Goal: Feedback & Contribution: Leave review/rating

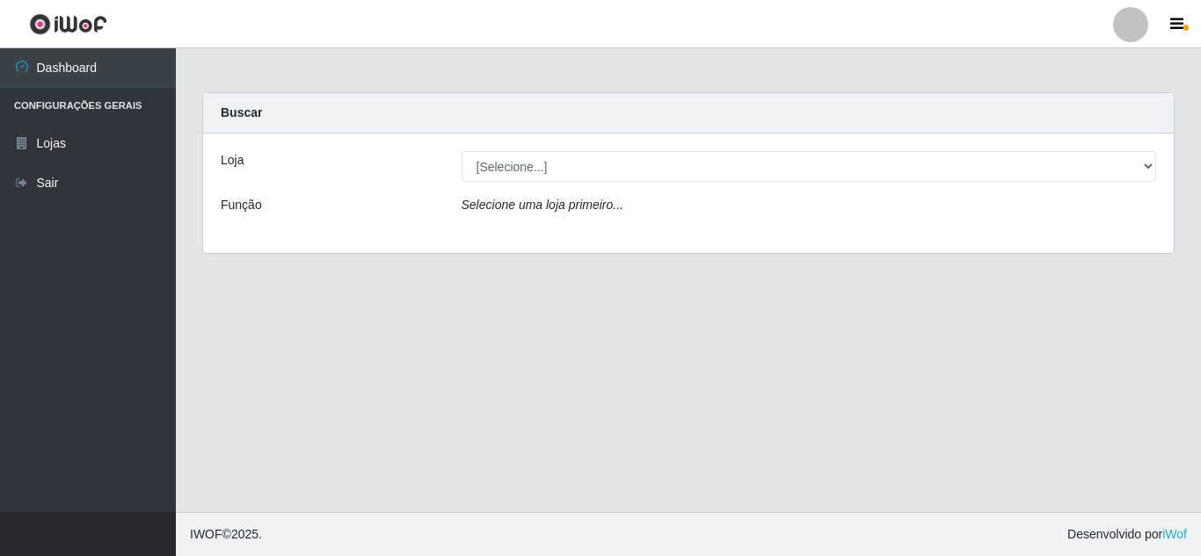
click at [819, 133] on div "Buscar" at bounding box center [688, 113] width 970 height 40
click at [821, 150] on div "Loja [Selecione...] Rede Compras Supermercados - LOJA 5 Função Selecione uma lo…" at bounding box center [688, 194] width 970 height 120
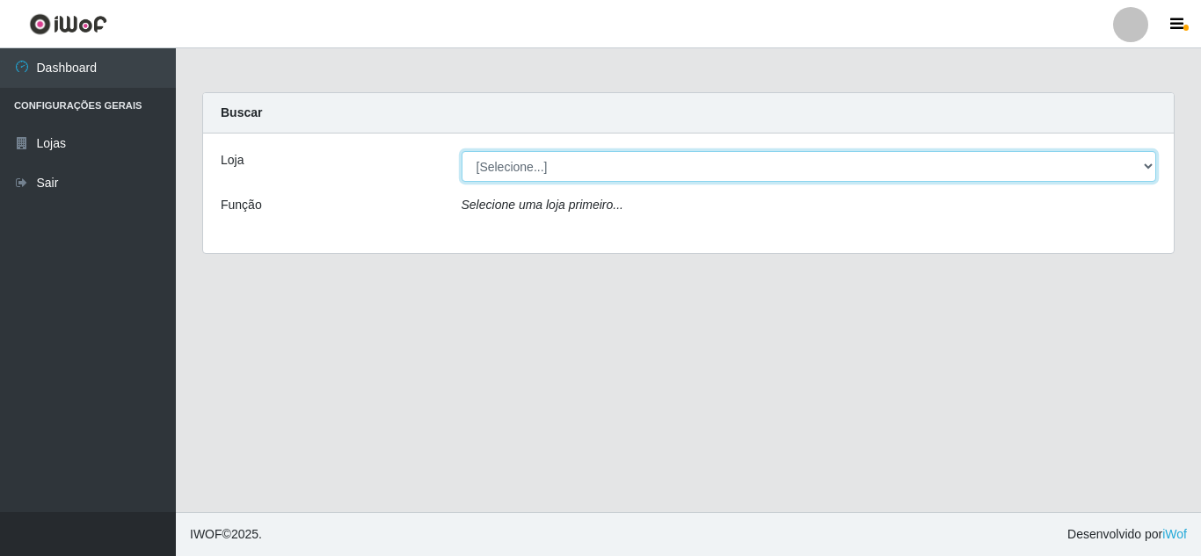
click at [831, 170] on select "[Selecione...] Rede Compras Supermercados - LOJA 5" at bounding box center [808, 166] width 695 height 31
select select "397"
click at [461, 151] on select "[Selecione...] Rede Compras Supermercados - LOJA 5" at bounding box center [808, 166] width 695 height 31
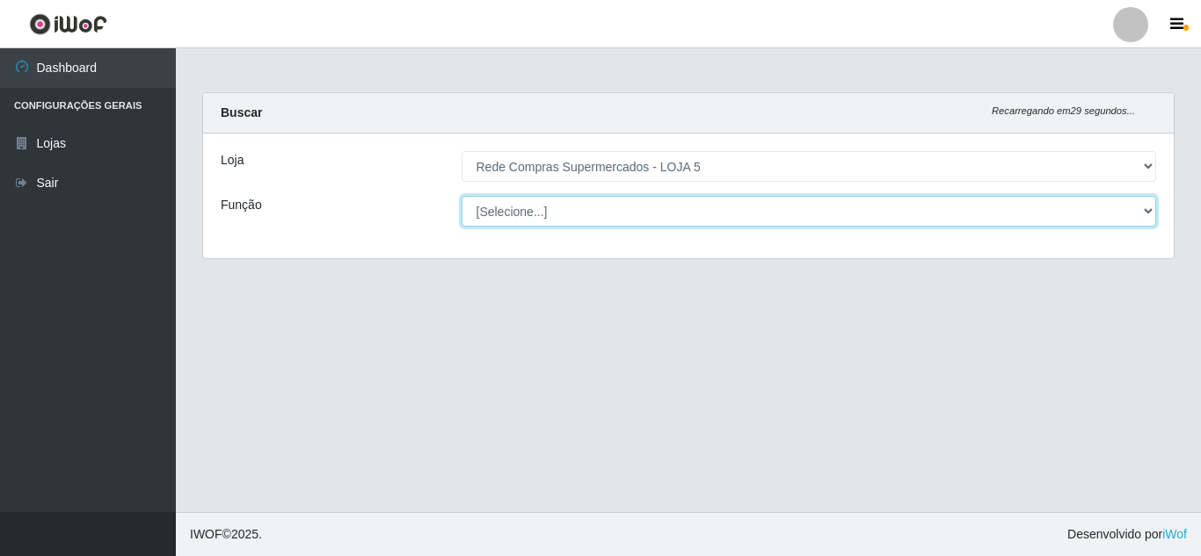
click at [768, 211] on select "[Selecione...] ASG ASG + ASG ++ Auxiliar de Depósito Auxiliar de Depósito + Aux…" at bounding box center [808, 211] width 695 height 31
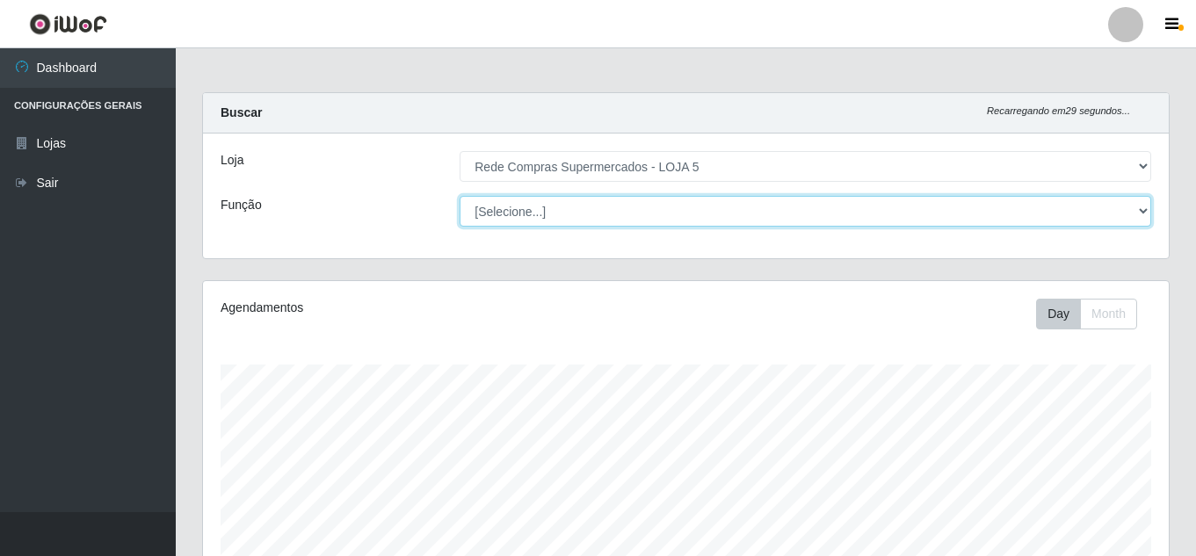
scroll to position [365, 966]
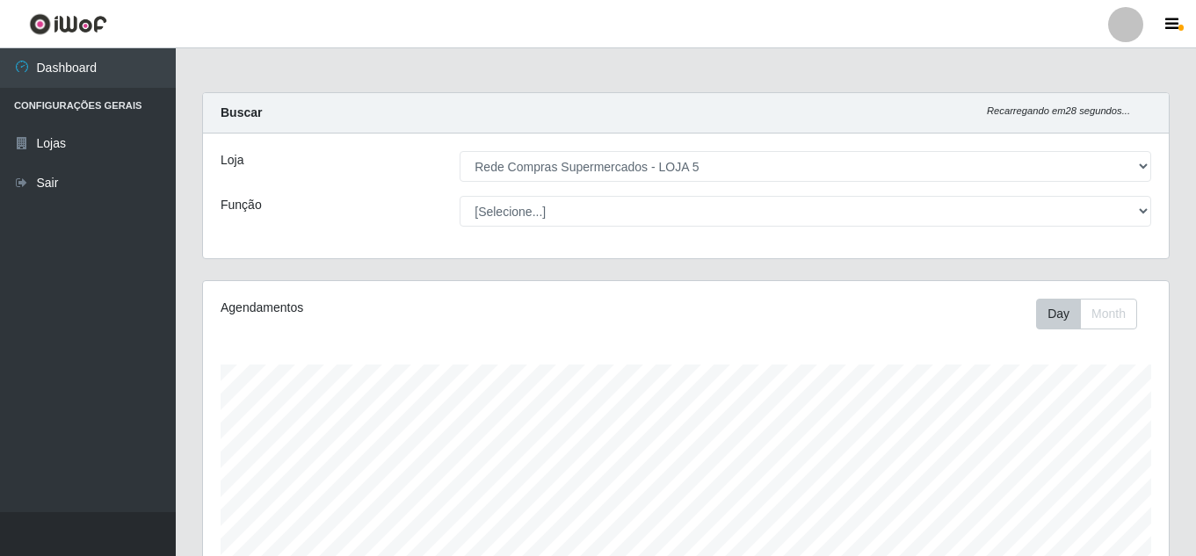
click at [319, 220] on div "Função" at bounding box center [326, 211] width 239 height 31
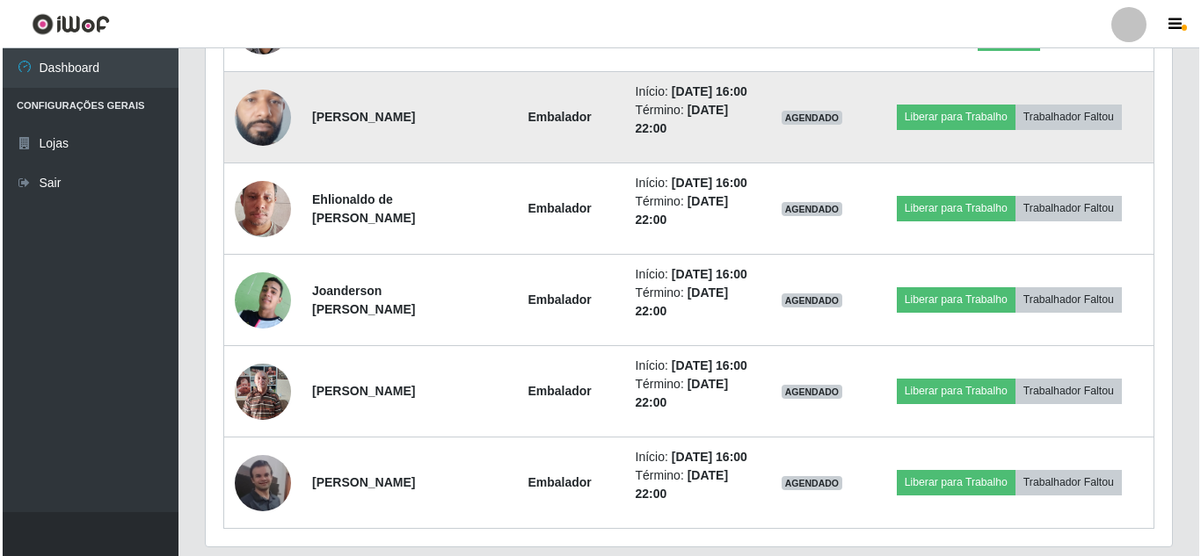
scroll to position [1582, 0]
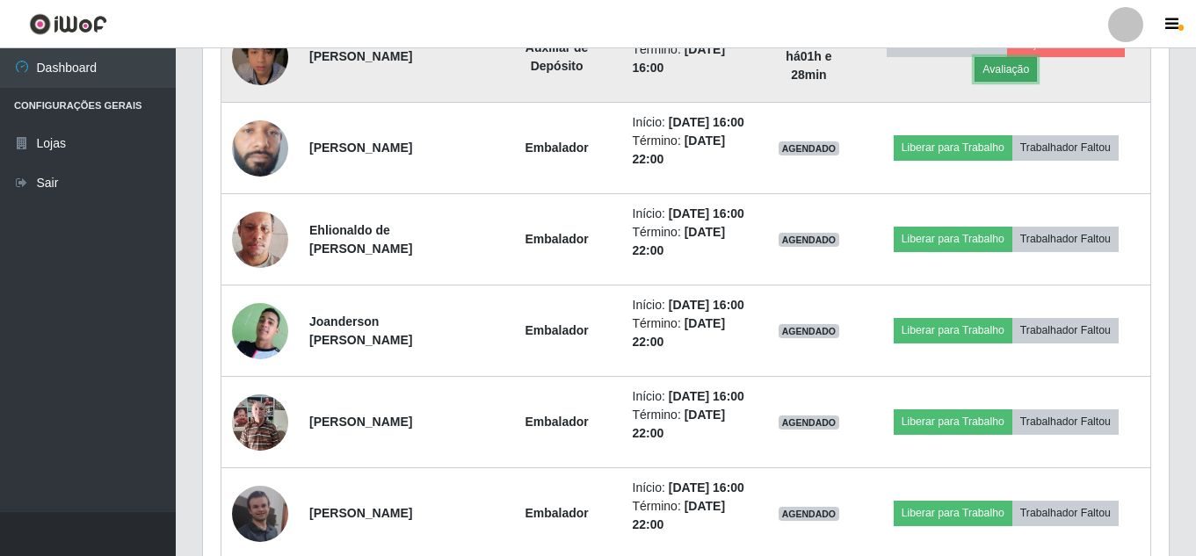
click at [1018, 82] on button "Avaliação" at bounding box center [1006, 69] width 62 height 25
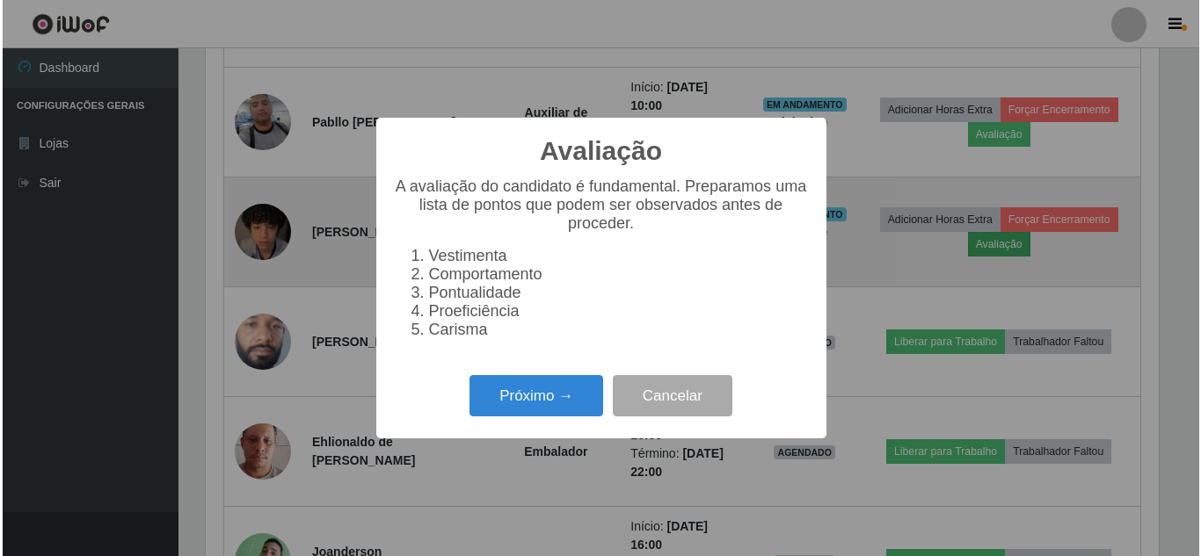
scroll to position [365, 957]
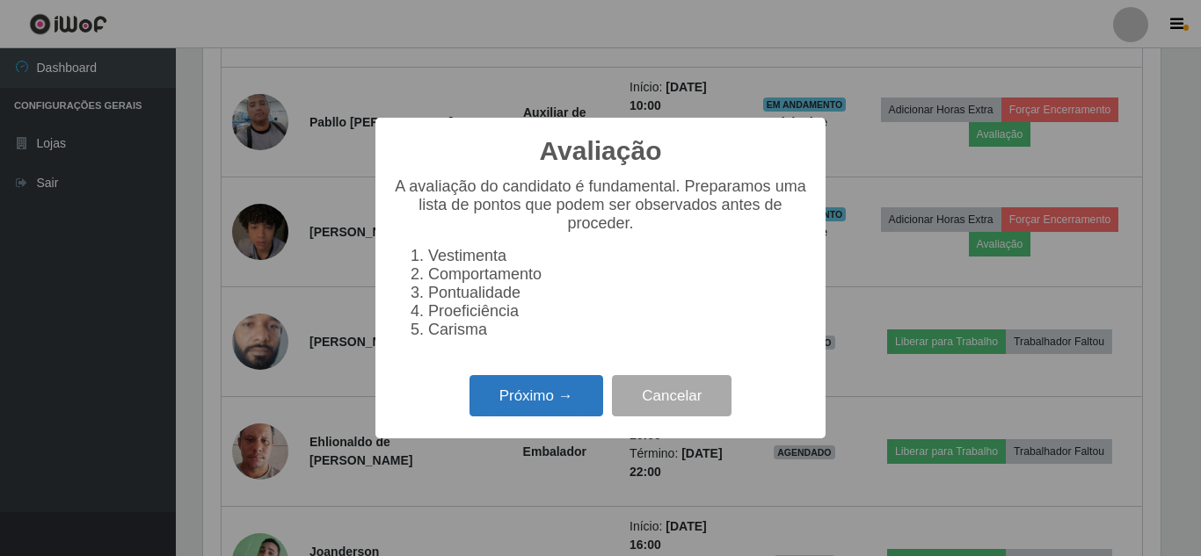
click at [549, 403] on button "Próximo →" at bounding box center [536, 395] width 134 height 41
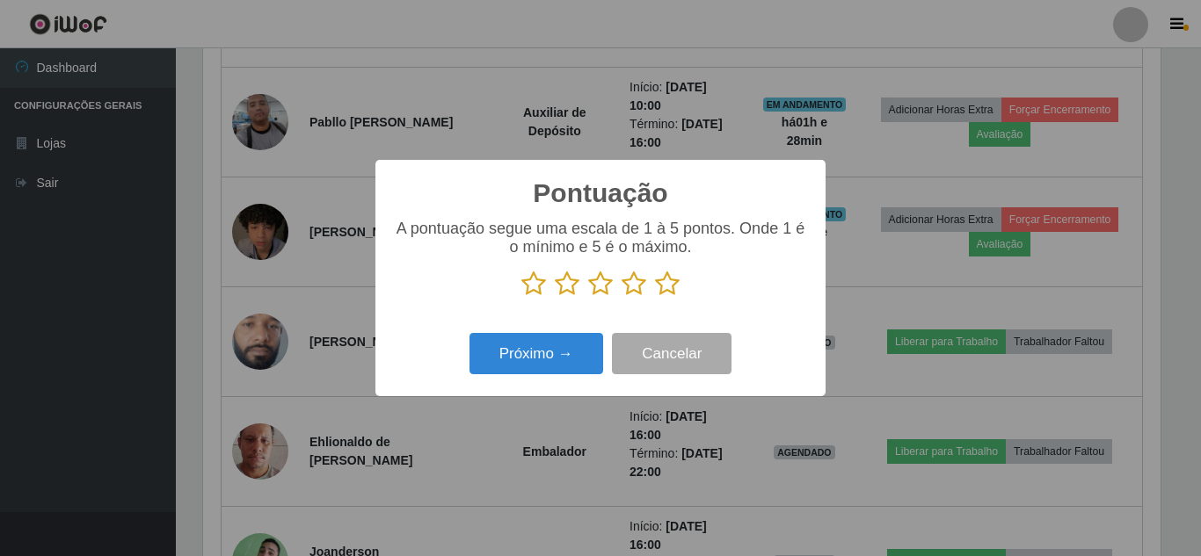
click at [669, 283] on icon at bounding box center [667, 284] width 25 height 26
click at [655, 297] on input "radio" at bounding box center [655, 297] width 0 height 0
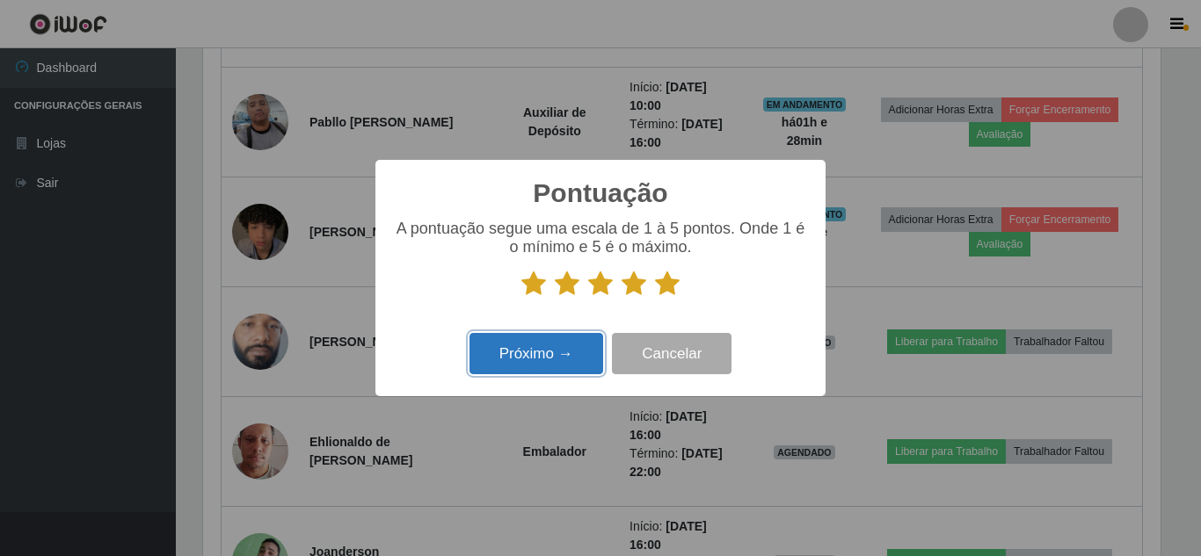
click at [578, 338] on button "Próximo →" at bounding box center [536, 353] width 134 height 41
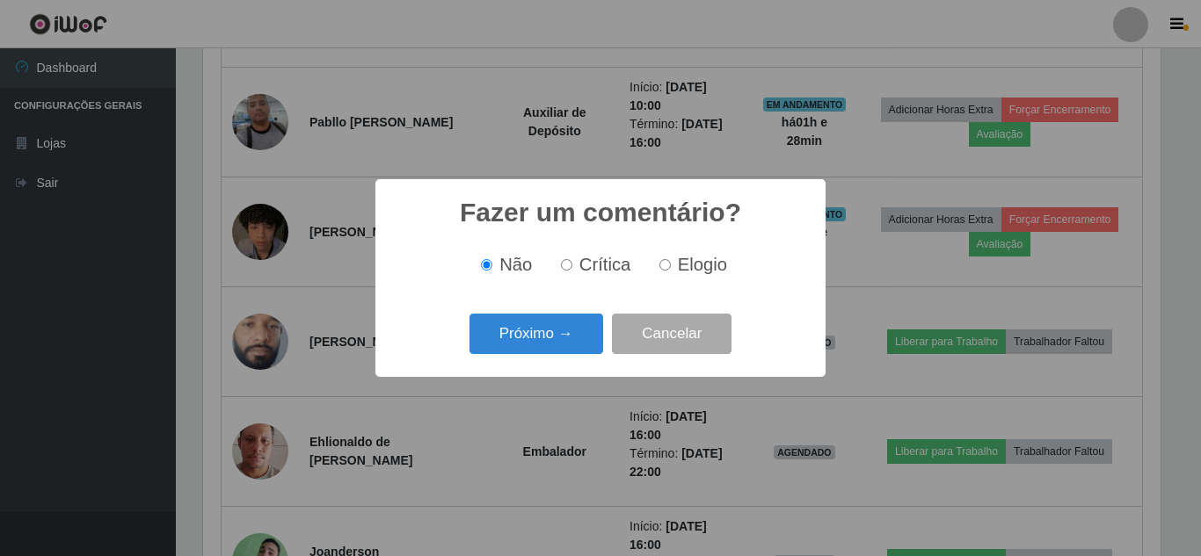
click at [573, 345] on button "Próximo →" at bounding box center [536, 334] width 134 height 41
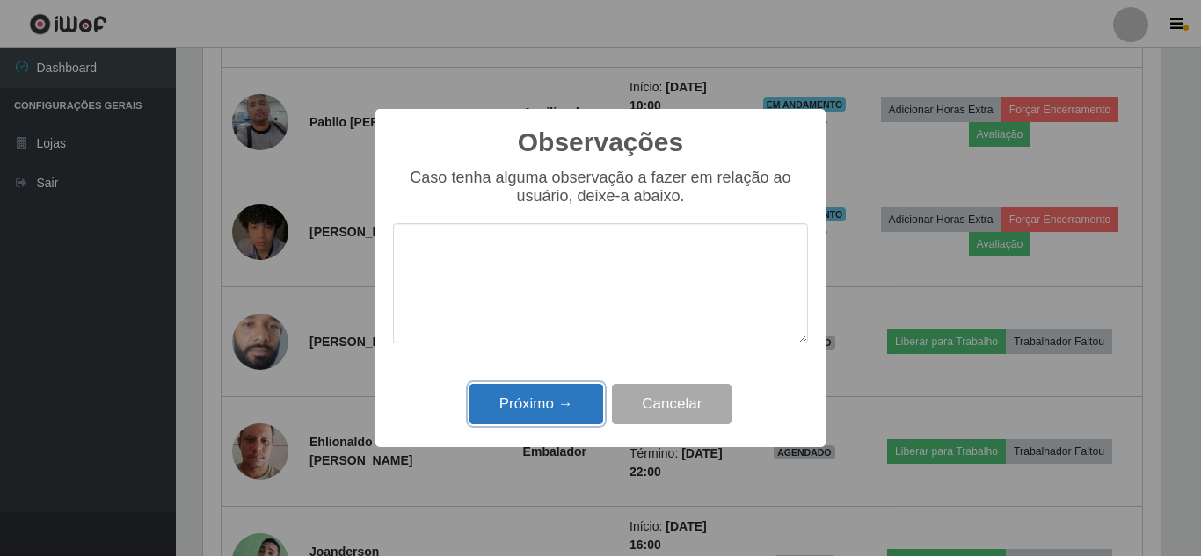
click at [556, 406] on button "Próximo →" at bounding box center [536, 404] width 134 height 41
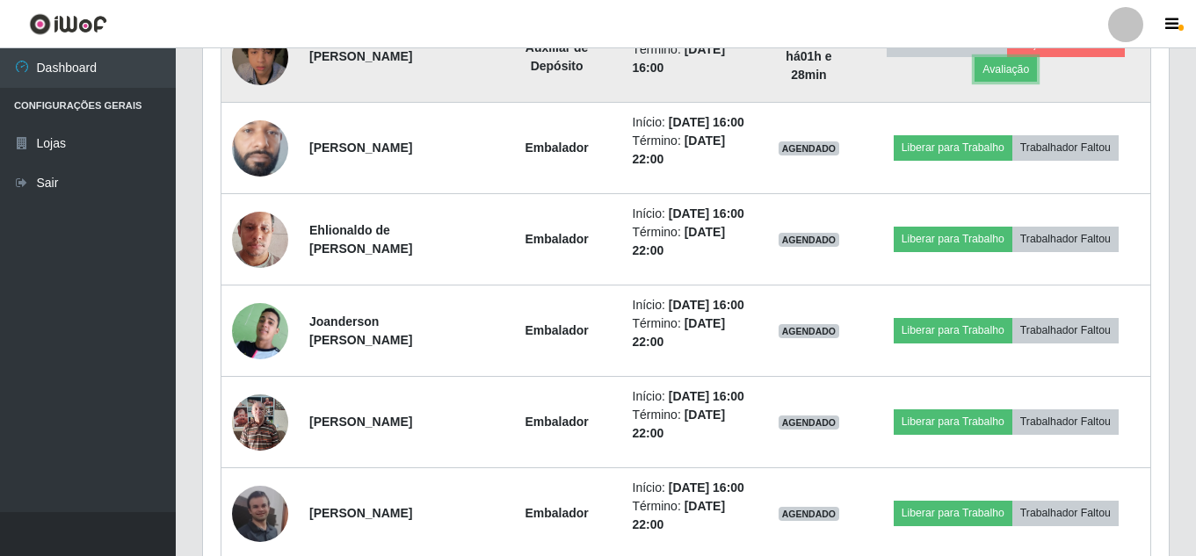
scroll to position [1494, 0]
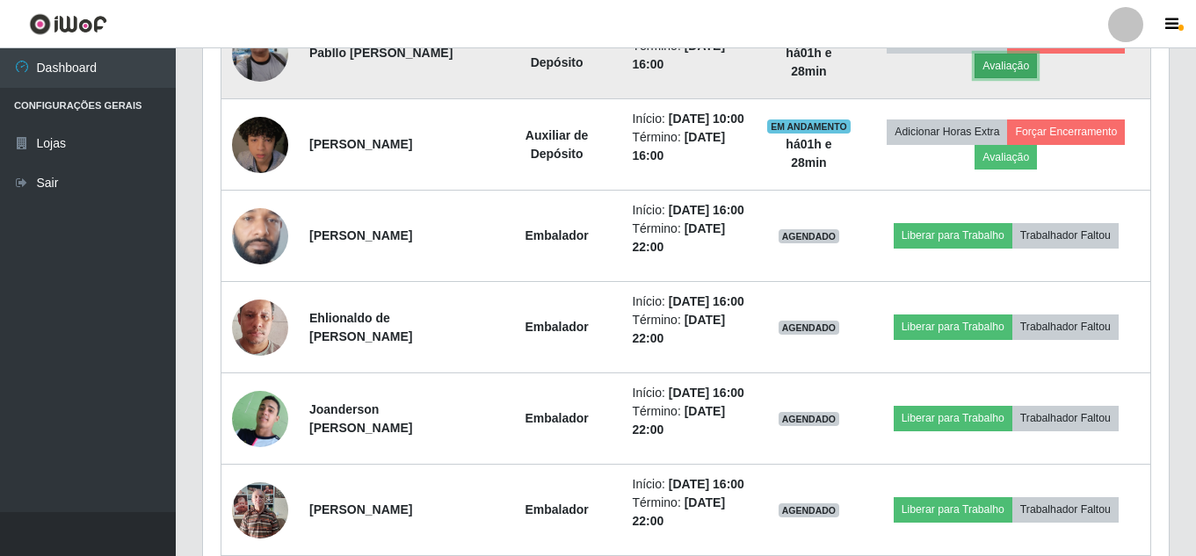
click at [1014, 78] on button "Avaliação" at bounding box center [1006, 66] width 62 height 25
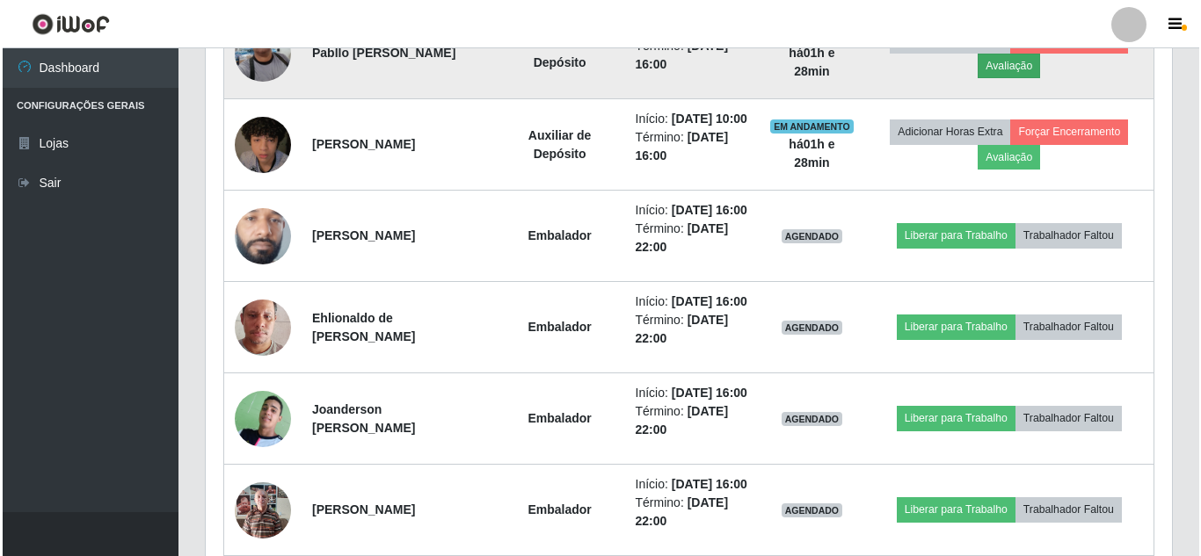
scroll to position [365, 957]
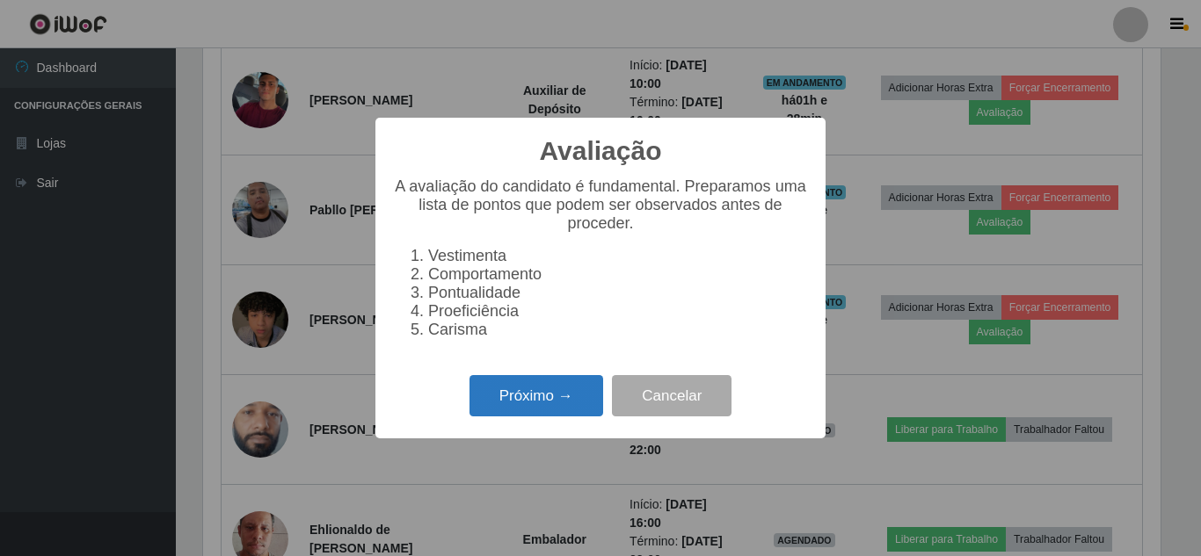
click at [563, 407] on button "Próximo →" at bounding box center [536, 395] width 134 height 41
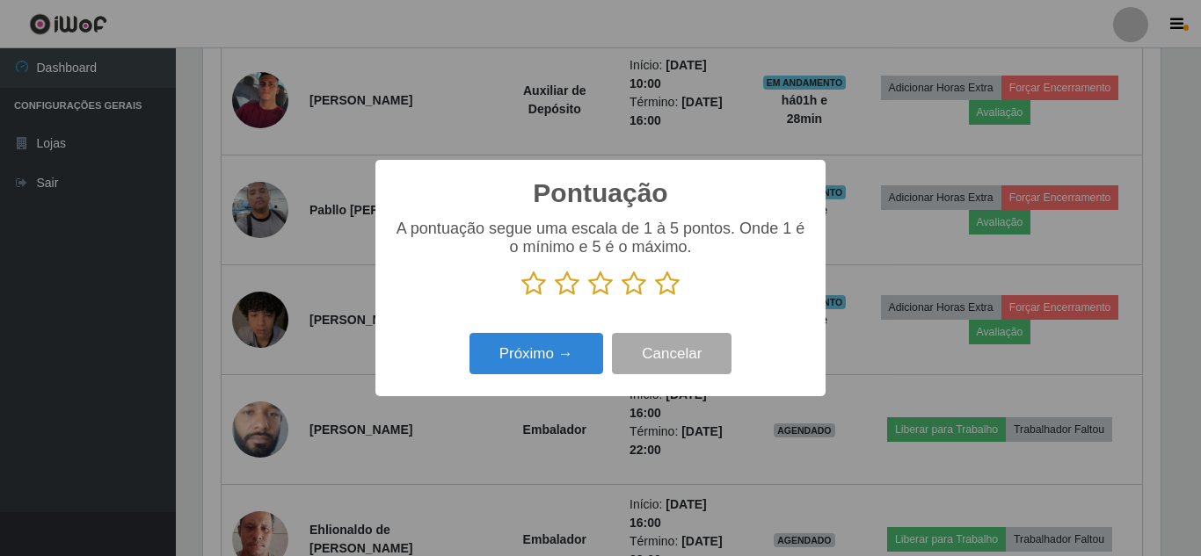
drag, startPoint x: 672, startPoint y: 284, endPoint x: 596, endPoint y: 323, distance: 84.9
click at [669, 286] on icon at bounding box center [667, 284] width 25 height 26
click at [655, 297] on input "radio" at bounding box center [655, 297] width 0 height 0
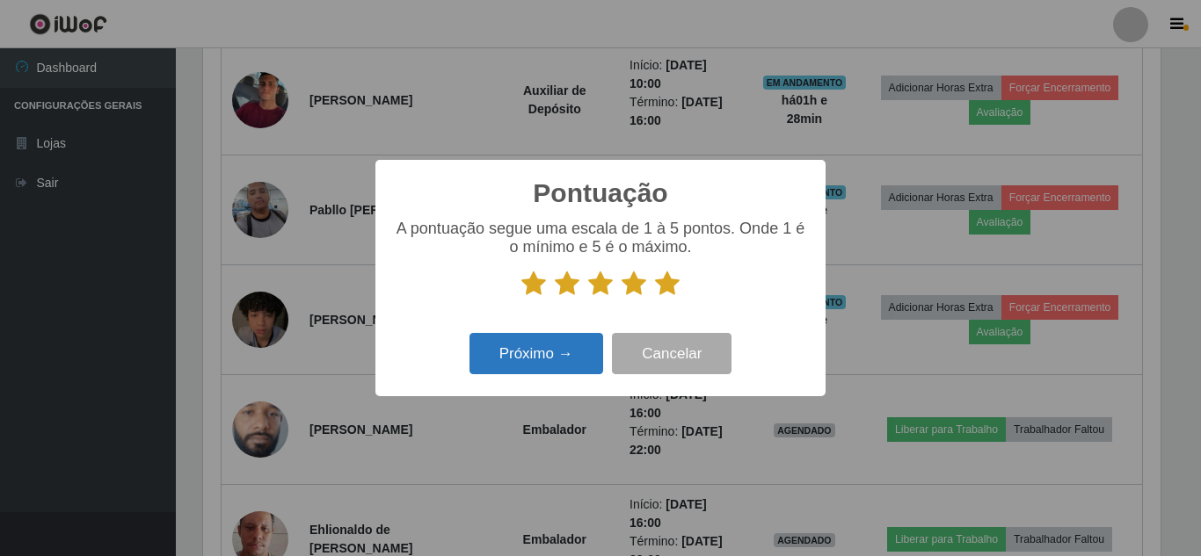
drag, startPoint x: 592, startPoint y: 332, endPoint x: 579, endPoint y: 340, distance: 14.6
click at [590, 336] on div "Próximo → Cancelar" at bounding box center [600, 354] width 415 height 50
click at [578, 340] on button "Próximo →" at bounding box center [536, 353] width 134 height 41
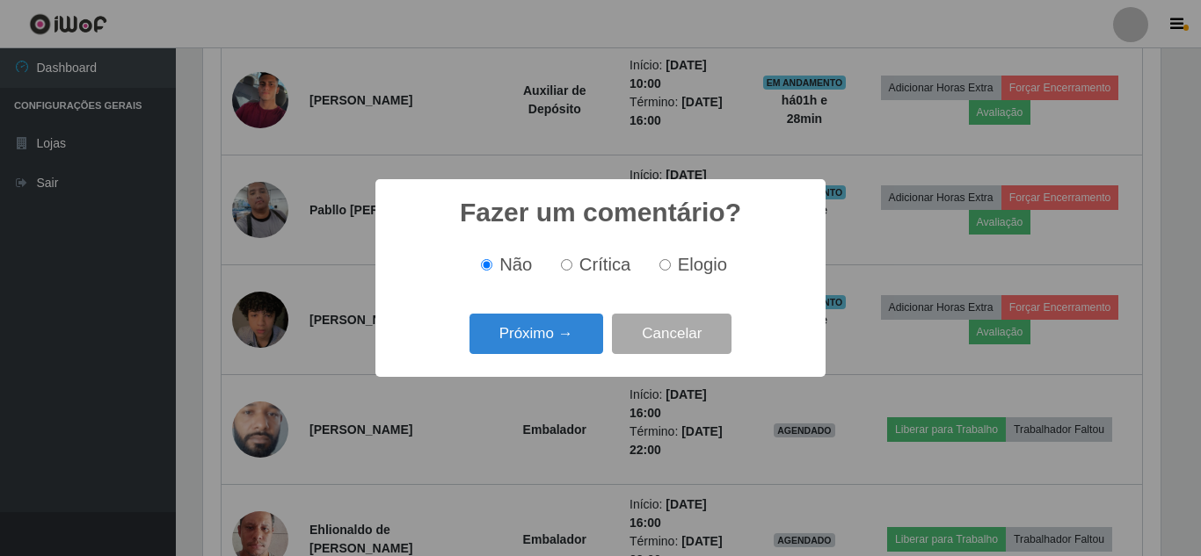
click at [578, 340] on button "Próximo →" at bounding box center [536, 334] width 134 height 41
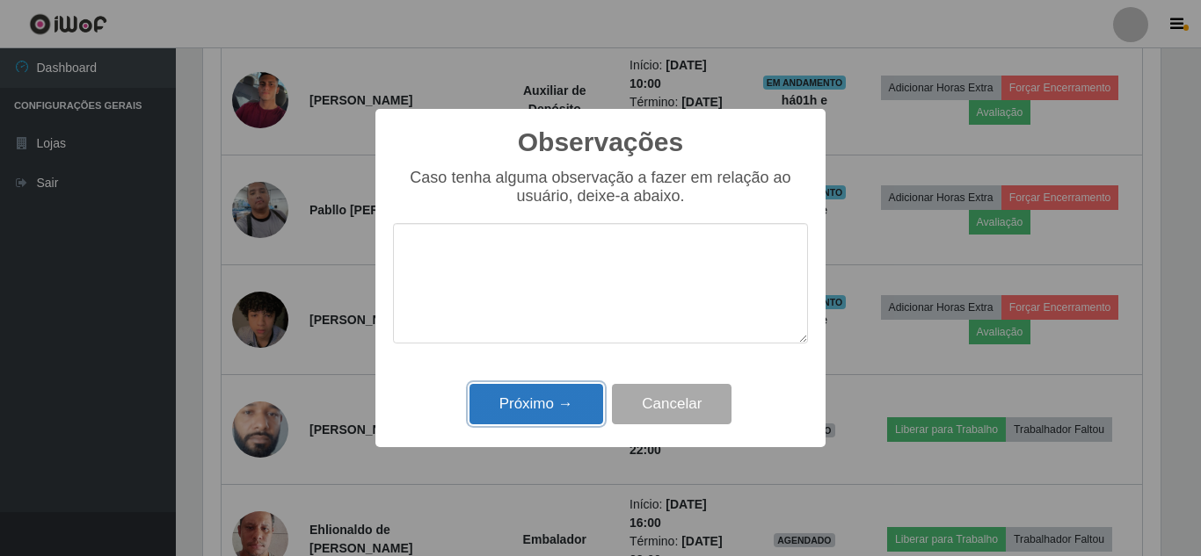
click at [572, 392] on button "Próximo →" at bounding box center [536, 404] width 134 height 41
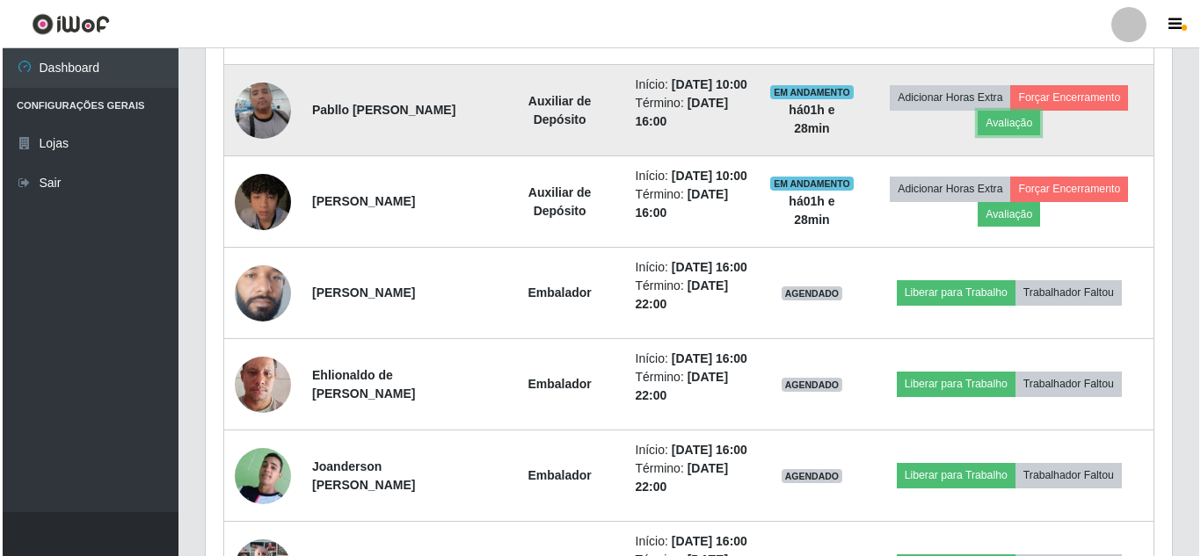
scroll to position [1406, 0]
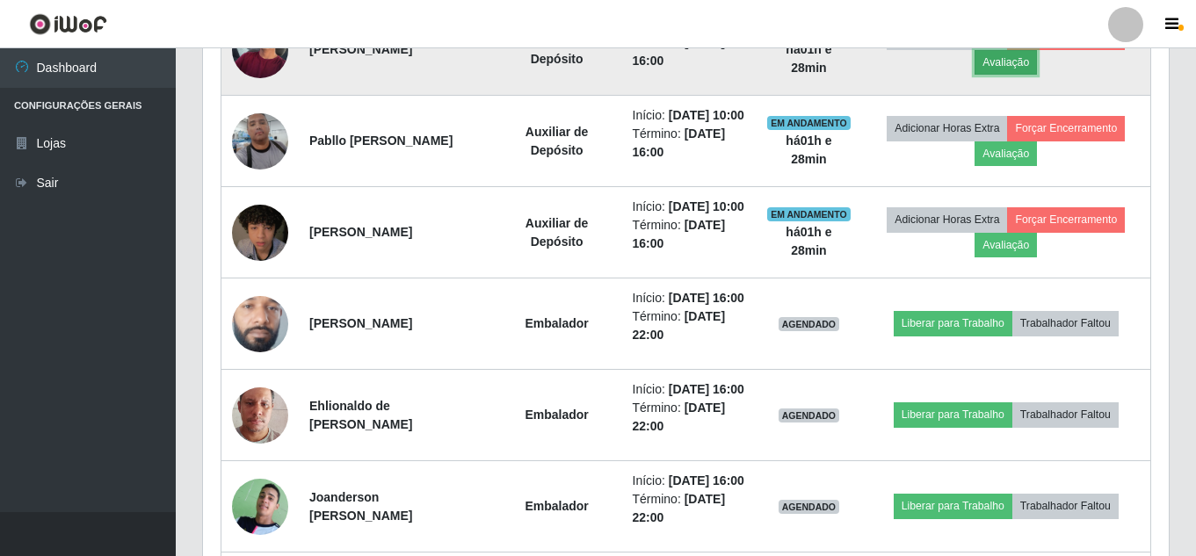
click at [1013, 75] on button "Avaliação" at bounding box center [1006, 62] width 62 height 25
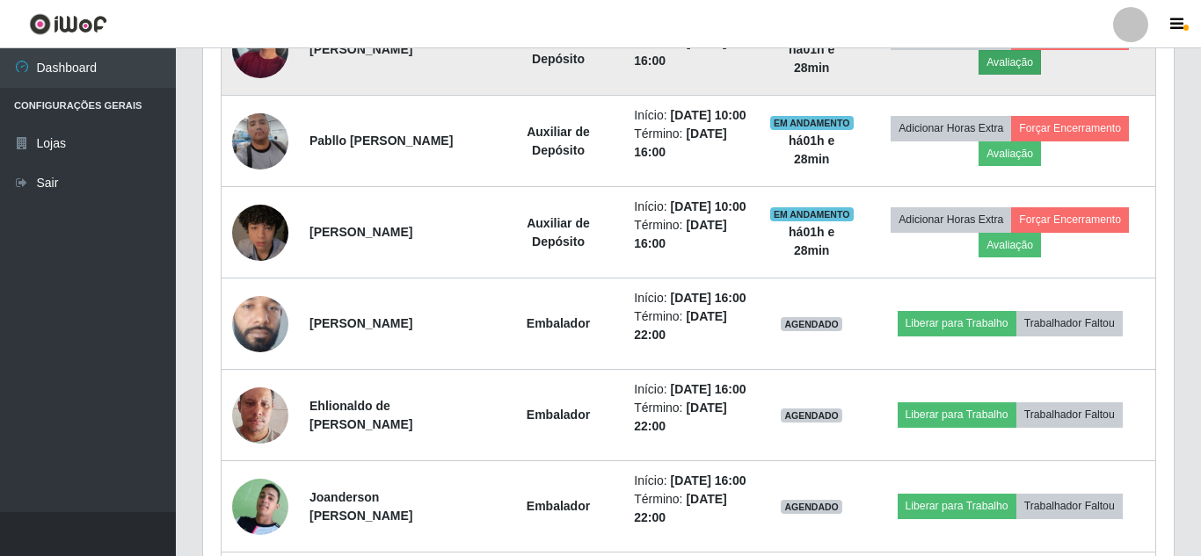
scroll to position [365, 957]
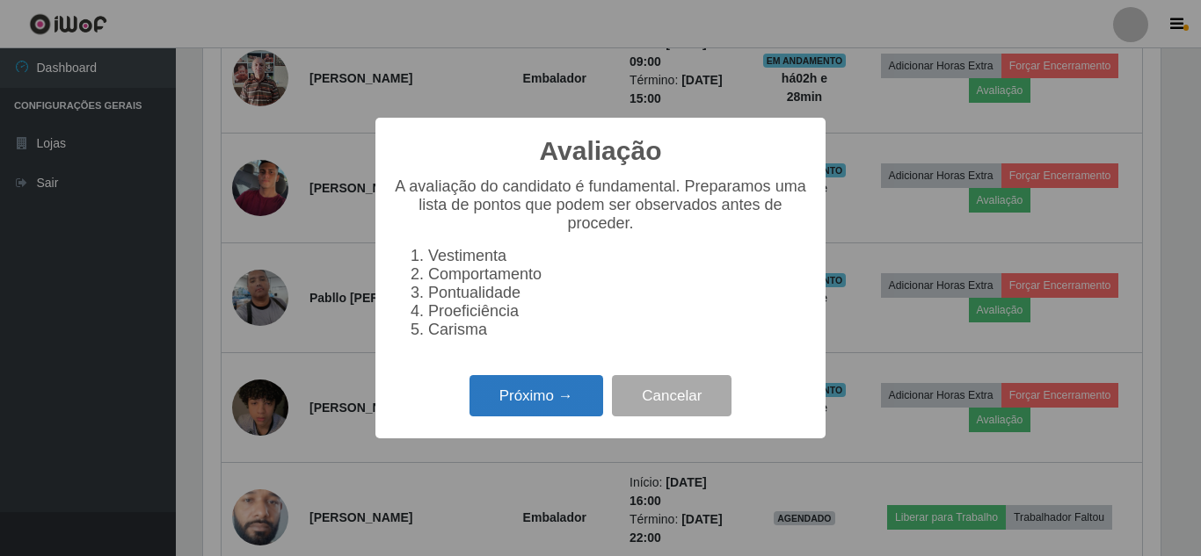
click at [551, 397] on button "Próximo →" at bounding box center [536, 395] width 134 height 41
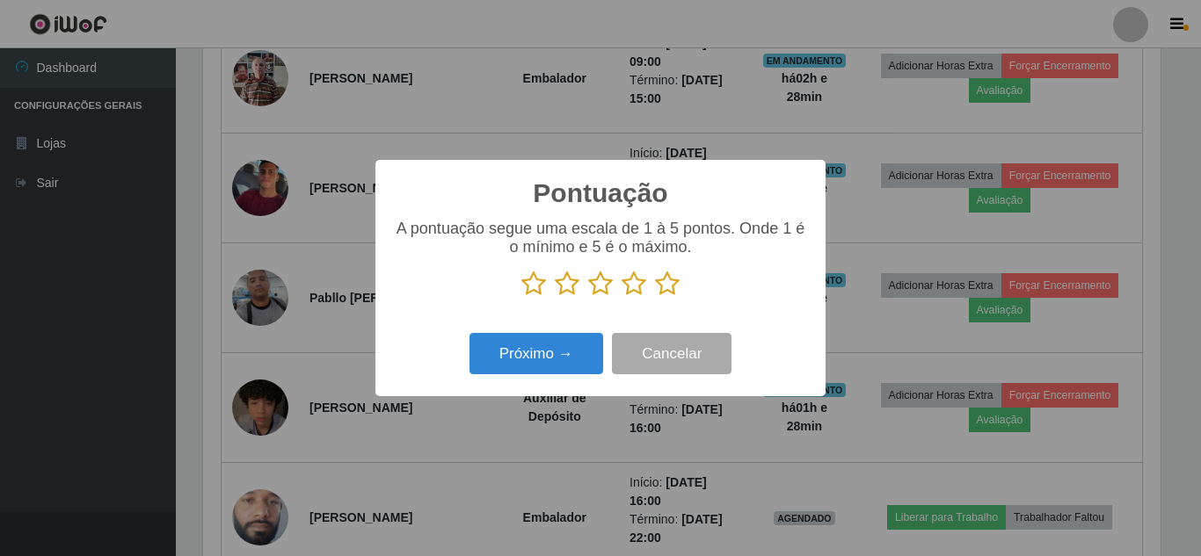
scroll to position [878640, 878047]
click at [663, 275] on icon at bounding box center [667, 284] width 25 height 26
click at [655, 297] on input "radio" at bounding box center [655, 297] width 0 height 0
click at [606, 345] on div "Próximo → Cancelar" at bounding box center [600, 354] width 415 height 50
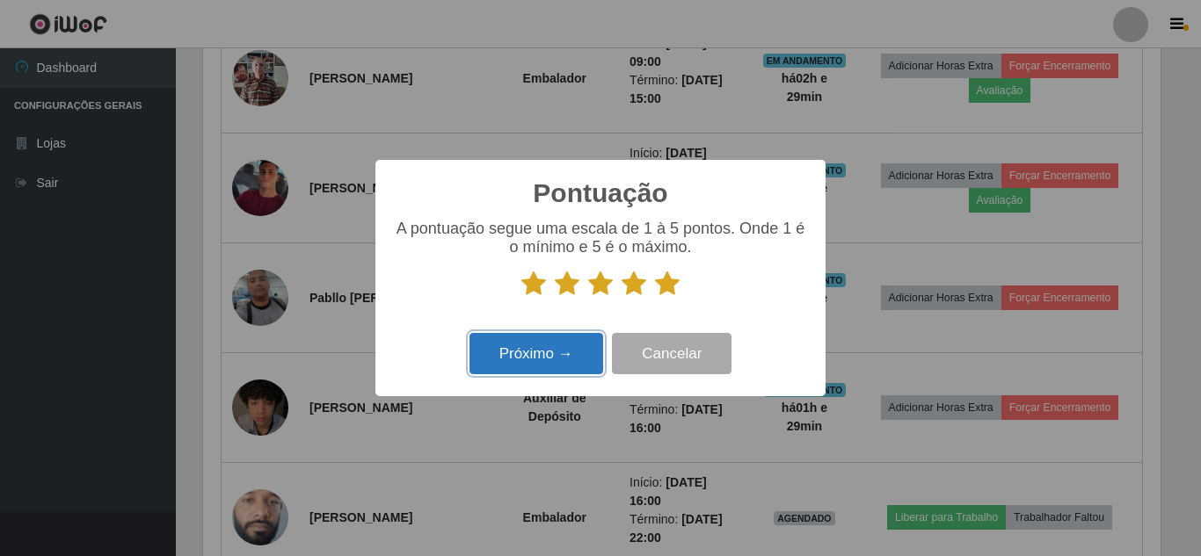
click at [576, 357] on button "Próximo →" at bounding box center [536, 353] width 134 height 41
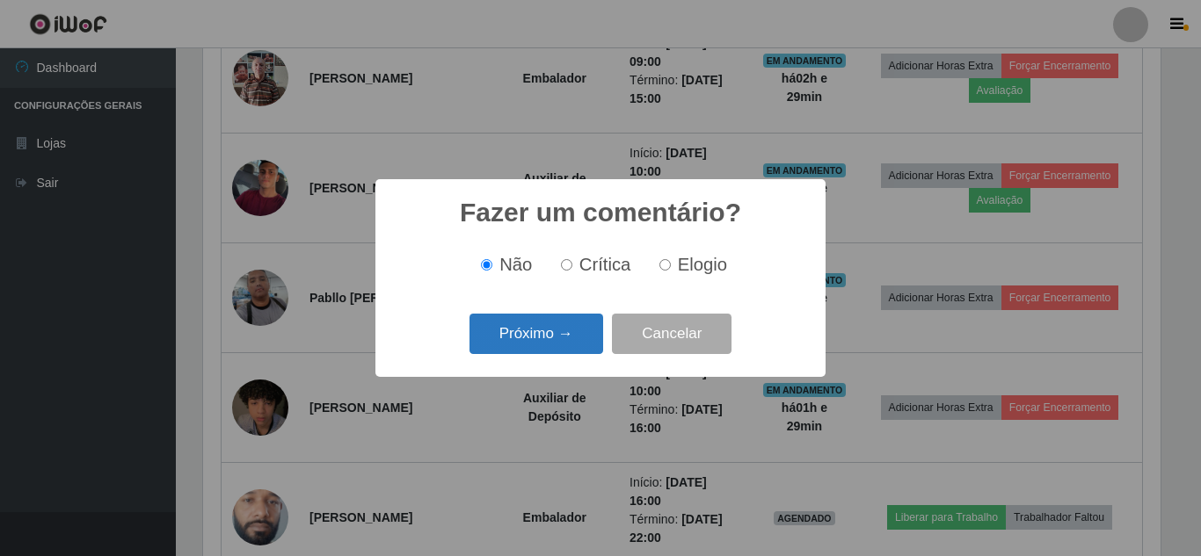
click at [576, 323] on button "Próximo →" at bounding box center [536, 334] width 134 height 41
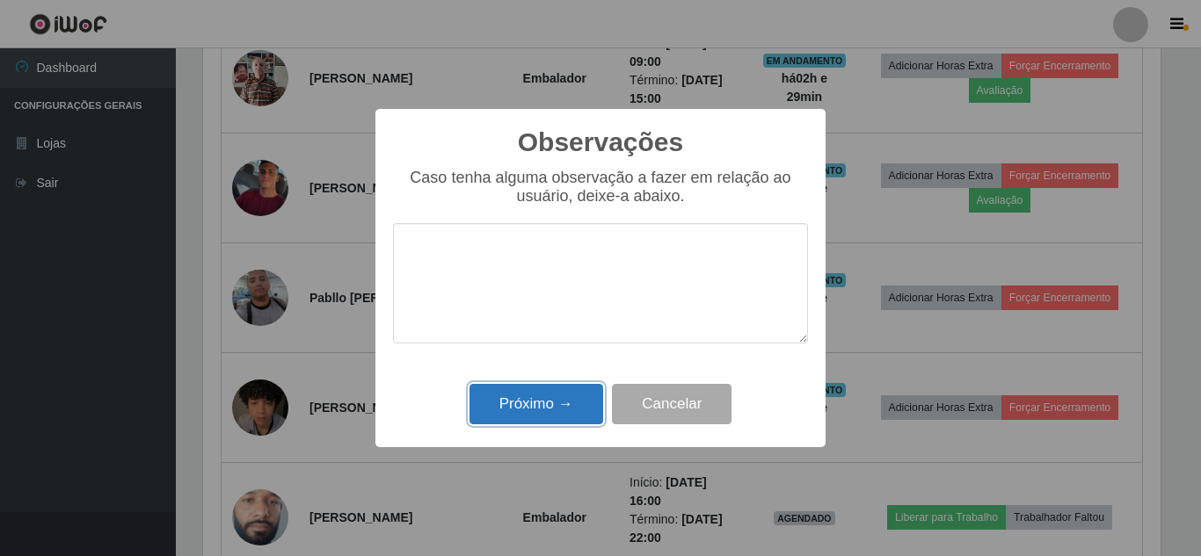
click at [572, 400] on button "Próximo →" at bounding box center [536, 404] width 134 height 41
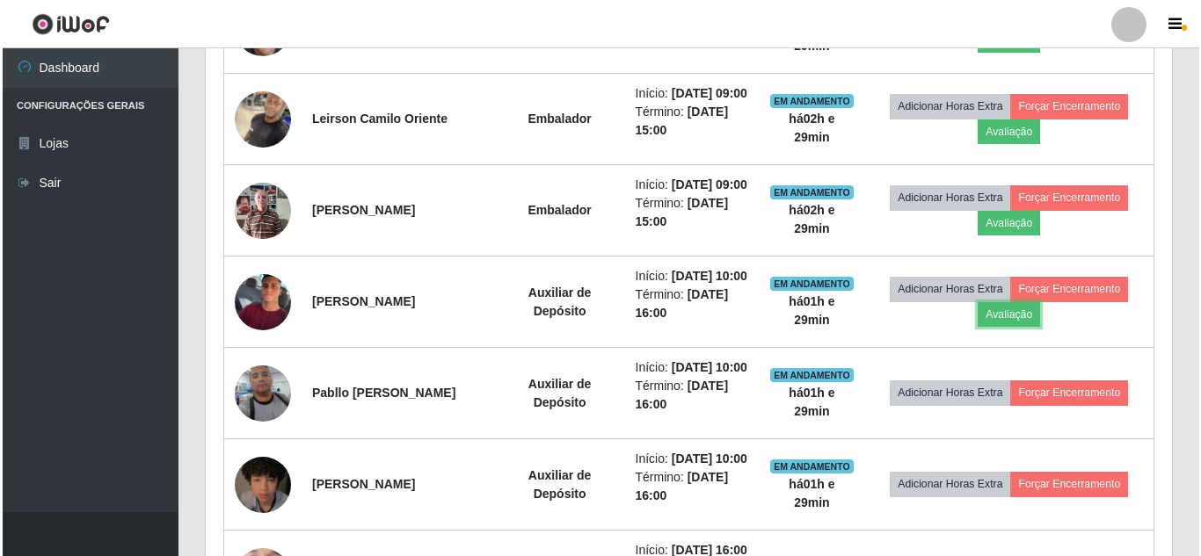
scroll to position [1143, 0]
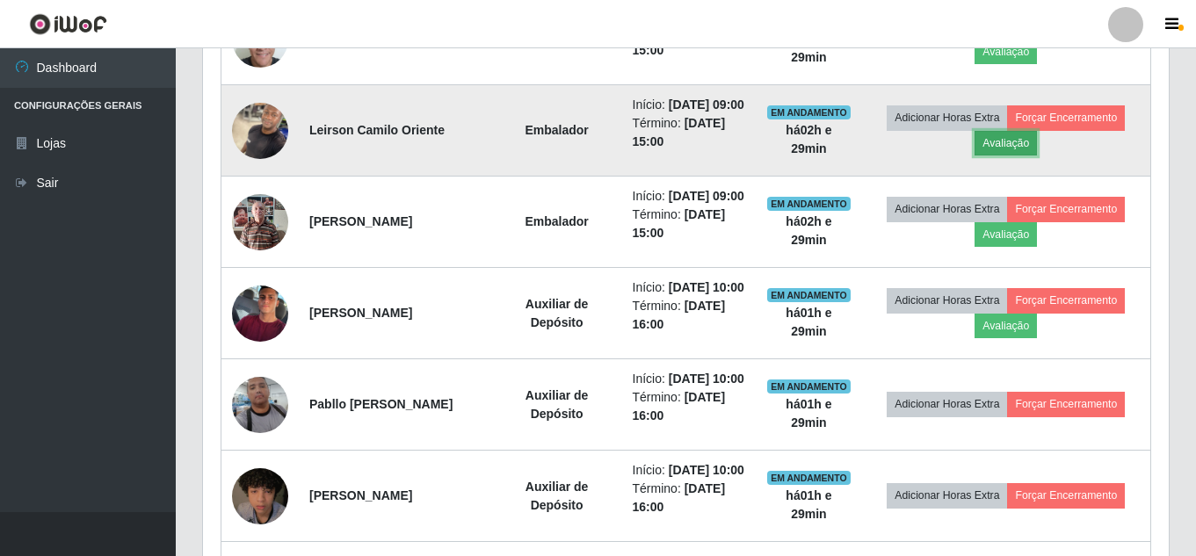
click at [1027, 156] on button "Avaliação" at bounding box center [1006, 143] width 62 height 25
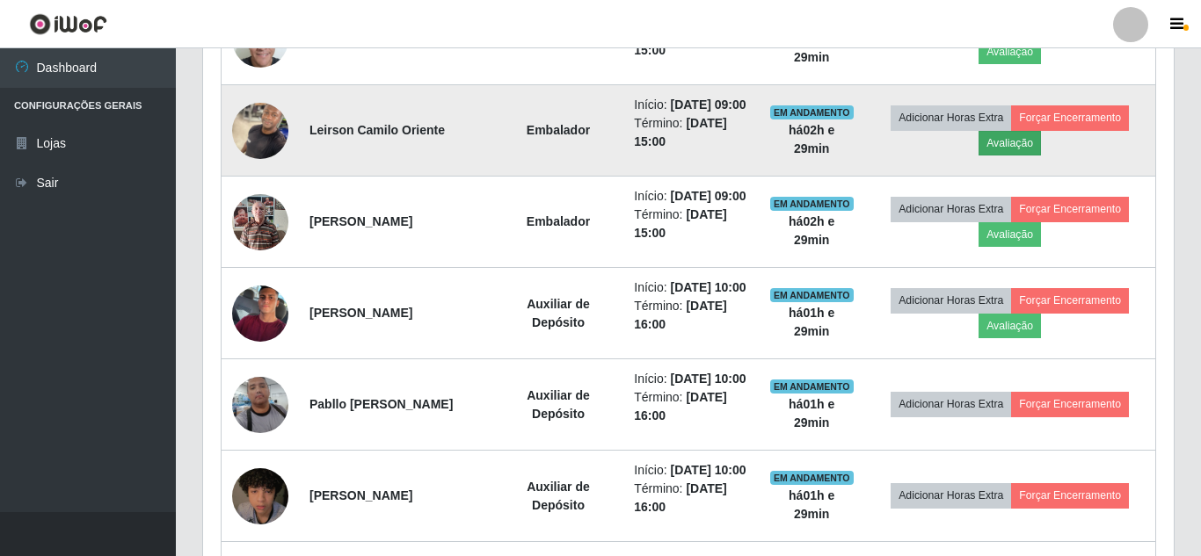
scroll to position [0, 0]
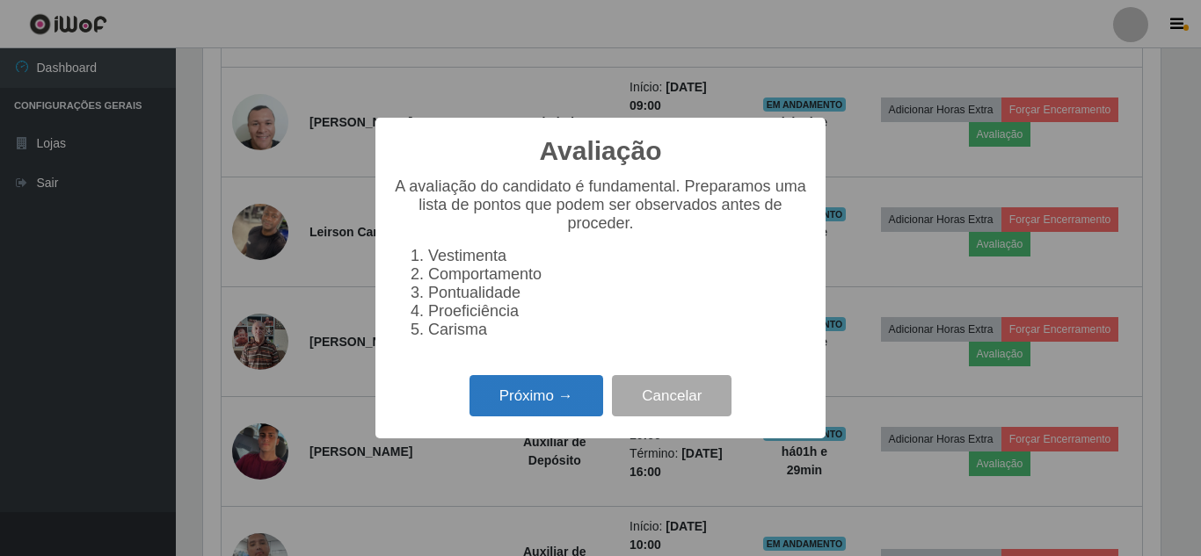
click at [541, 402] on button "Próximo →" at bounding box center [536, 395] width 134 height 41
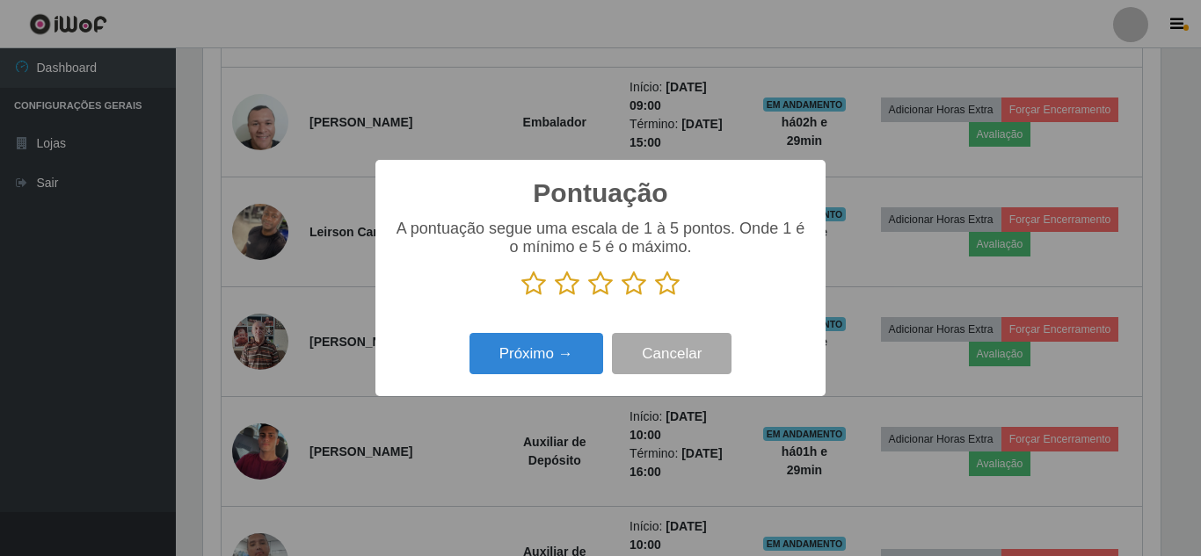
click at [672, 287] on icon at bounding box center [667, 284] width 25 height 26
click at [655, 297] on input "radio" at bounding box center [655, 297] width 0 height 0
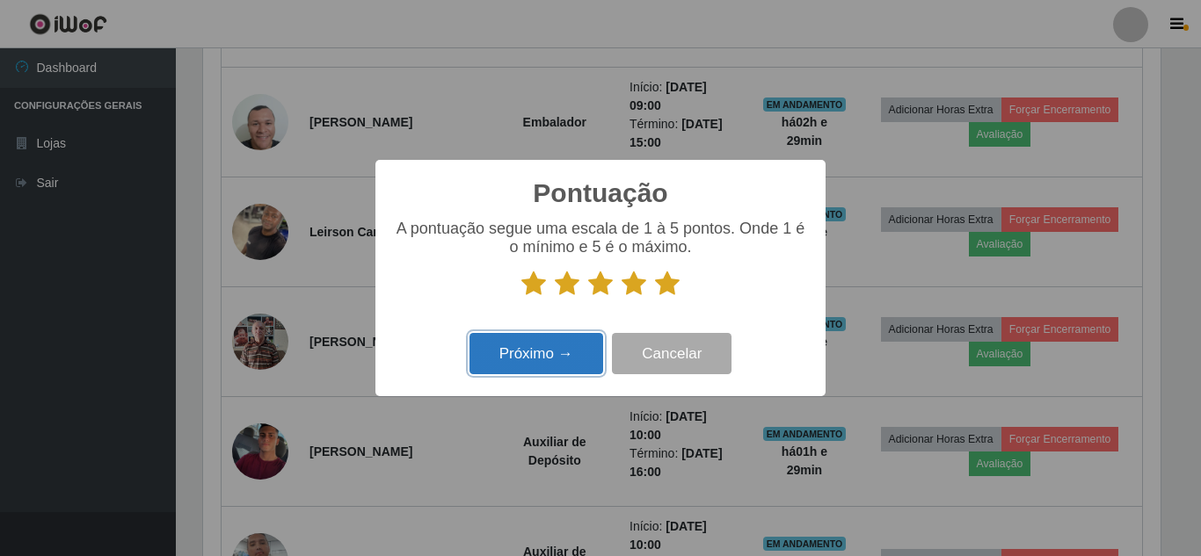
click at [536, 352] on button "Próximo →" at bounding box center [536, 353] width 134 height 41
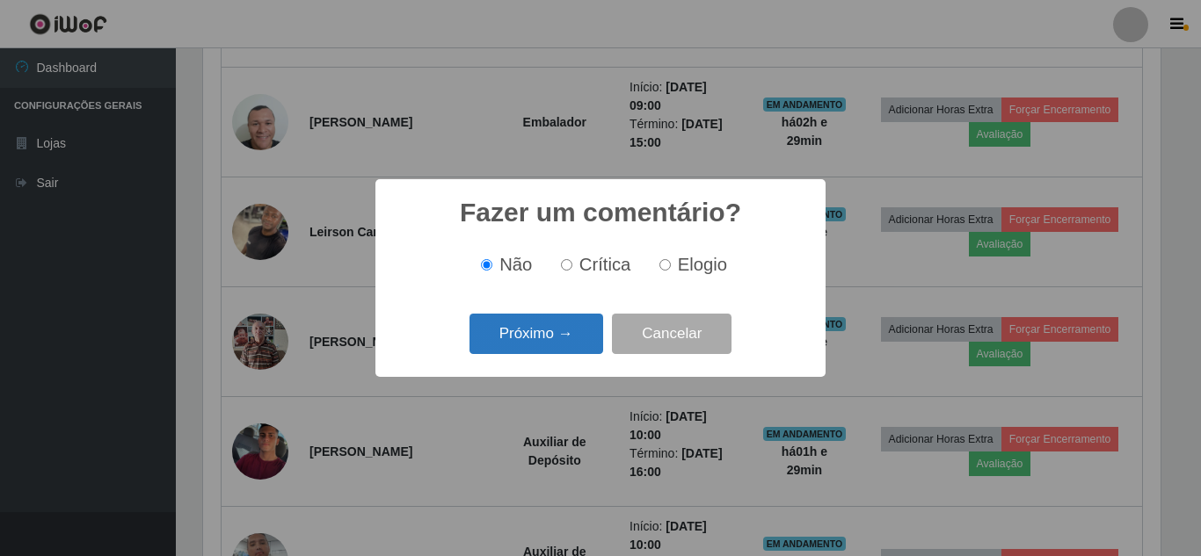
click at [545, 338] on button "Próximo →" at bounding box center [536, 334] width 134 height 41
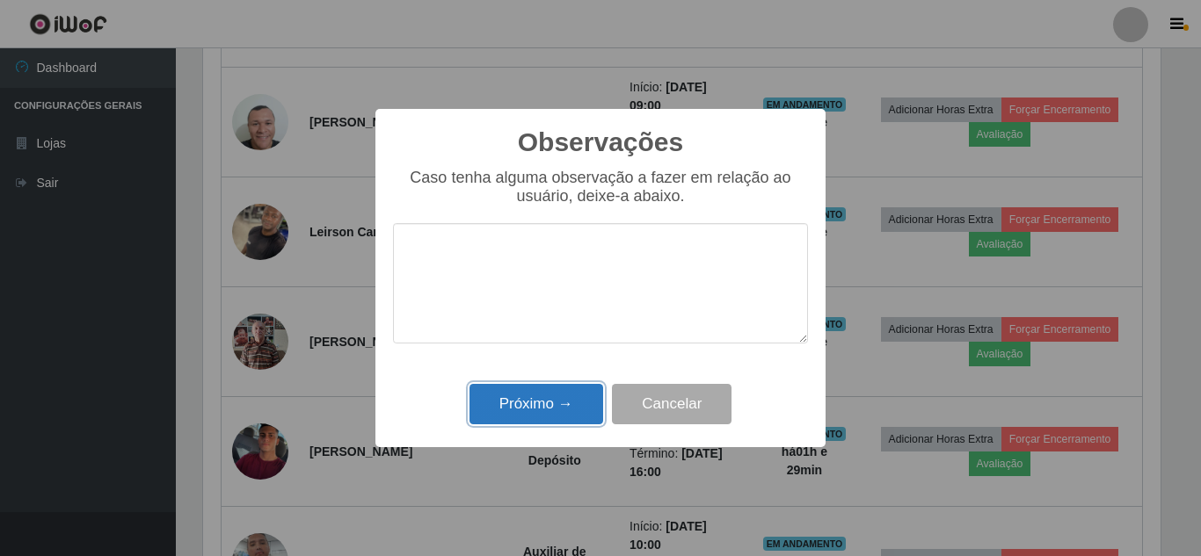
click at [559, 410] on button "Próximo →" at bounding box center [536, 404] width 134 height 41
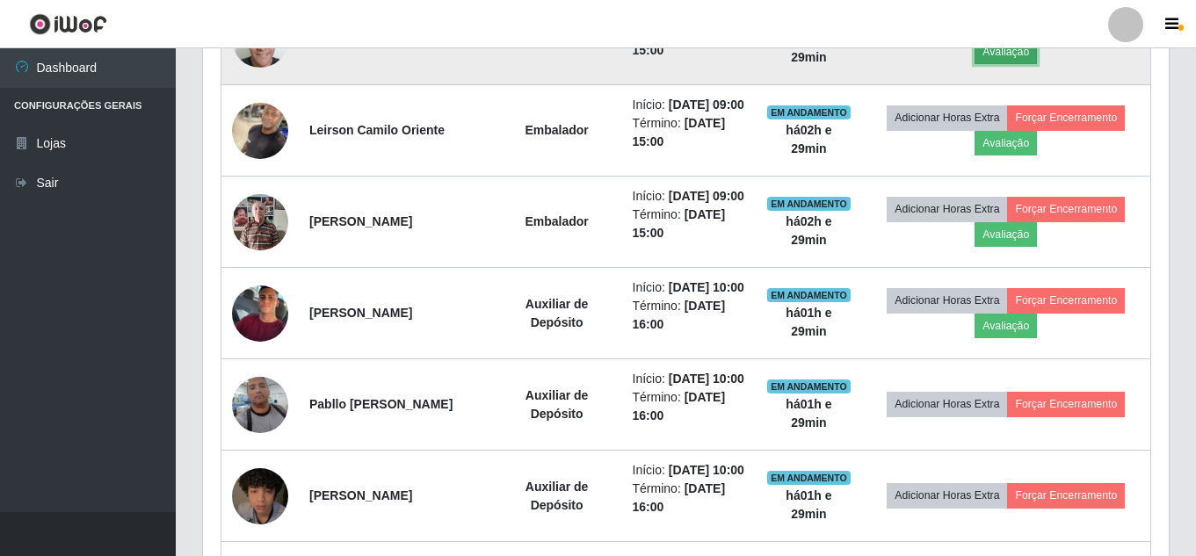
click at [1006, 64] on button "Avaliação" at bounding box center [1006, 52] width 62 height 25
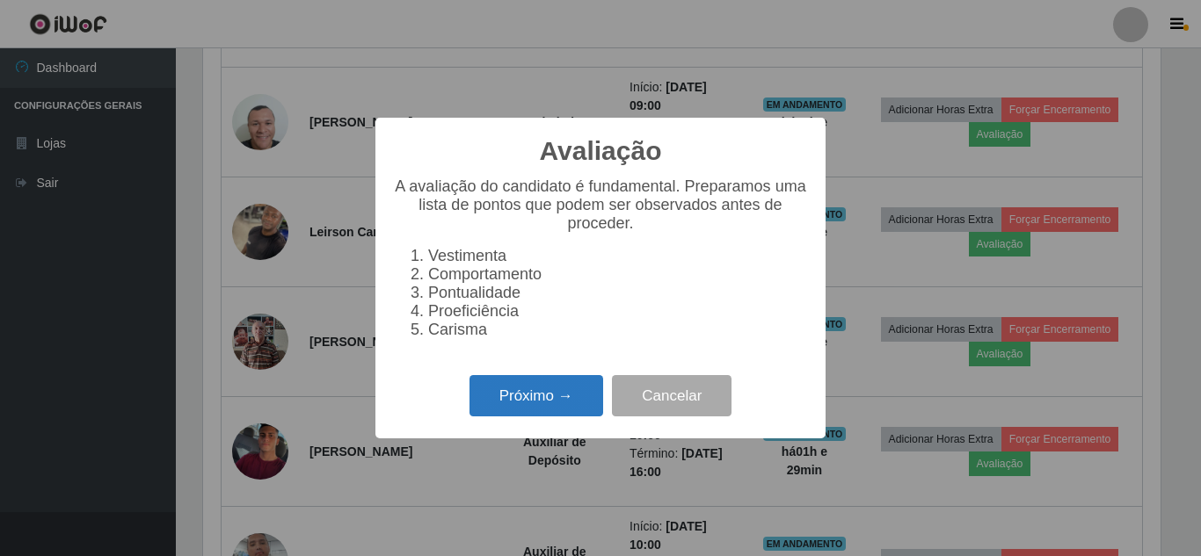
click at [563, 407] on button "Próximo →" at bounding box center [536, 395] width 134 height 41
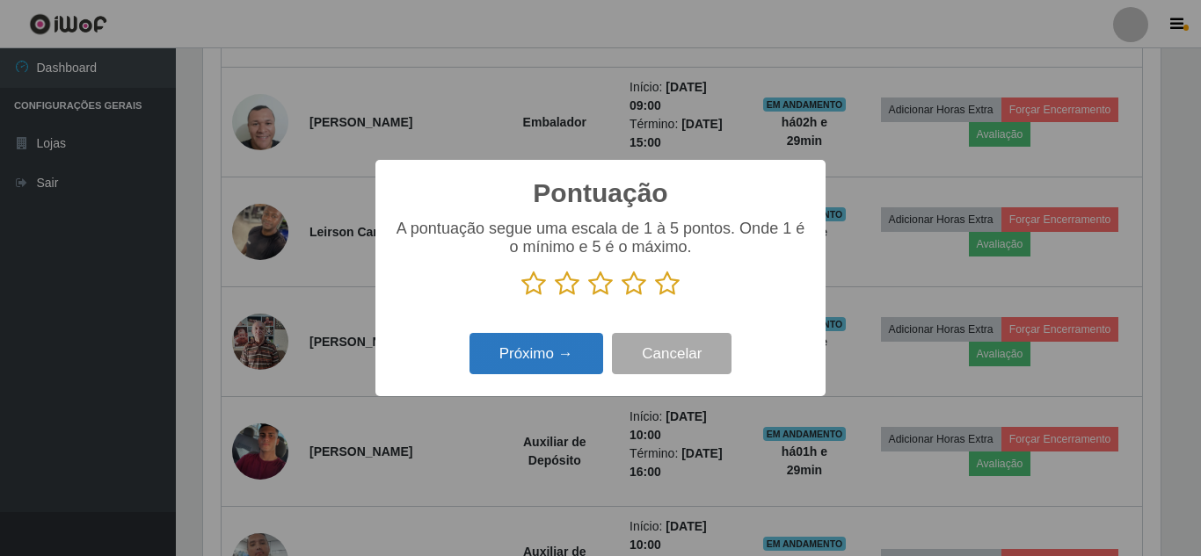
click at [539, 352] on button "Próximo →" at bounding box center [536, 353] width 134 height 41
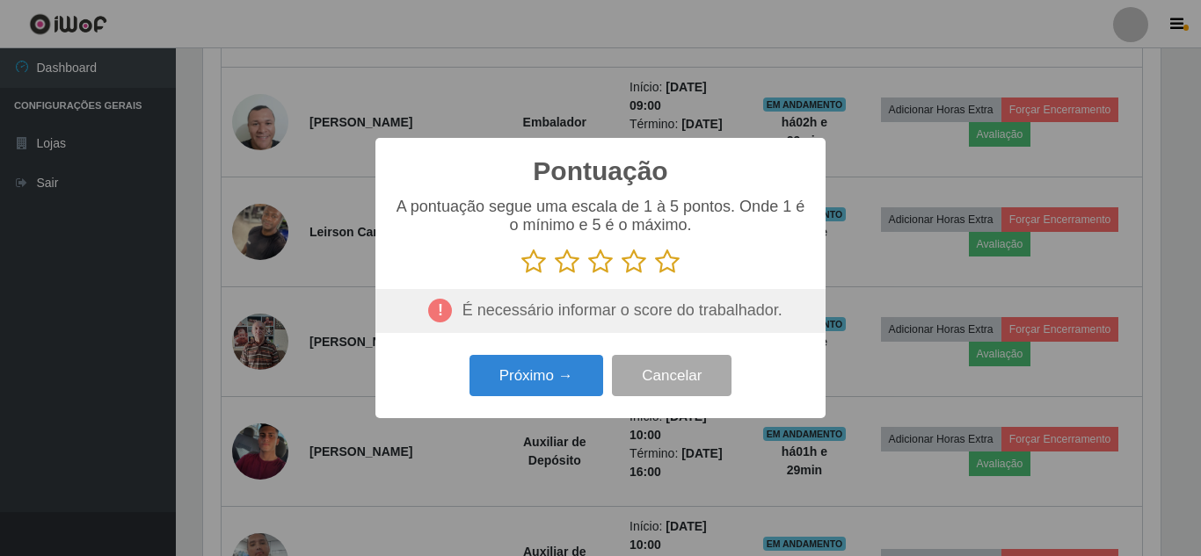
drag, startPoint x: 554, startPoint y: 345, endPoint x: 594, endPoint y: 329, distance: 43.4
click at [558, 345] on div "Pontuação × A pontuação segue uma escala de 1 à 5 pontos. Onde 1 é o mínimo e 5…" at bounding box center [600, 278] width 450 height 280
drag, startPoint x: 660, startPoint y: 263, endPoint x: 646, endPoint y: 265, distance: 14.3
click at [657, 262] on icon at bounding box center [667, 262] width 25 height 26
click at [655, 275] on input "radio" at bounding box center [655, 275] width 0 height 0
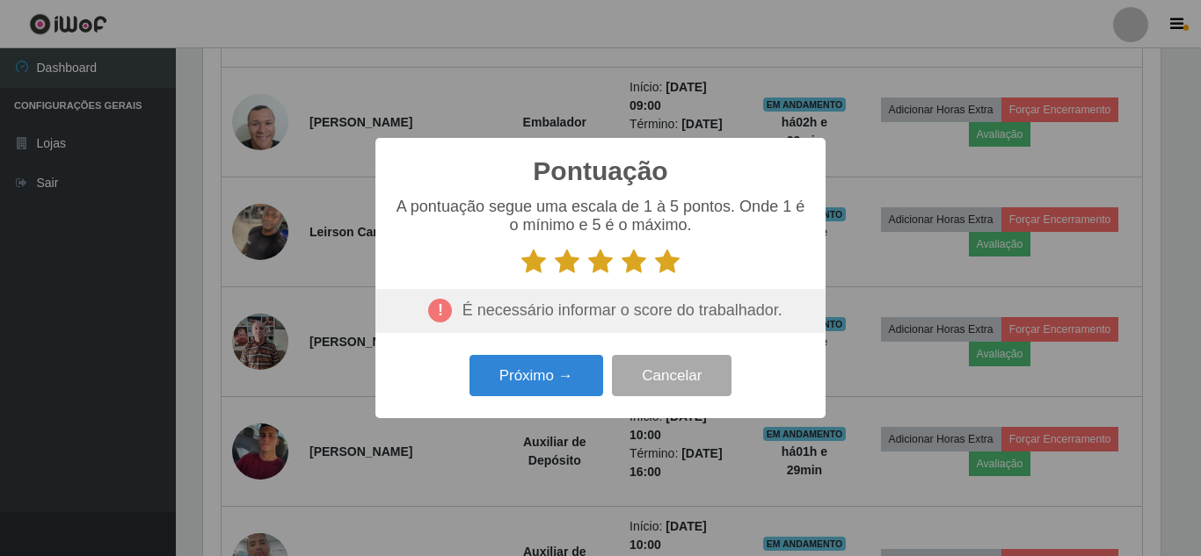
click at [548, 346] on div "Pontuação × A pontuação segue uma escala de 1 à 5 pontos. Onde 1 é o mínimo e 5…" at bounding box center [600, 278] width 450 height 280
click at [548, 364] on button "Próximo →" at bounding box center [536, 375] width 134 height 41
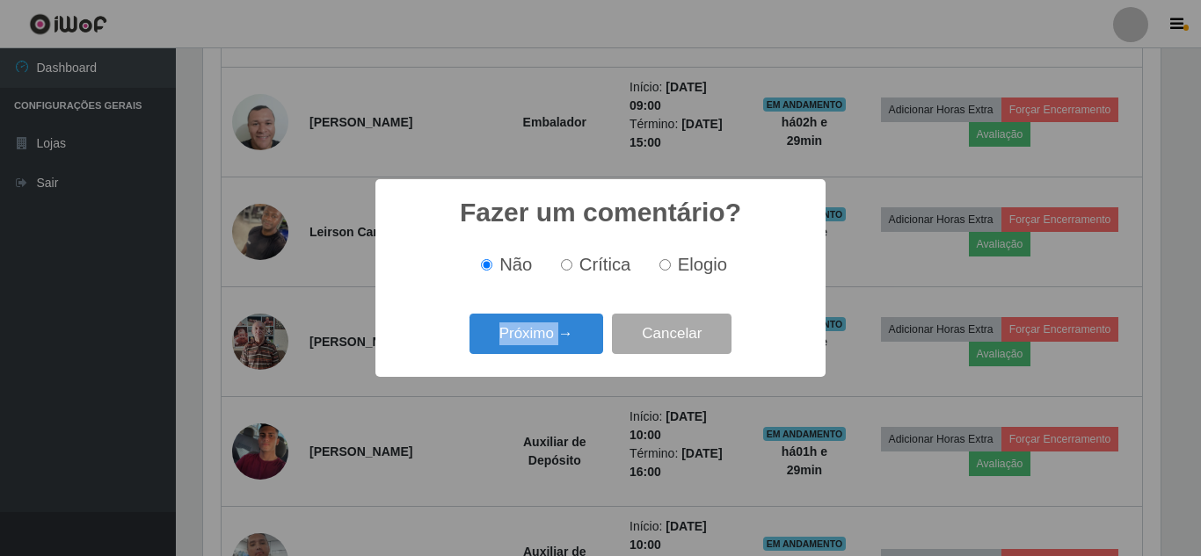
click at [548, 364] on div "Fazer um comentário? × Não Crítica Elogio Próximo → Cancelar" at bounding box center [600, 277] width 450 height 197
click at [562, 340] on button "Próximo →" at bounding box center [536, 334] width 134 height 41
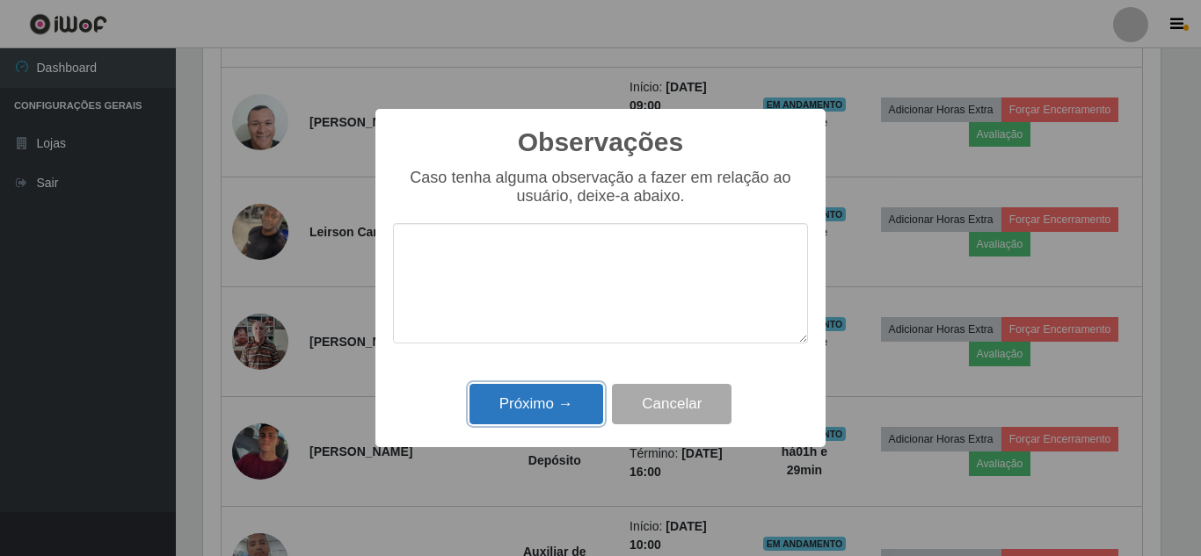
click at [552, 415] on button "Próximo →" at bounding box center [536, 404] width 134 height 41
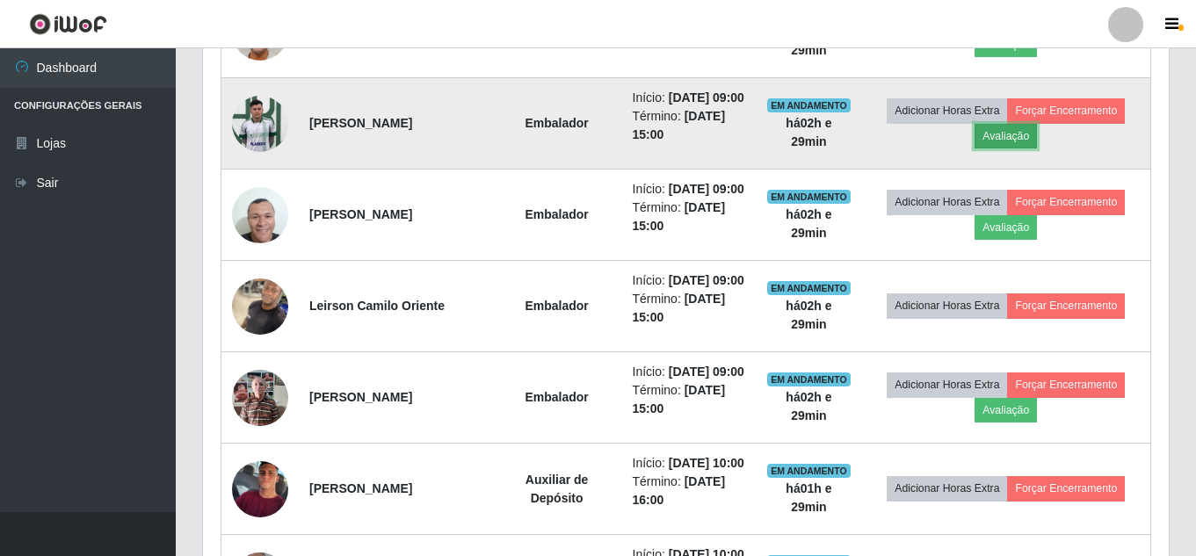
click at [1013, 149] on button "Avaliação" at bounding box center [1006, 136] width 62 height 25
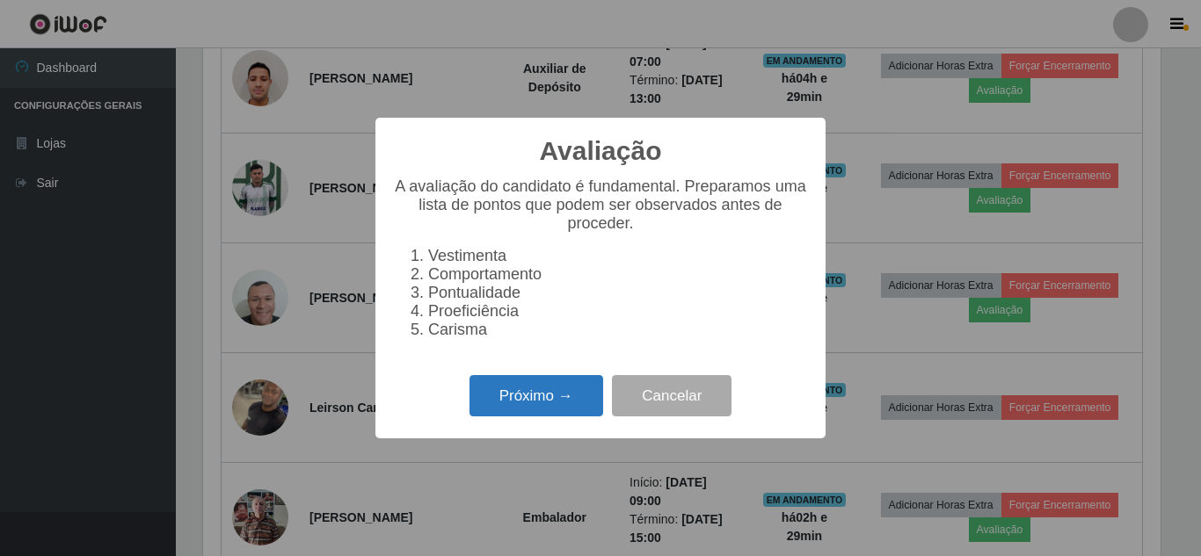
click at [560, 397] on button "Próximo →" at bounding box center [536, 395] width 134 height 41
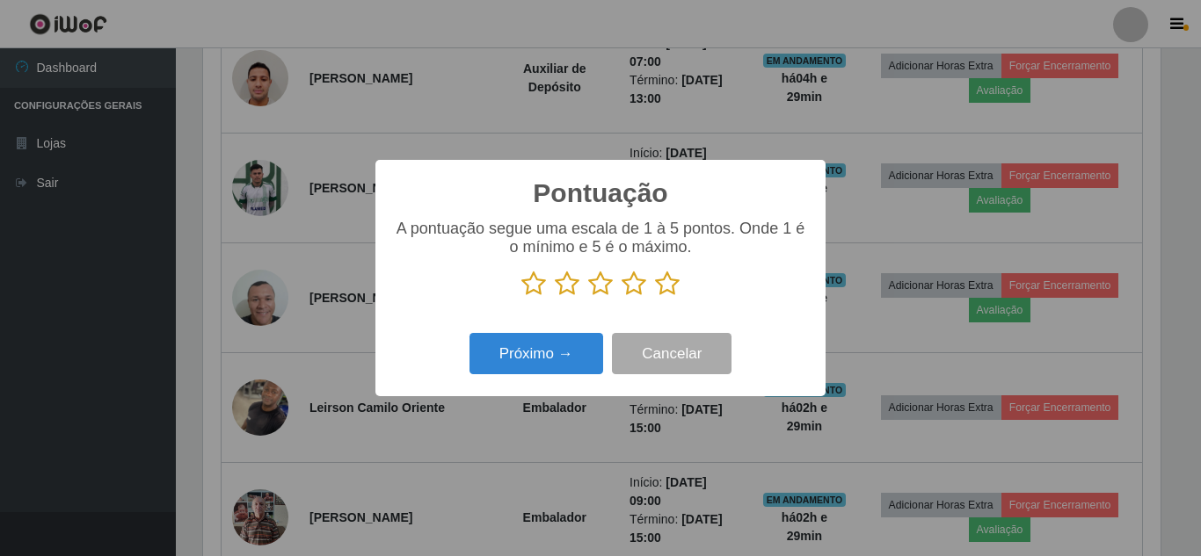
drag, startPoint x: 665, startPoint y: 292, endPoint x: 560, endPoint y: 338, distance: 114.2
click at [664, 293] on icon at bounding box center [667, 284] width 25 height 26
click at [655, 297] on input "radio" at bounding box center [655, 297] width 0 height 0
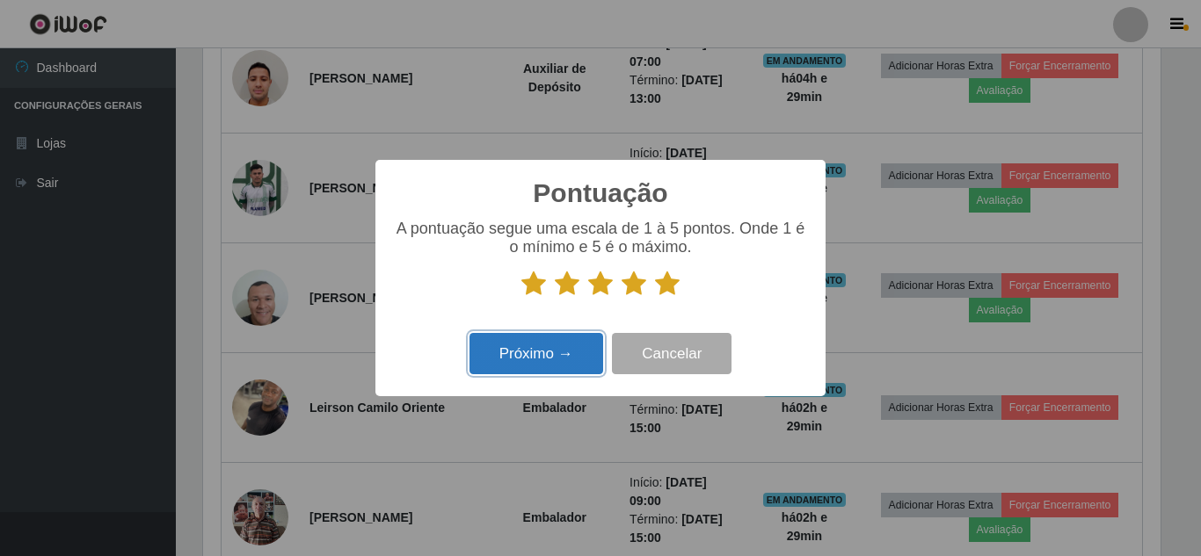
click at [558, 339] on button "Próximo →" at bounding box center [536, 353] width 134 height 41
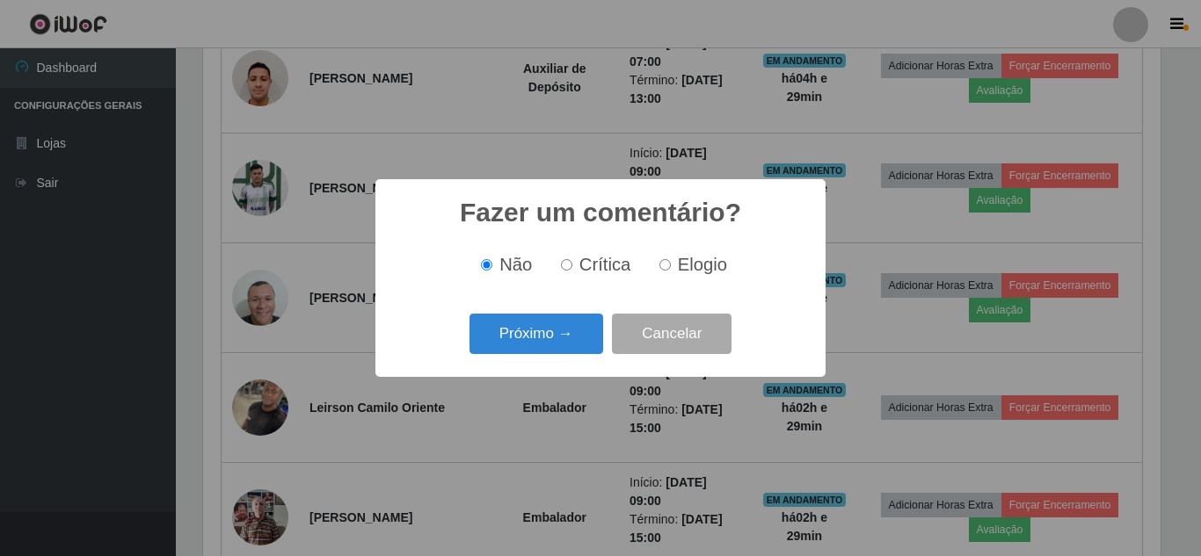
click at [558, 337] on button "Próximo →" at bounding box center [536, 334] width 134 height 41
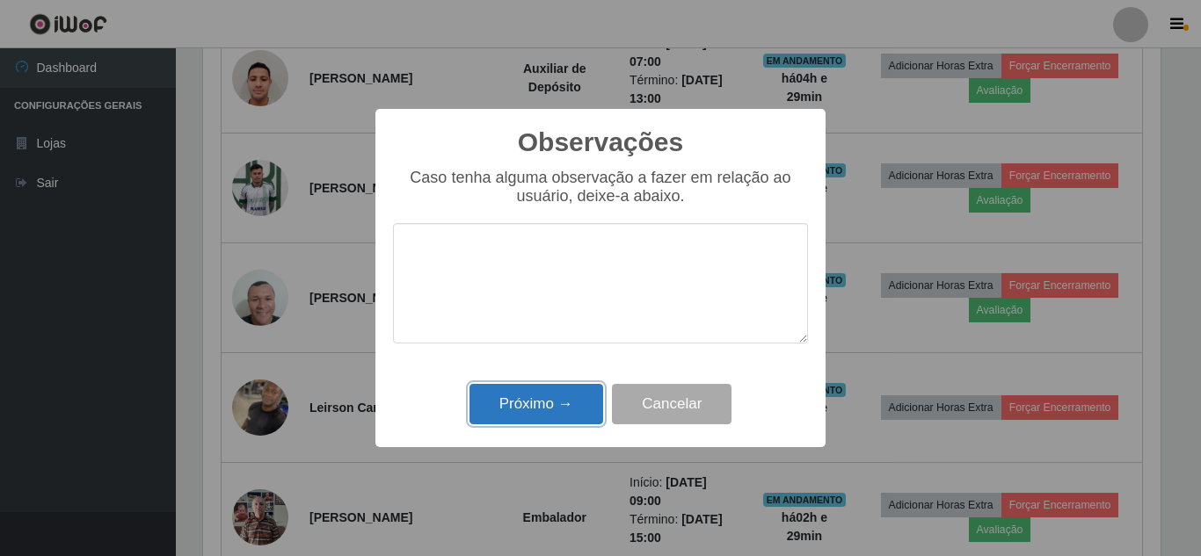
click at [555, 399] on button "Próximo →" at bounding box center [536, 404] width 134 height 41
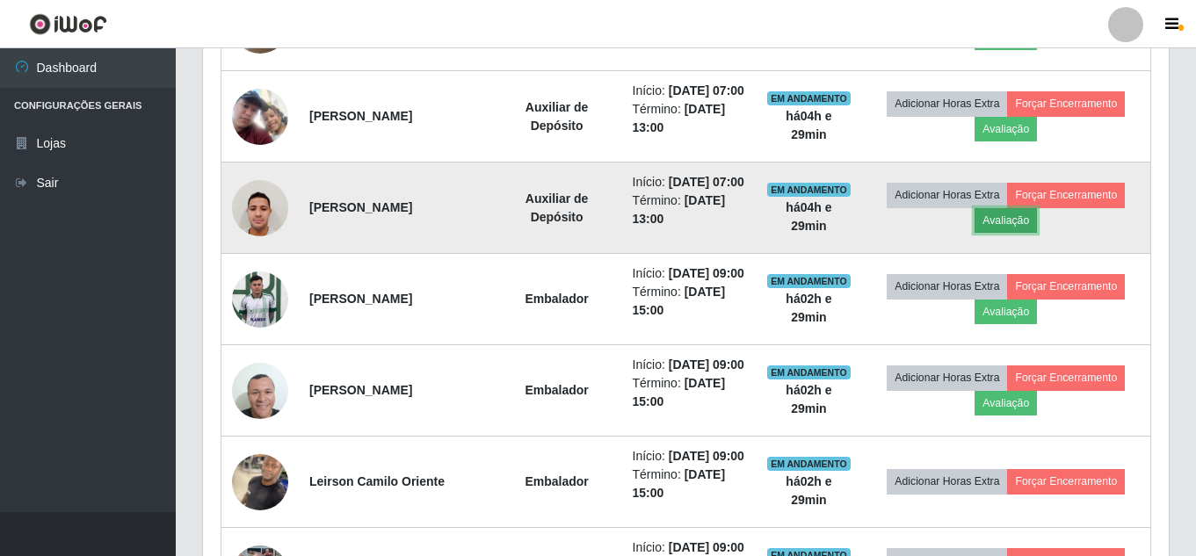
click at [1030, 233] on button "Avaliação" at bounding box center [1006, 220] width 62 height 25
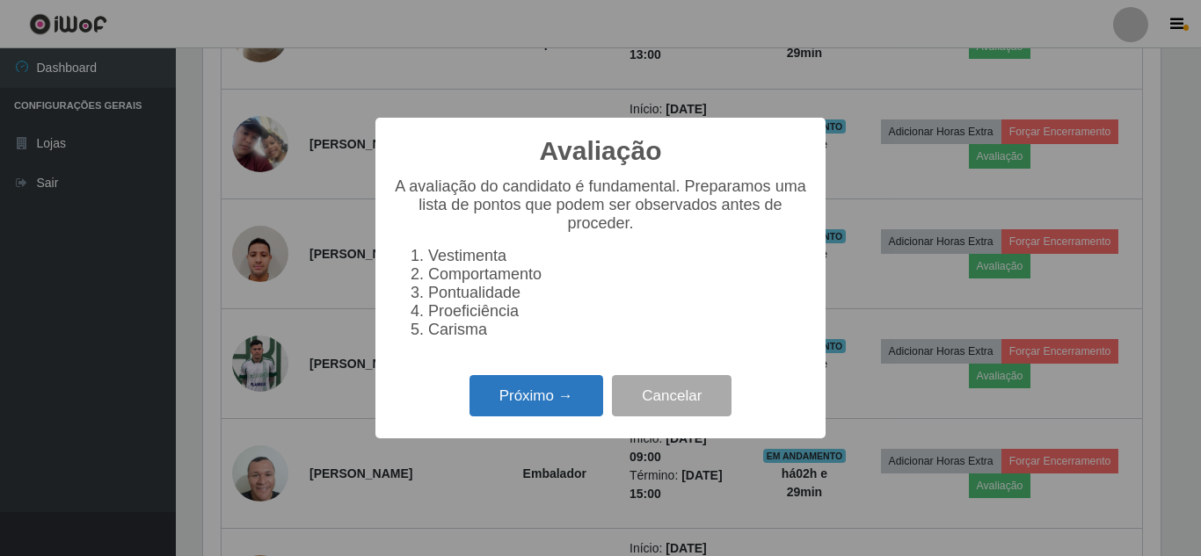
drag, startPoint x: 531, startPoint y: 400, endPoint x: 544, endPoint y: 394, distance: 14.6
click at [544, 394] on button "Próximo →" at bounding box center [536, 395] width 134 height 41
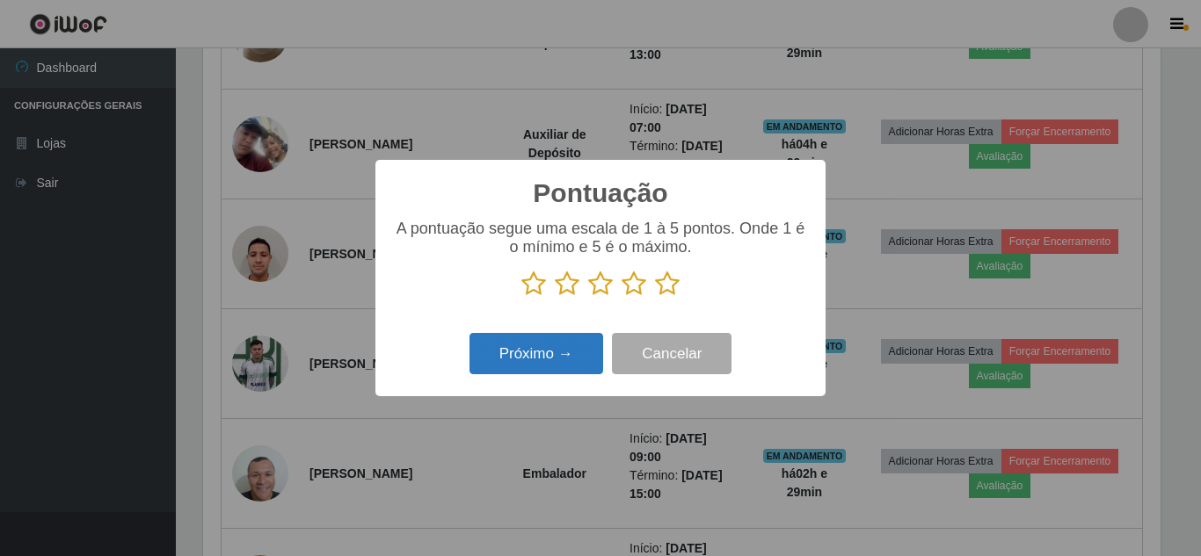
drag, startPoint x: 660, startPoint y: 287, endPoint x: 552, endPoint y: 355, distance: 128.0
click at [649, 292] on p at bounding box center [600, 284] width 415 height 26
click at [551, 355] on button "Próximo →" at bounding box center [536, 353] width 134 height 41
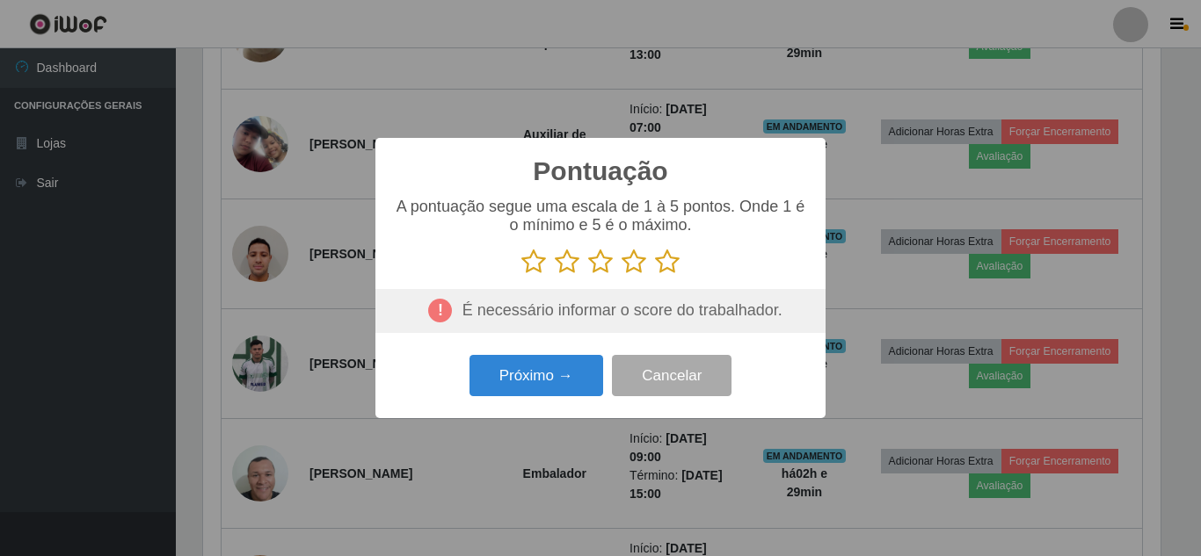
click at [561, 338] on div "Pontuação × A pontuação segue uma escala de 1 à 5 pontos. Onde 1 é o mínimo e 5…" at bounding box center [600, 278] width 450 height 280
click at [665, 259] on icon at bounding box center [667, 262] width 25 height 26
click at [655, 275] on input "radio" at bounding box center [655, 275] width 0 height 0
drag, startPoint x: 588, startPoint y: 346, endPoint x: 581, endPoint y: 360, distance: 15.7
click at [586, 349] on div "Pontuação × A pontuação segue uma escala de 1 à 5 pontos. Onde 1 é o mínimo e 5…" at bounding box center [600, 278] width 450 height 280
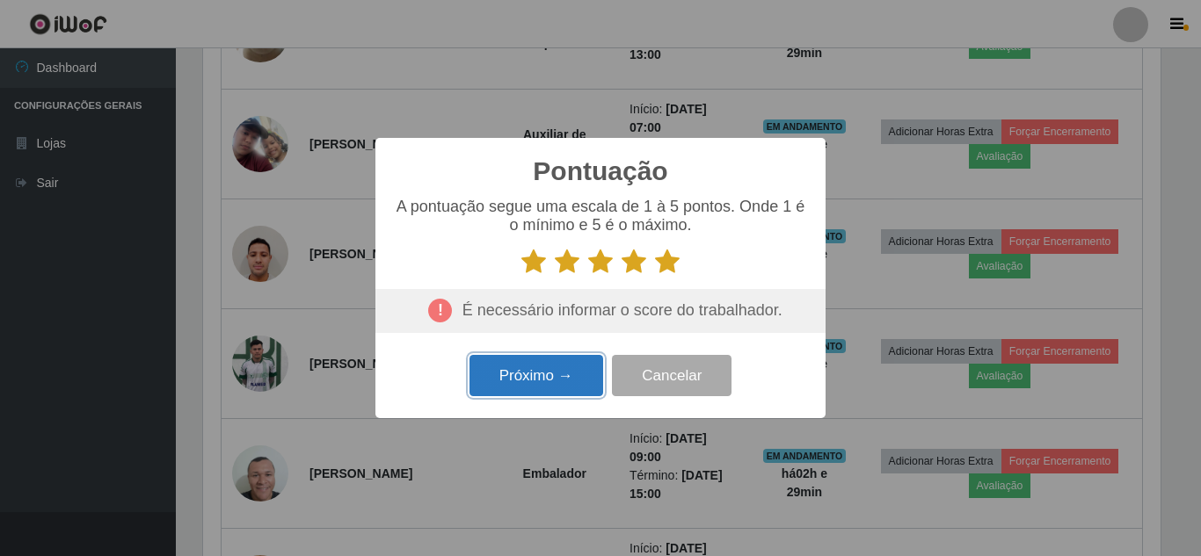
click at [581, 360] on button "Próximo →" at bounding box center [536, 375] width 134 height 41
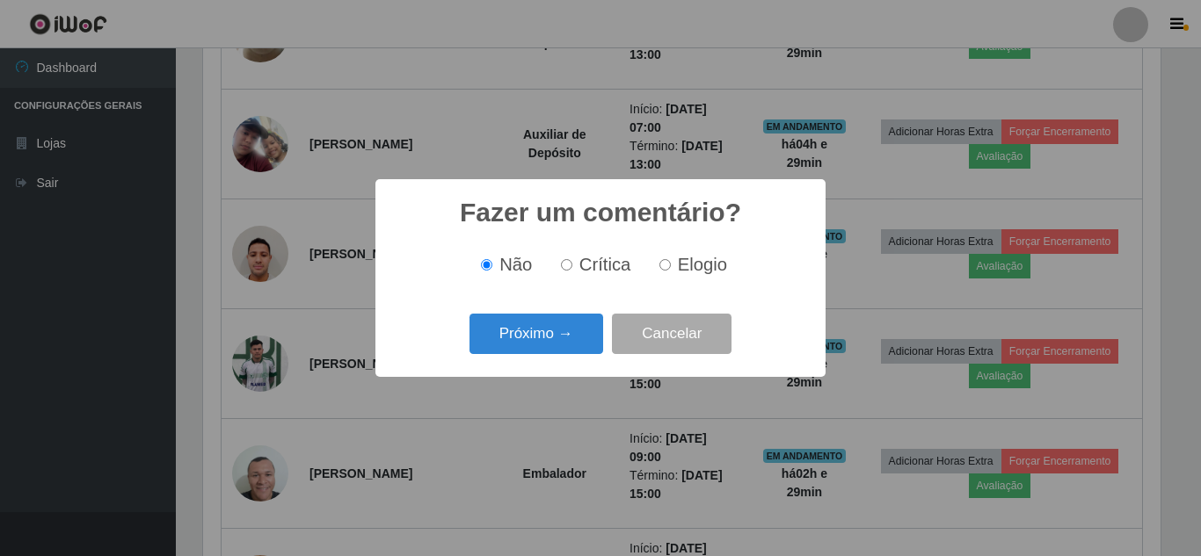
click at [576, 371] on div "Fazer um comentário? × Não Crítica Elogio Próximo → Cancelar" at bounding box center [600, 277] width 450 height 197
click at [571, 337] on button "Próximo →" at bounding box center [536, 334] width 134 height 41
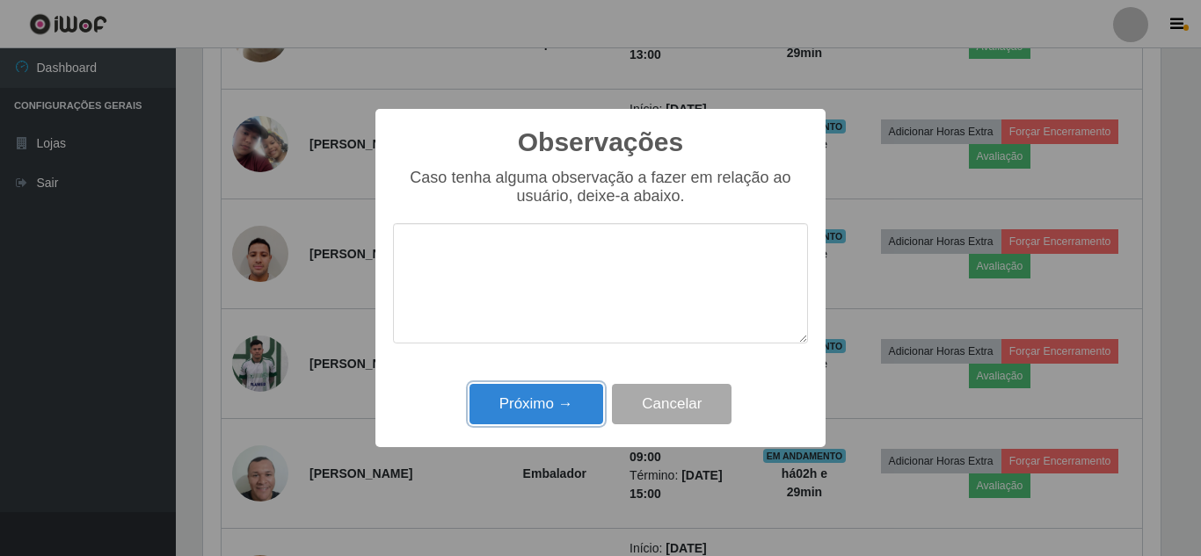
drag, startPoint x: 565, startPoint y: 402, endPoint x: 1009, endPoint y: 241, distance: 472.1
click at [575, 402] on button "Próximo →" at bounding box center [536, 404] width 134 height 41
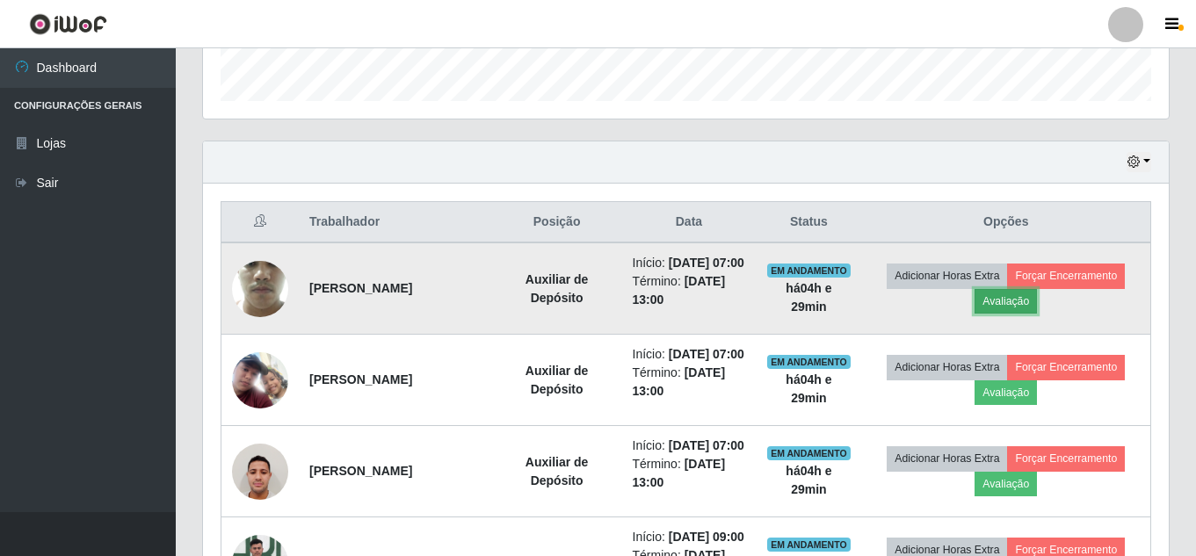
click at [1012, 314] on button "Avaliação" at bounding box center [1006, 301] width 62 height 25
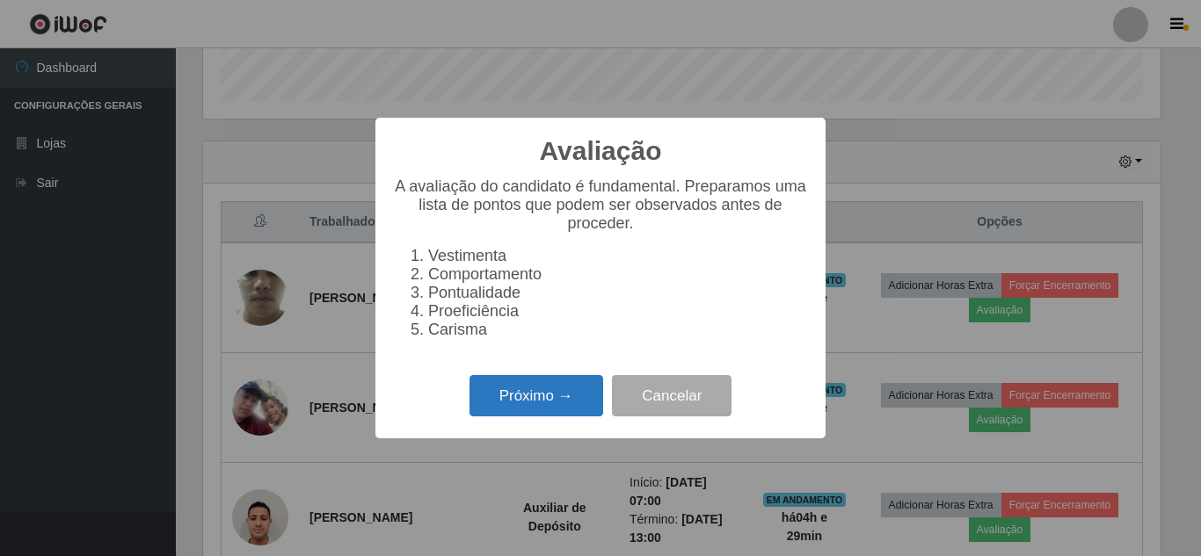
click at [566, 409] on button "Próximo →" at bounding box center [536, 395] width 134 height 41
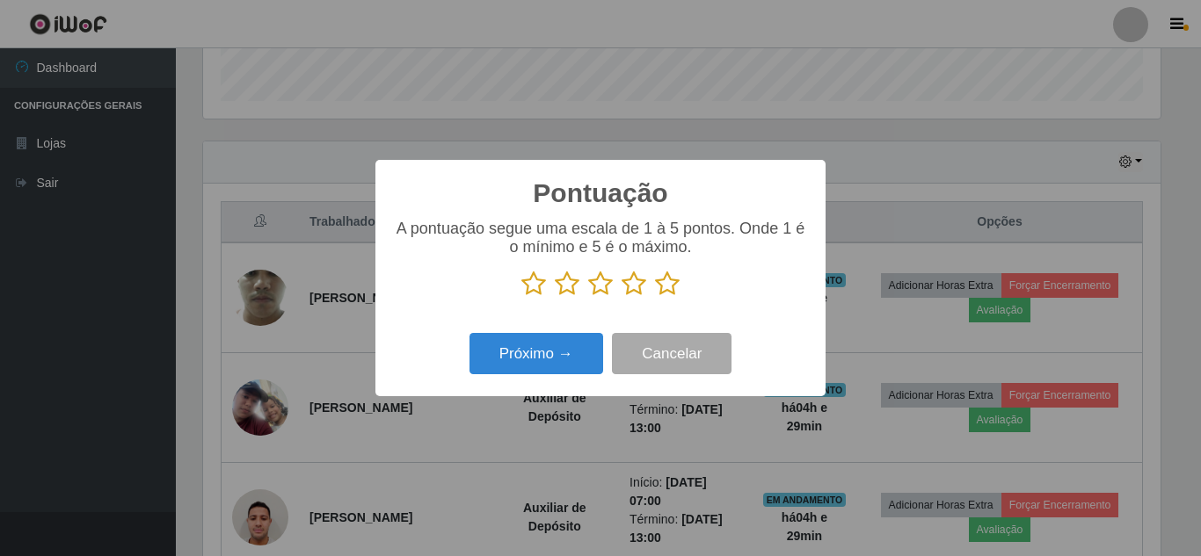
drag, startPoint x: 671, startPoint y: 288, endPoint x: 599, endPoint y: 323, distance: 79.0
click at [671, 290] on icon at bounding box center [667, 284] width 25 height 26
click at [655, 297] on input "radio" at bounding box center [655, 297] width 0 height 0
click at [592, 333] on div "Próximo → Cancelar" at bounding box center [600, 354] width 415 height 50
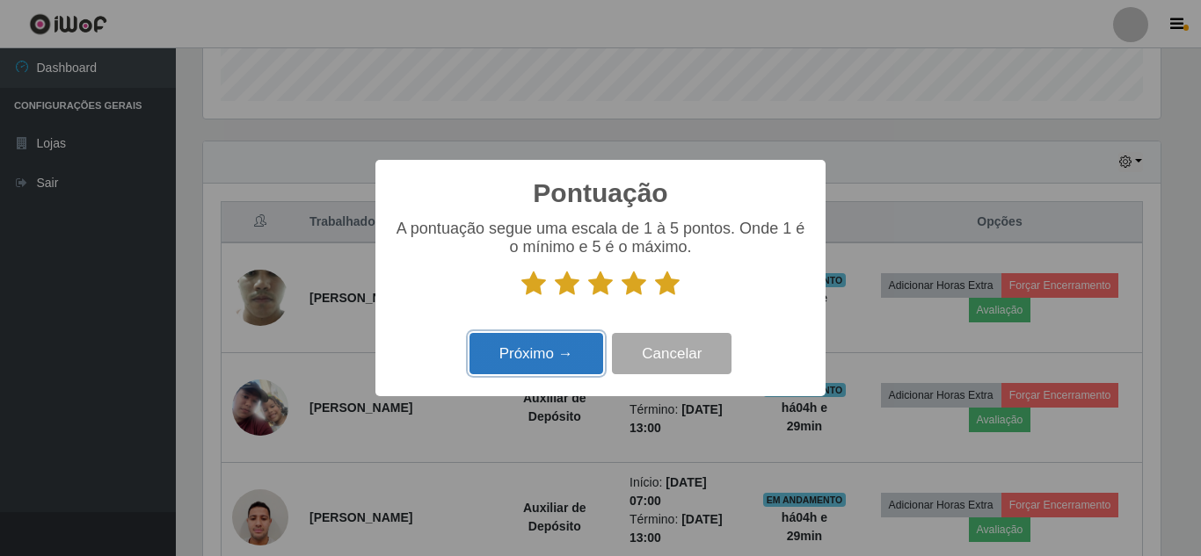
click at [576, 341] on button "Próximo →" at bounding box center [536, 353] width 134 height 41
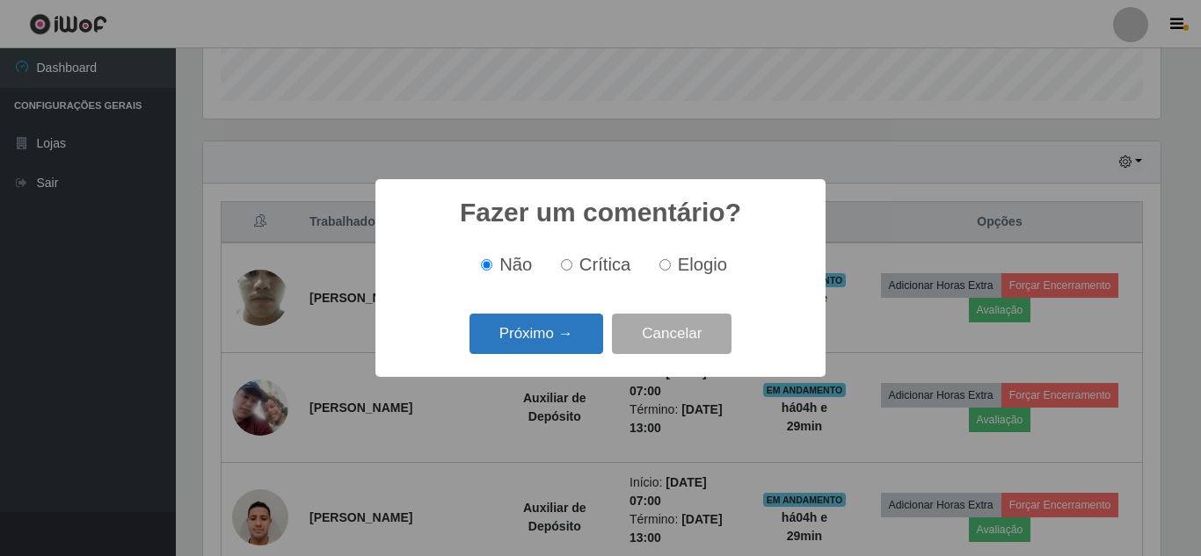
click at [573, 339] on button "Próximo →" at bounding box center [536, 334] width 134 height 41
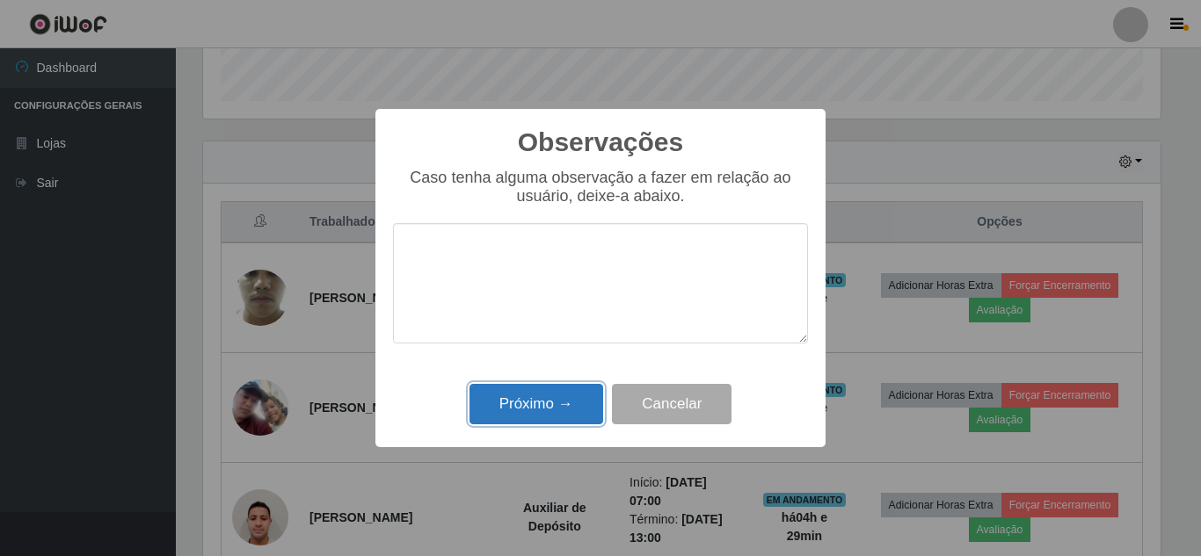
click at [565, 399] on button "Próximo →" at bounding box center [536, 404] width 134 height 41
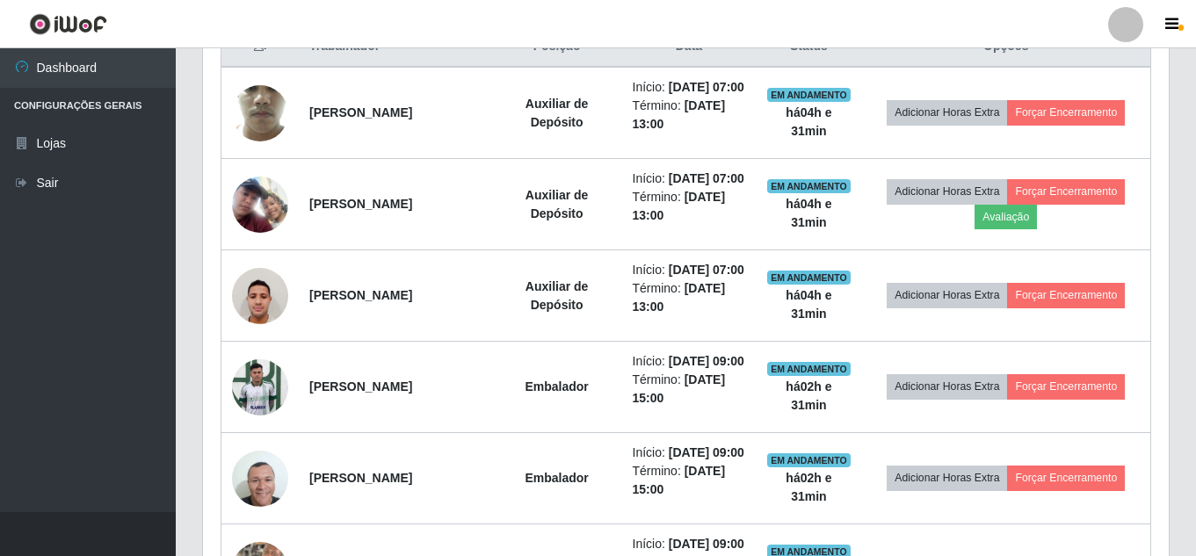
drag, startPoint x: 745, startPoint y: 319, endPoint x: 931, endPoint y: -76, distance: 436.9
click at [931, 0] on html "Perfil Alterar Senha Sair Dashboard Configurações Gerais Lojas Sair Carregando.…" at bounding box center [598, 410] width 1196 height 2226
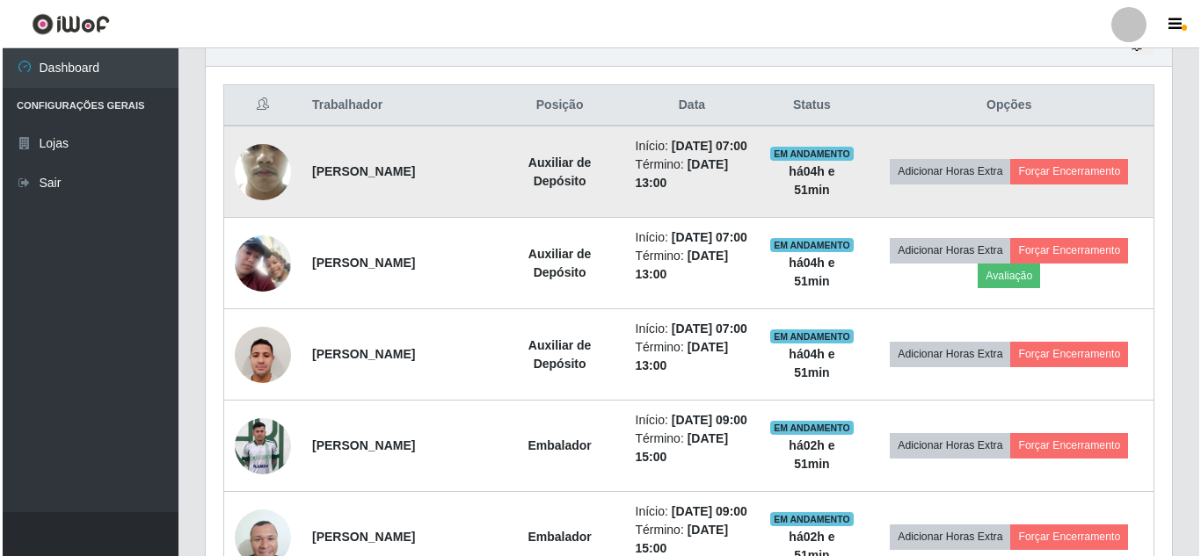
scroll to position [691, 0]
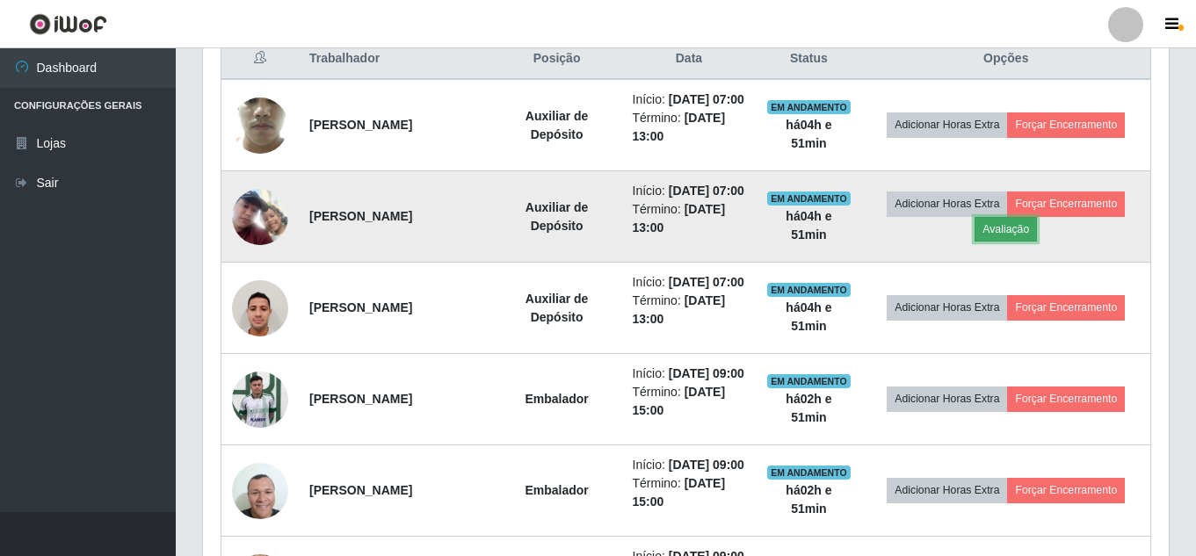
click at [1033, 242] on button "Avaliação" at bounding box center [1006, 229] width 62 height 25
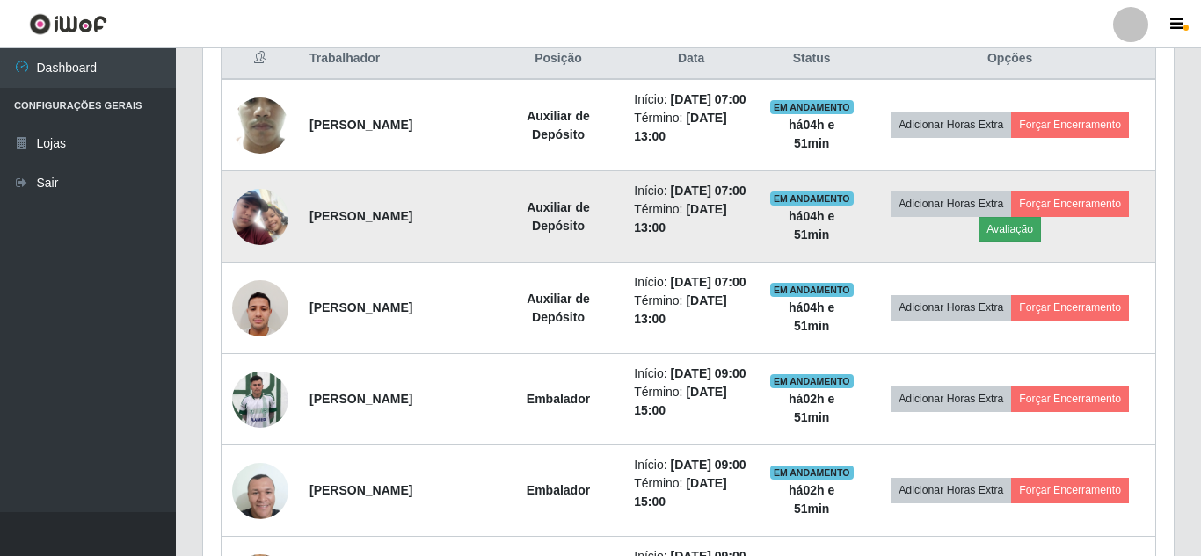
scroll to position [365, 957]
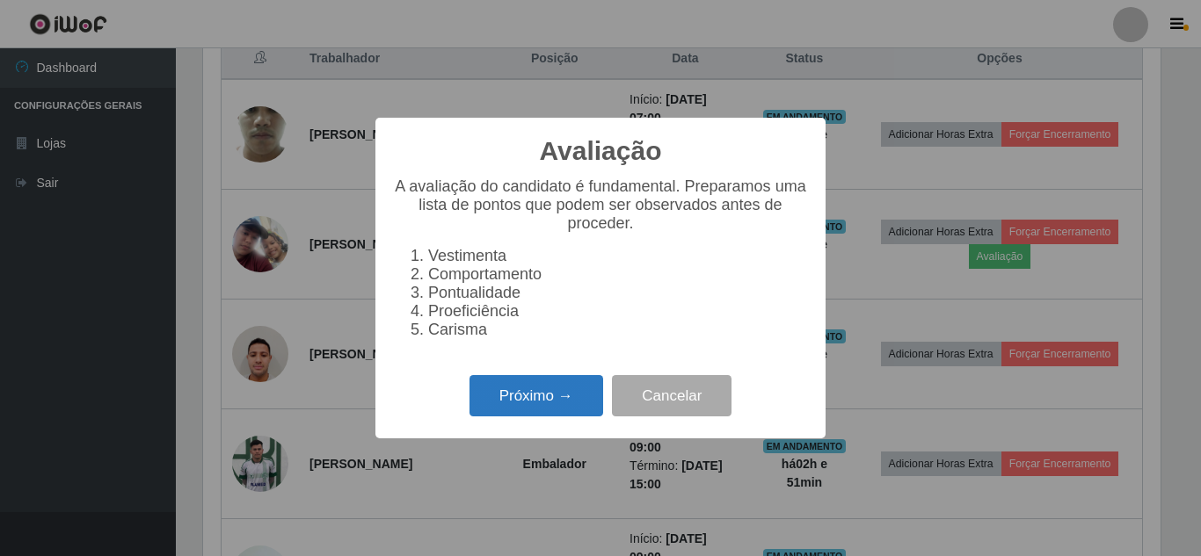
click at [528, 398] on button "Próximo →" at bounding box center [536, 395] width 134 height 41
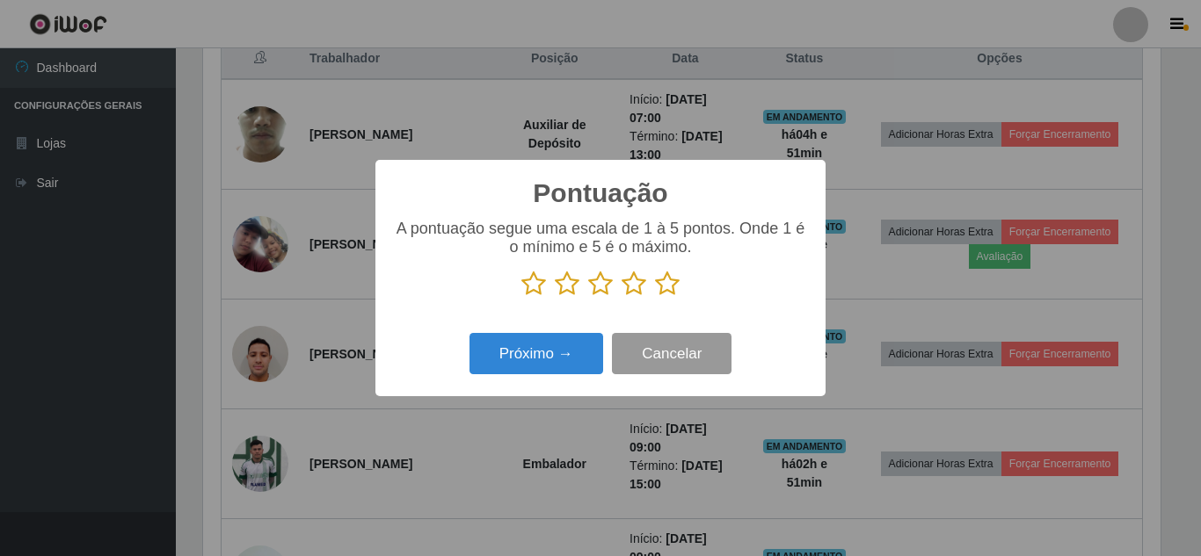
scroll to position [878640, 878047]
click at [665, 284] on icon at bounding box center [667, 284] width 25 height 26
click at [655, 297] on input "radio" at bounding box center [655, 297] width 0 height 0
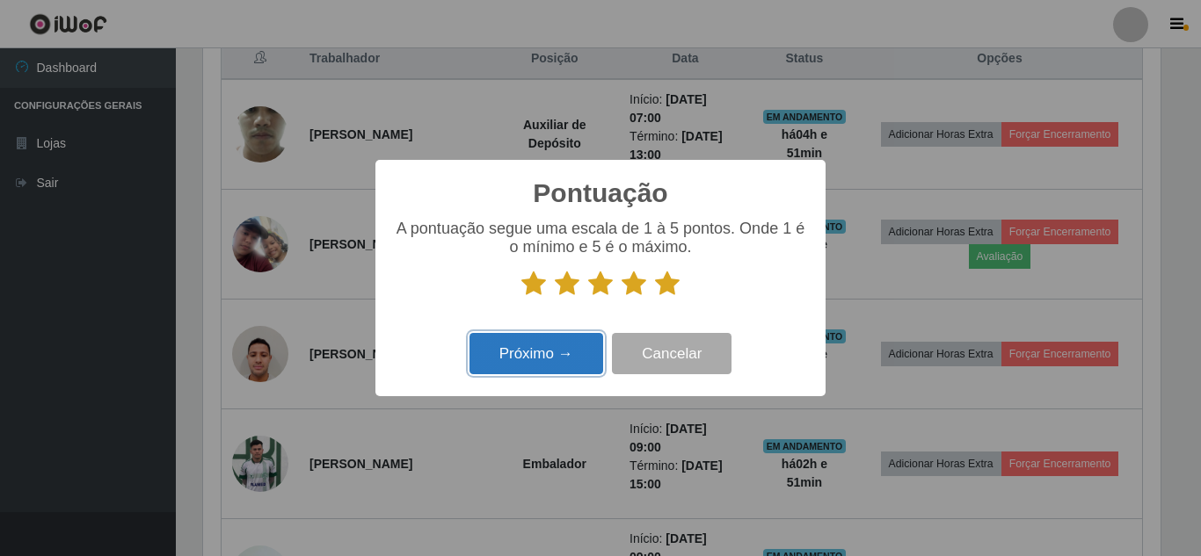
click at [564, 346] on button "Próximo →" at bounding box center [536, 353] width 134 height 41
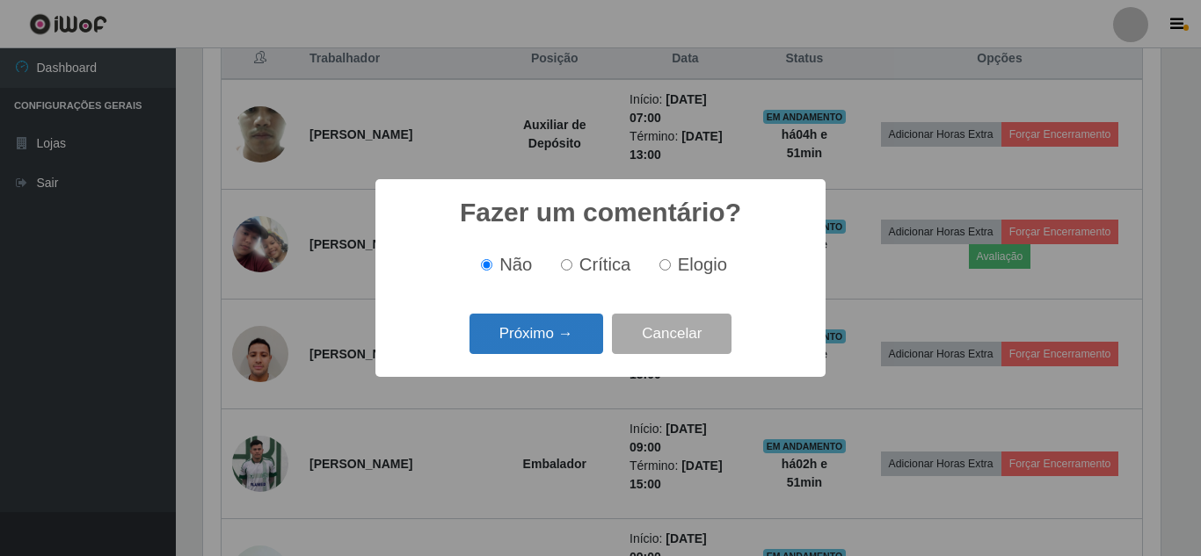
click at [563, 344] on button "Próximo →" at bounding box center [536, 334] width 134 height 41
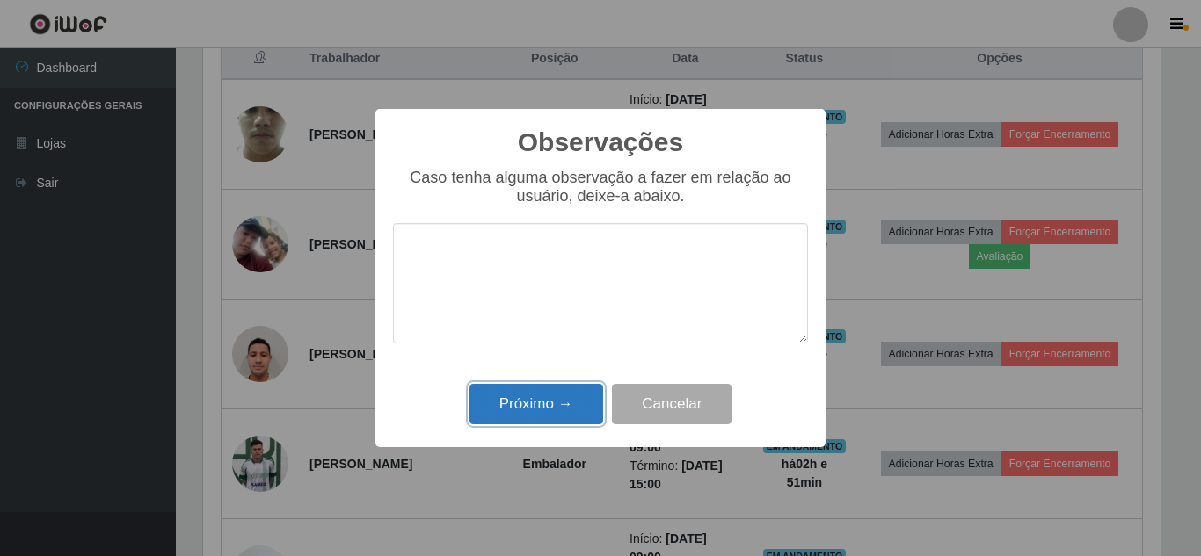
click at [528, 407] on button "Próximo →" at bounding box center [536, 404] width 134 height 41
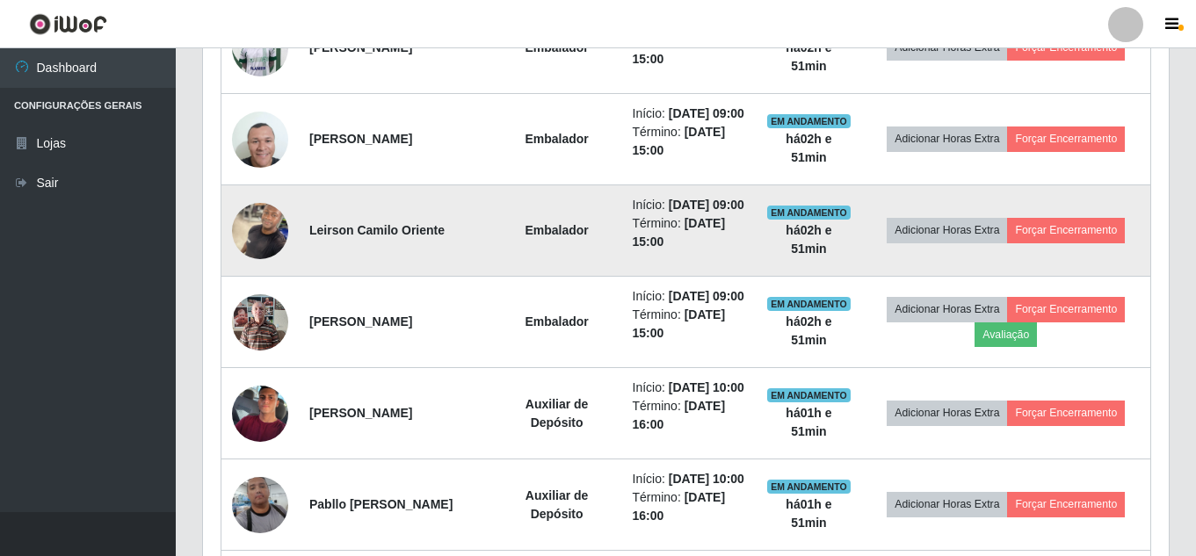
scroll to position [1218, 0]
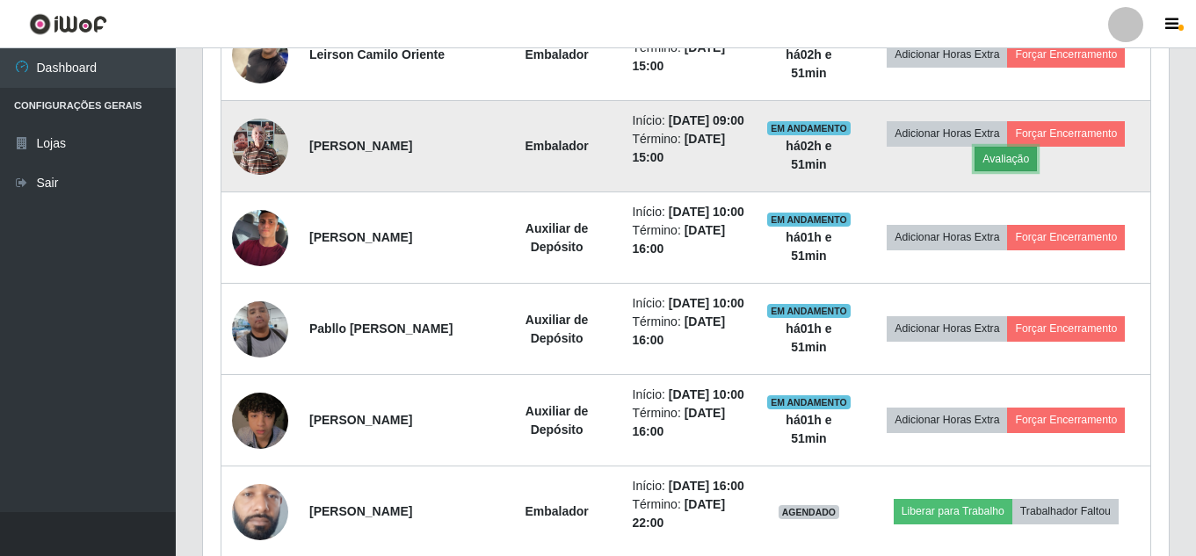
click at [1014, 171] on button "Avaliação" at bounding box center [1006, 159] width 62 height 25
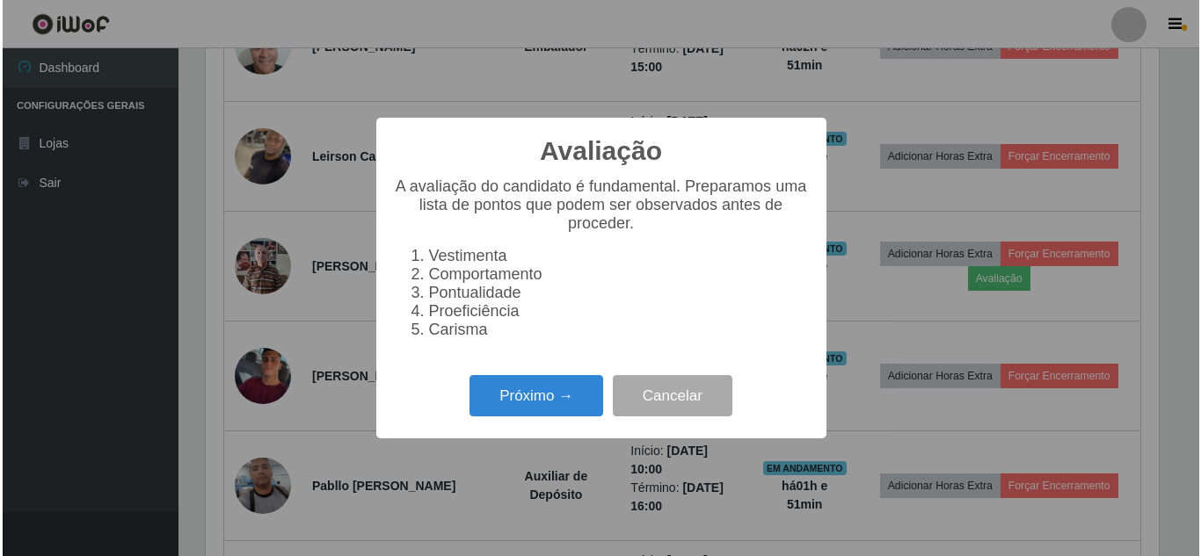
scroll to position [365, 957]
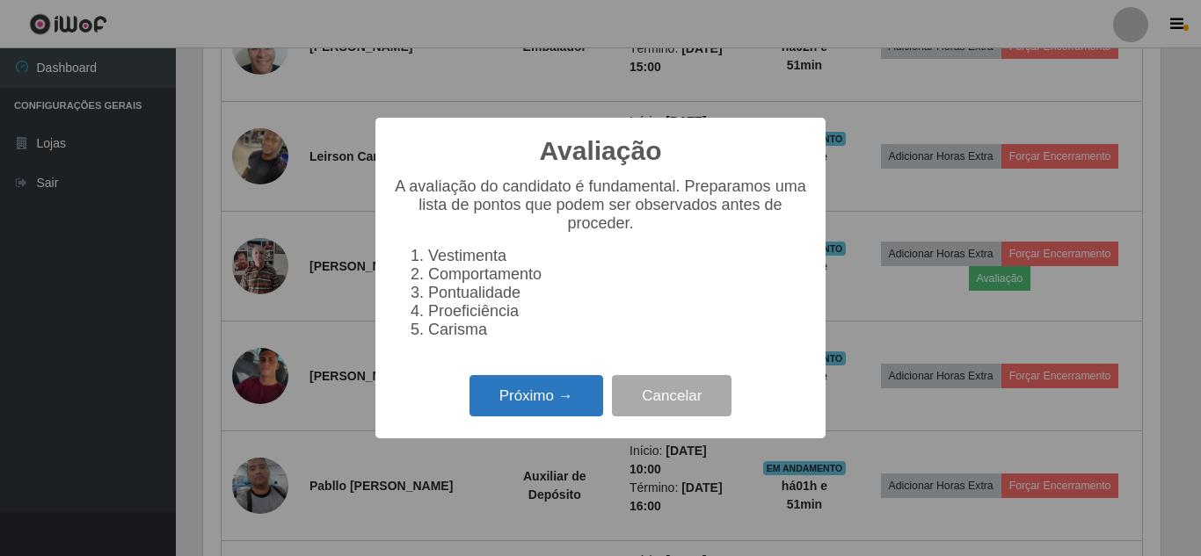
click at [564, 410] on button "Próximo →" at bounding box center [536, 395] width 134 height 41
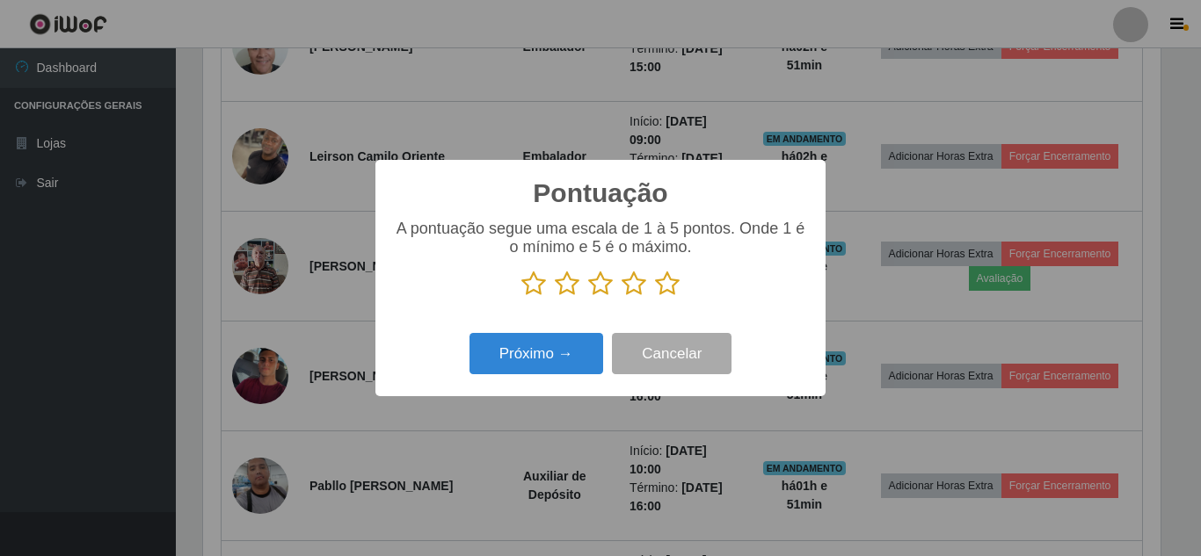
scroll to position [878640, 878047]
click at [665, 286] on icon at bounding box center [667, 284] width 25 height 26
click at [655, 297] on input "radio" at bounding box center [655, 297] width 0 height 0
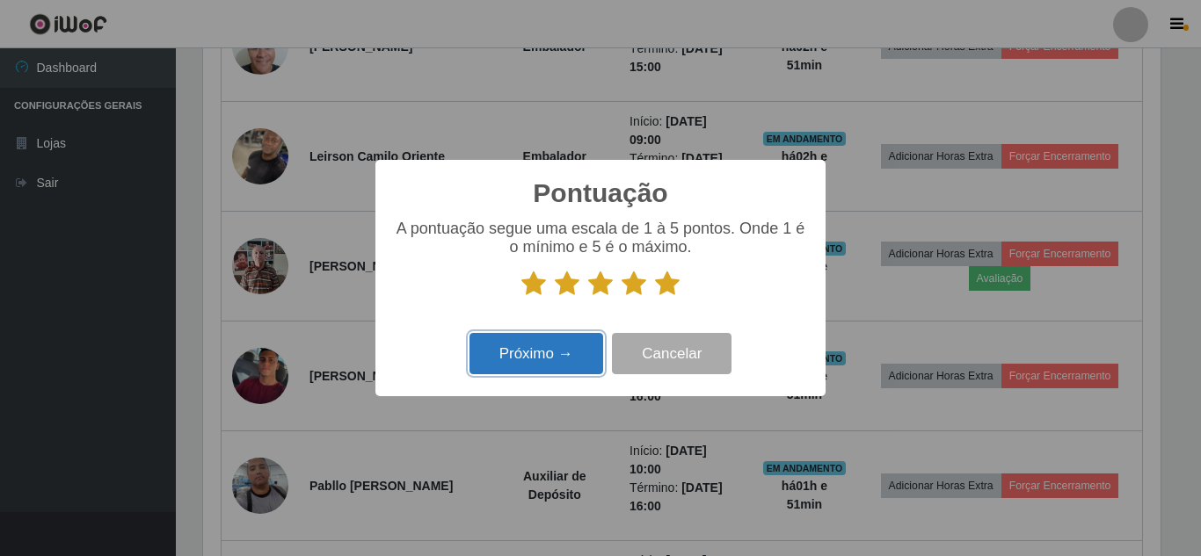
click at [563, 345] on button "Próximo →" at bounding box center [536, 353] width 134 height 41
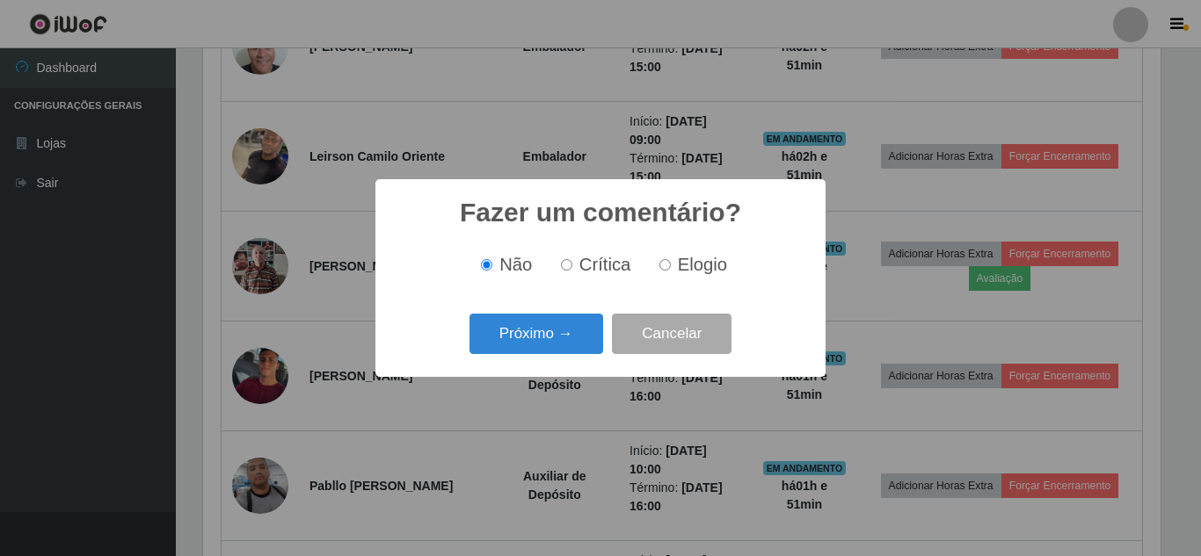
click at [563, 335] on button "Próximo →" at bounding box center [536, 334] width 134 height 41
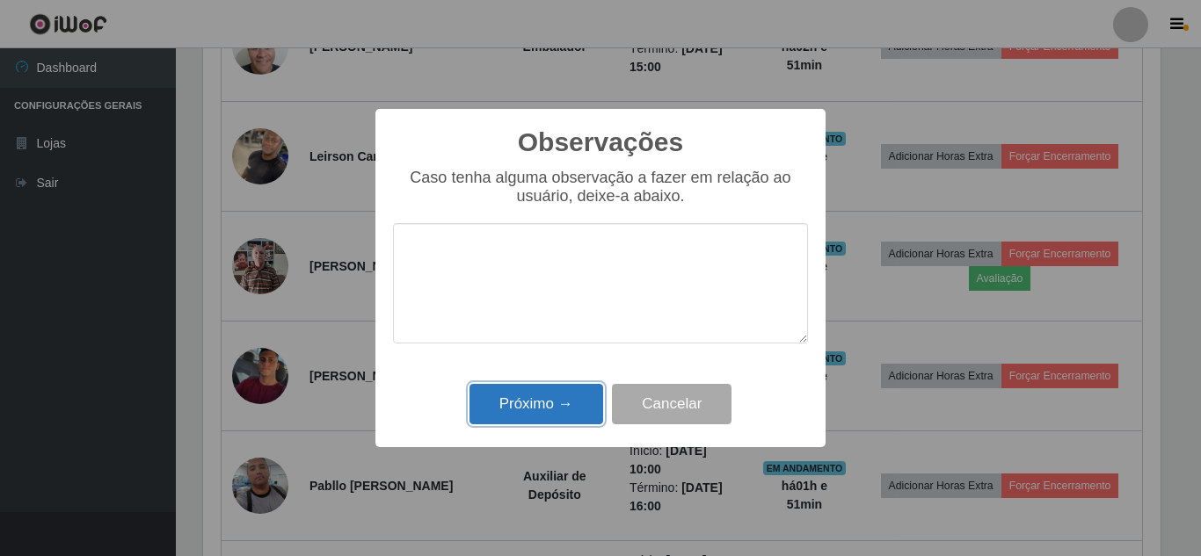
click at [561, 387] on button "Próximo →" at bounding box center [536, 404] width 134 height 41
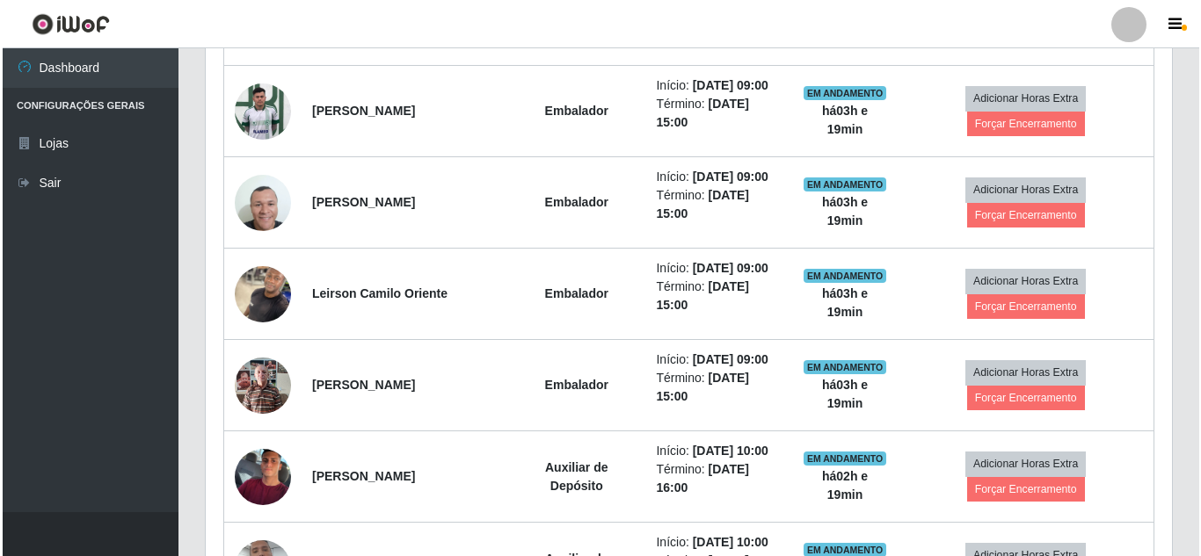
scroll to position [891, 0]
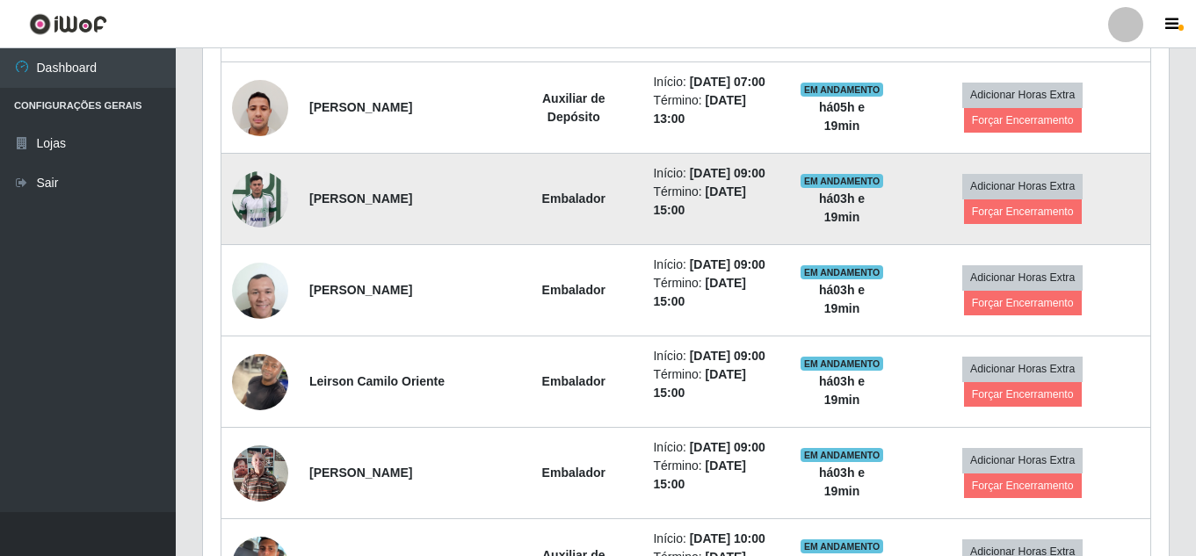
click at [244, 236] on img at bounding box center [260, 199] width 56 height 75
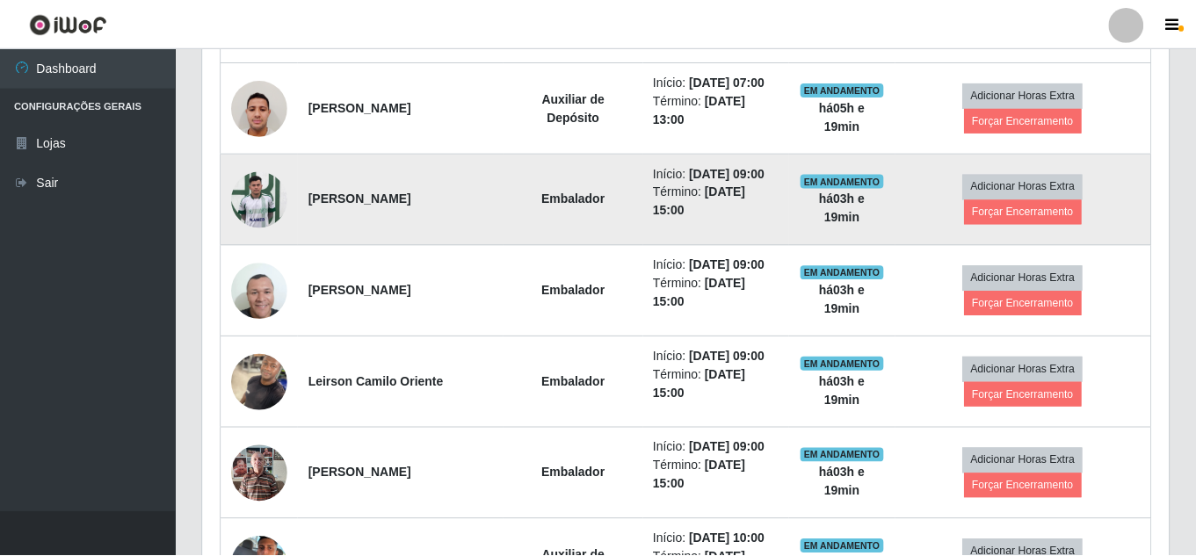
scroll to position [365, 957]
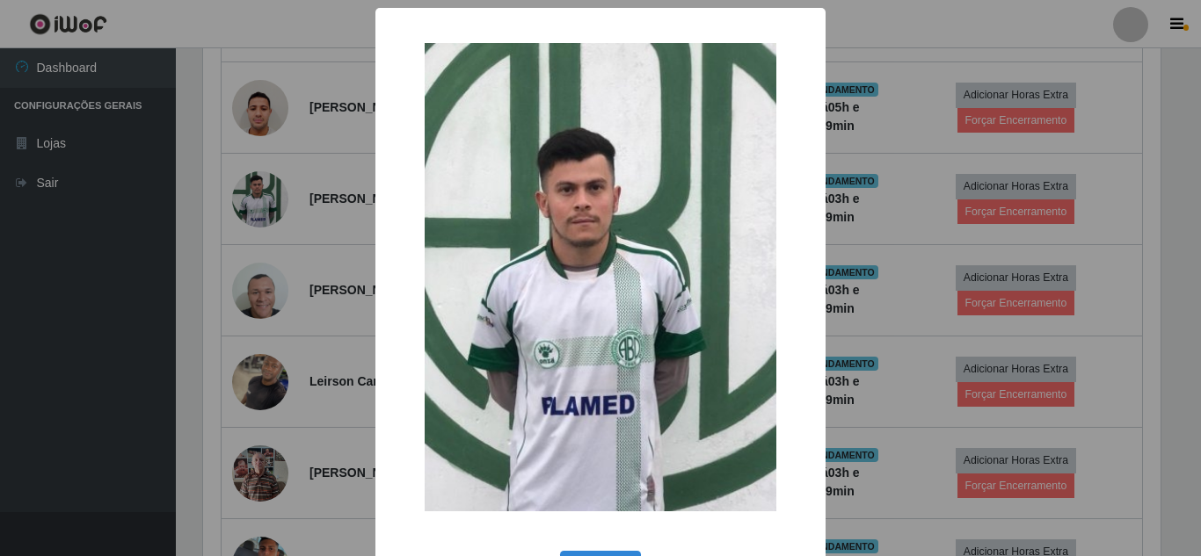
click at [251, 264] on div "× OK Cancel" at bounding box center [600, 278] width 1201 height 556
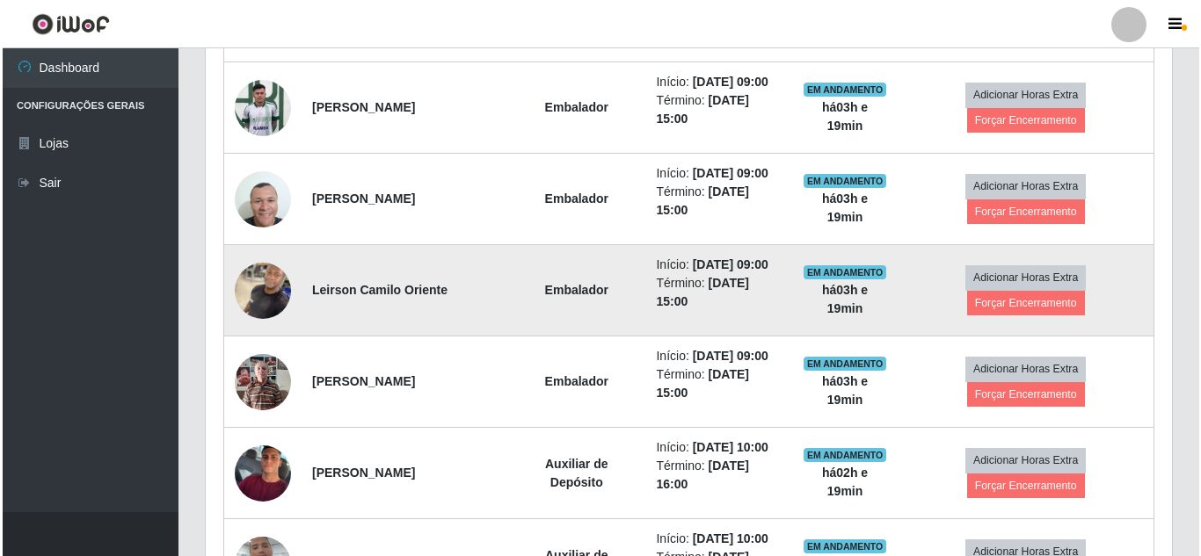
scroll to position [1067, 0]
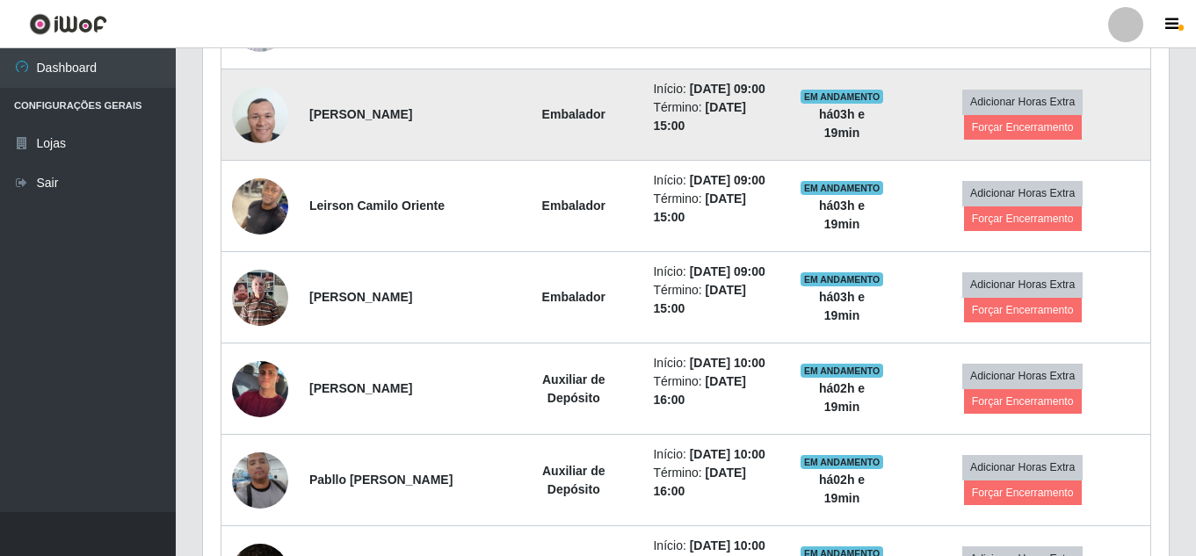
click at [277, 143] on img at bounding box center [260, 115] width 56 height 56
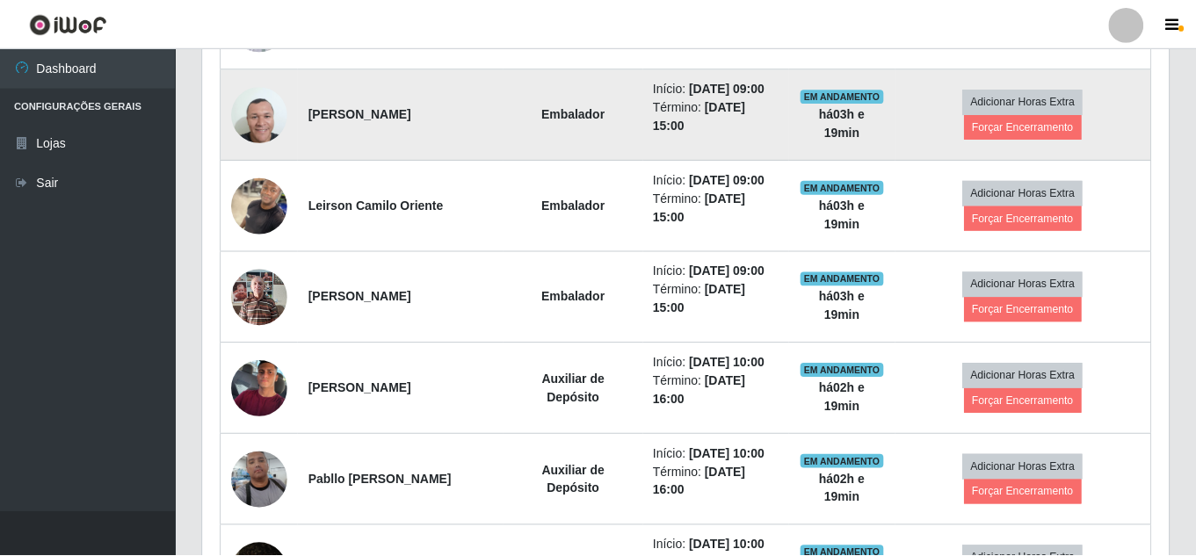
scroll to position [365, 957]
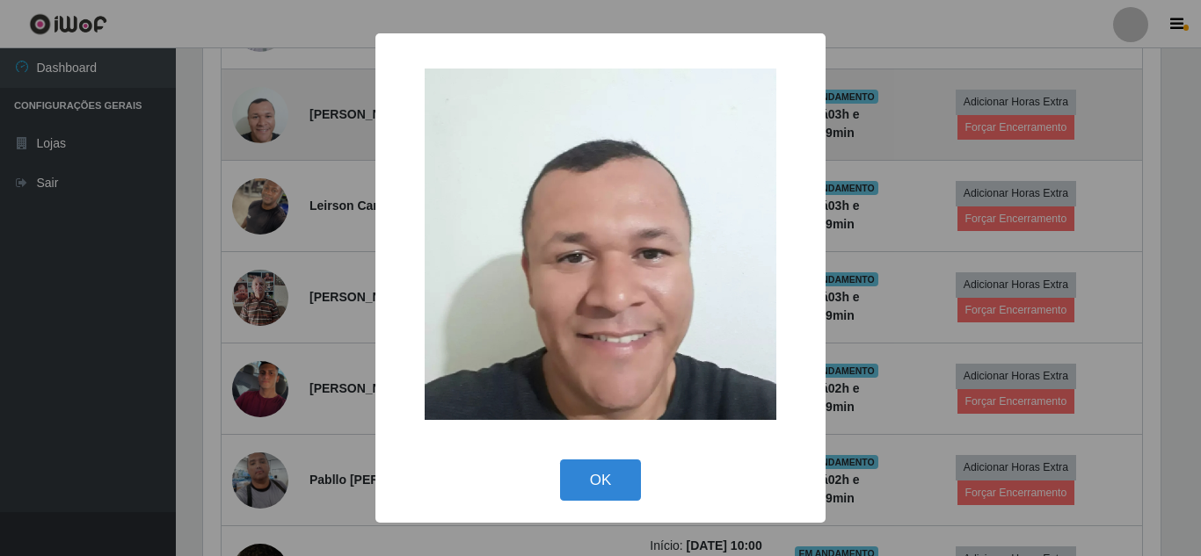
click at [277, 205] on div "× OK Cancel" at bounding box center [600, 278] width 1201 height 556
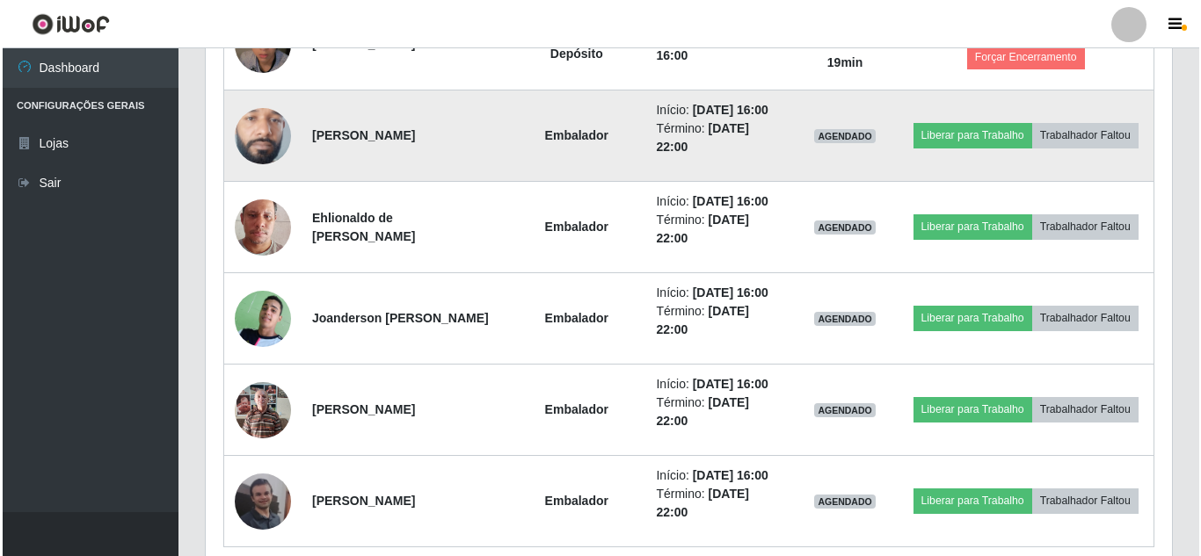
scroll to position [1682, 0]
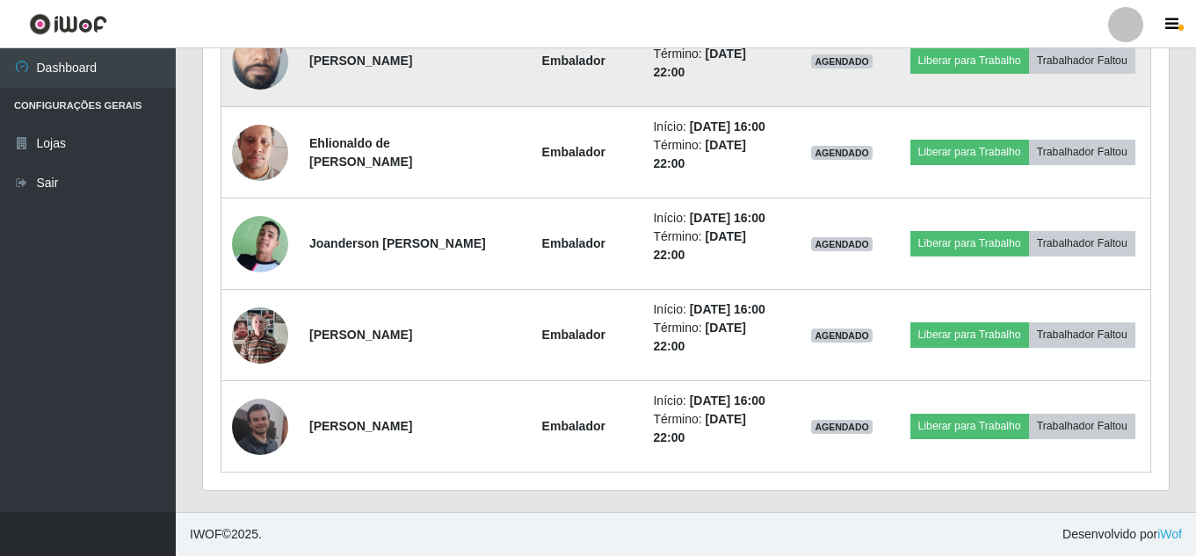
click at [261, 123] on img at bounding box center [260, 60] width 56 height 125
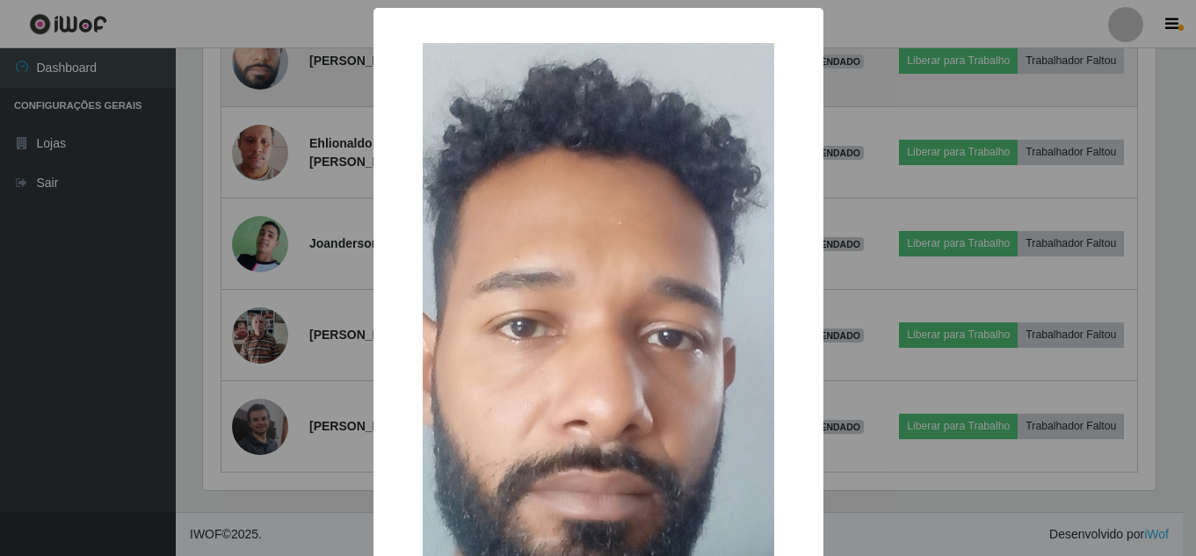
scroll to position [365, 957]
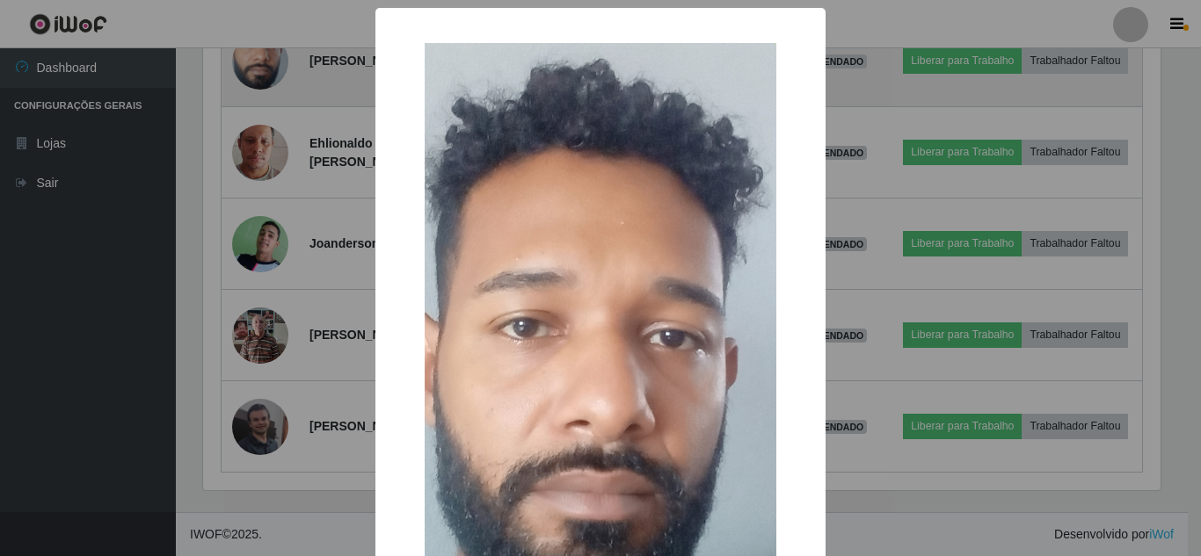
click at [261, 229] on div "× OK Cancel" at bounding box center [600, 278] width 1201 height 556
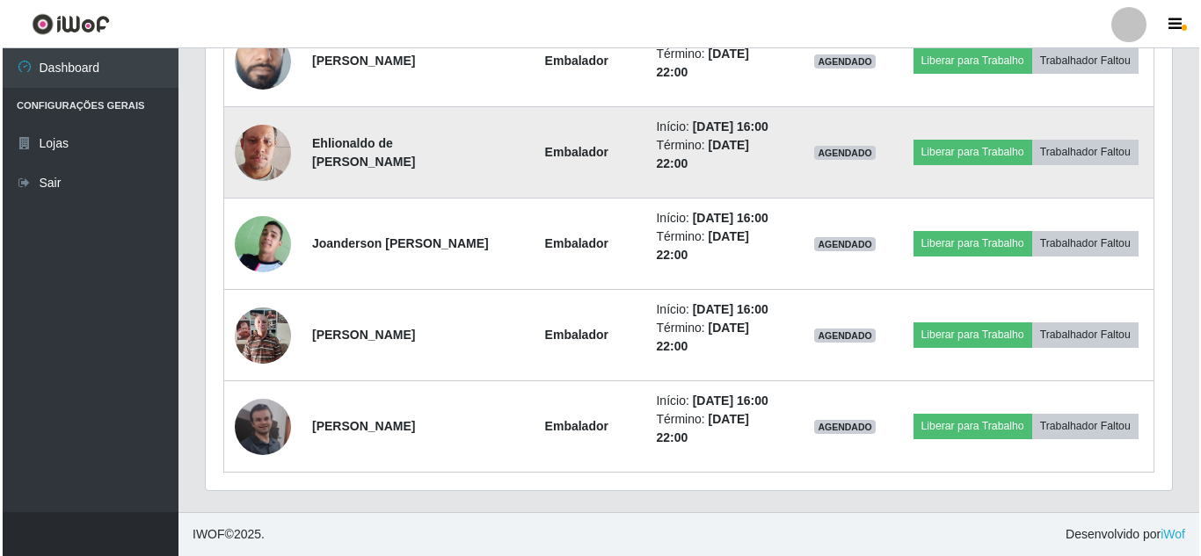
scroll to position [1858, 0]
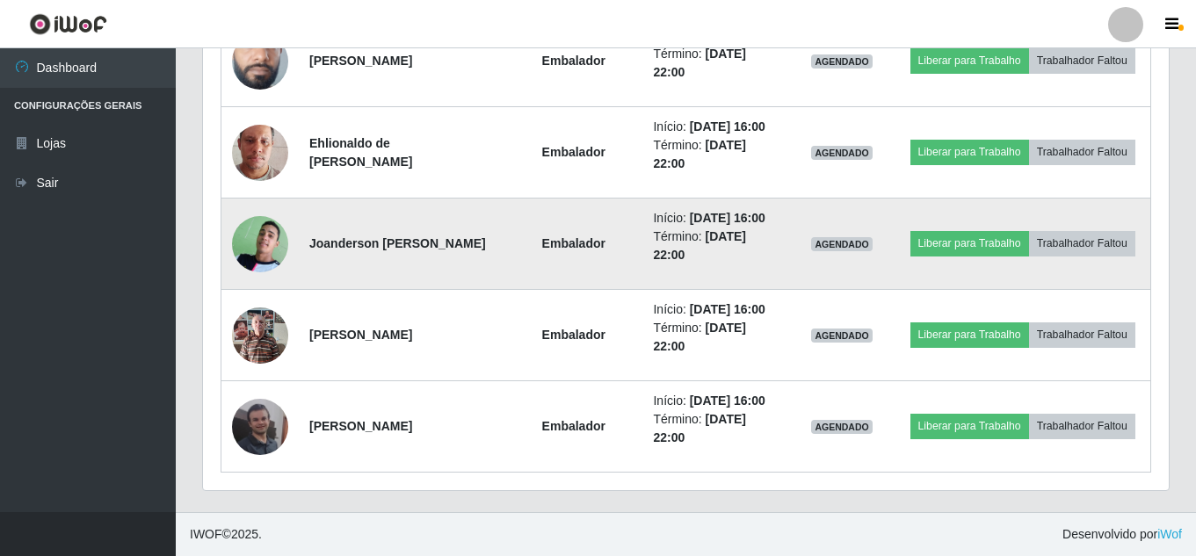
click at [277, 277] on img at bounding box center [260, 244] width 56 height 77
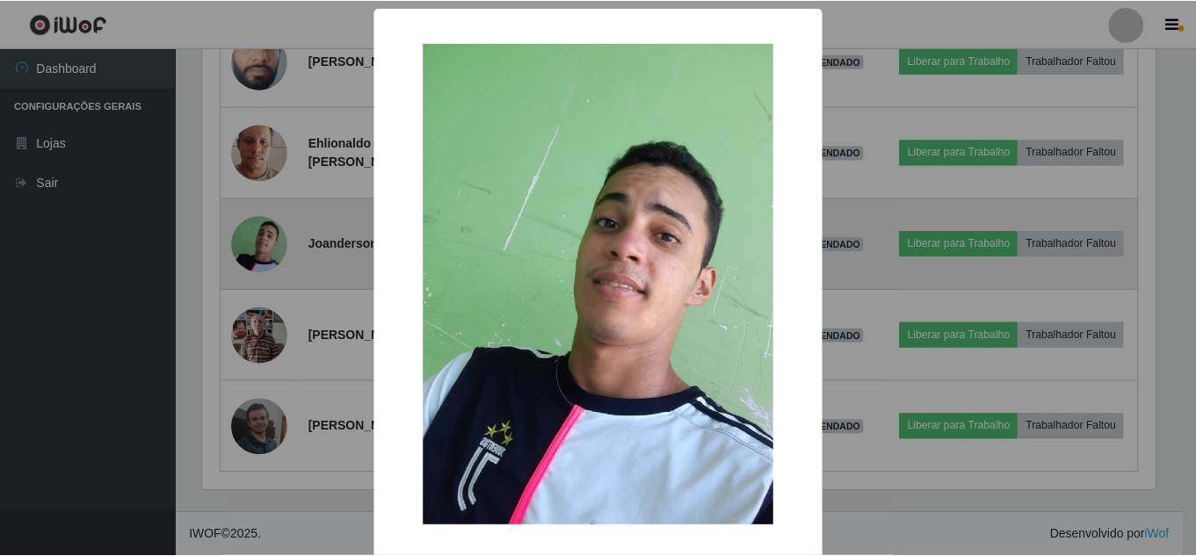
scroll to position [365, 957]
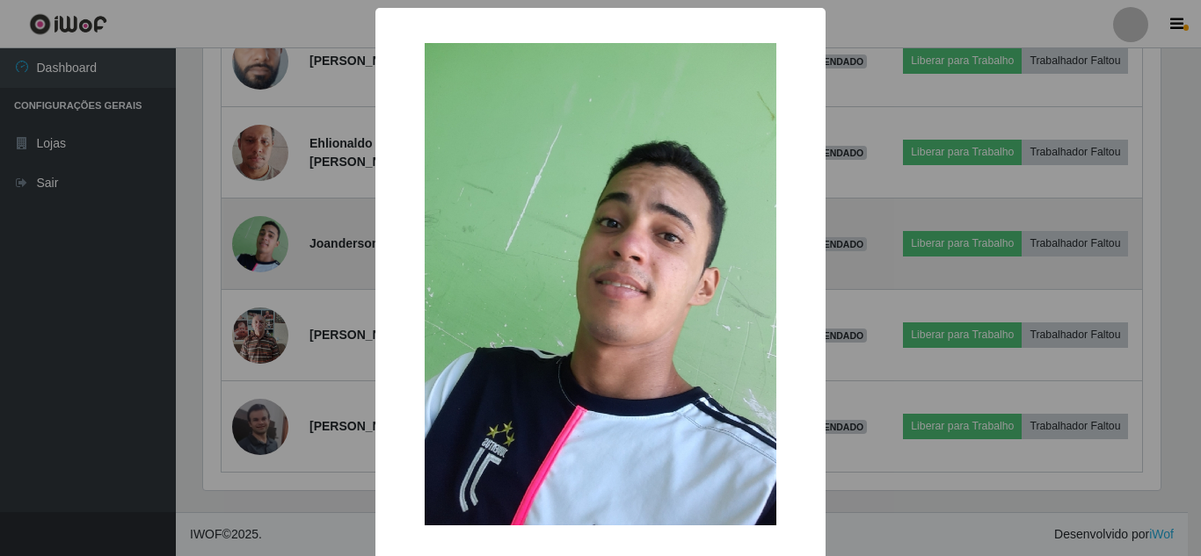
click at [277, 277] on div "× OK Cancel" at bounding box center [600, 278] width 1201 height 556
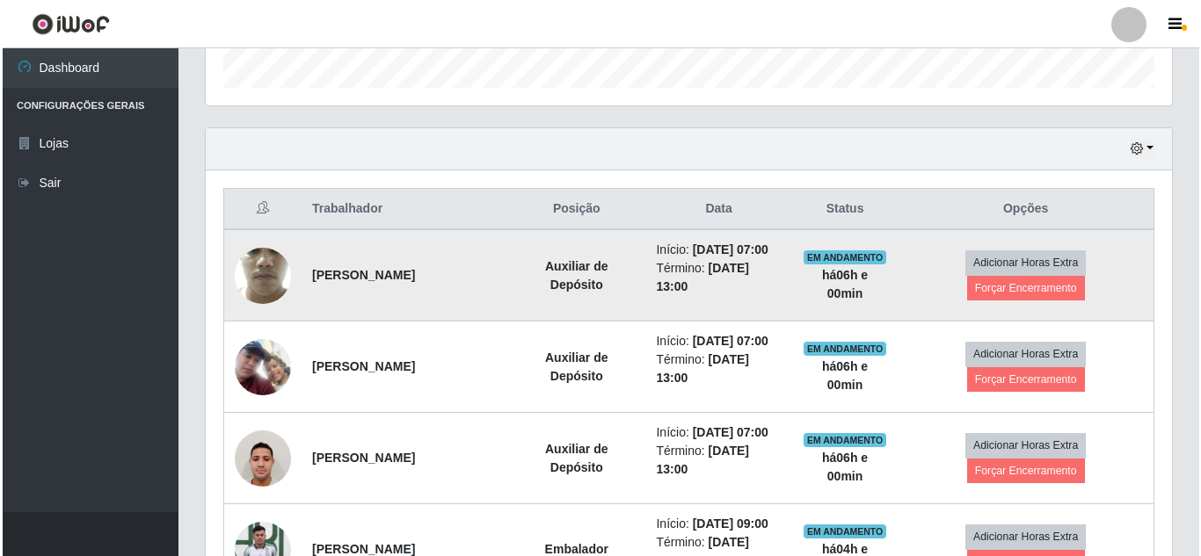
scroll to position [540, 0]
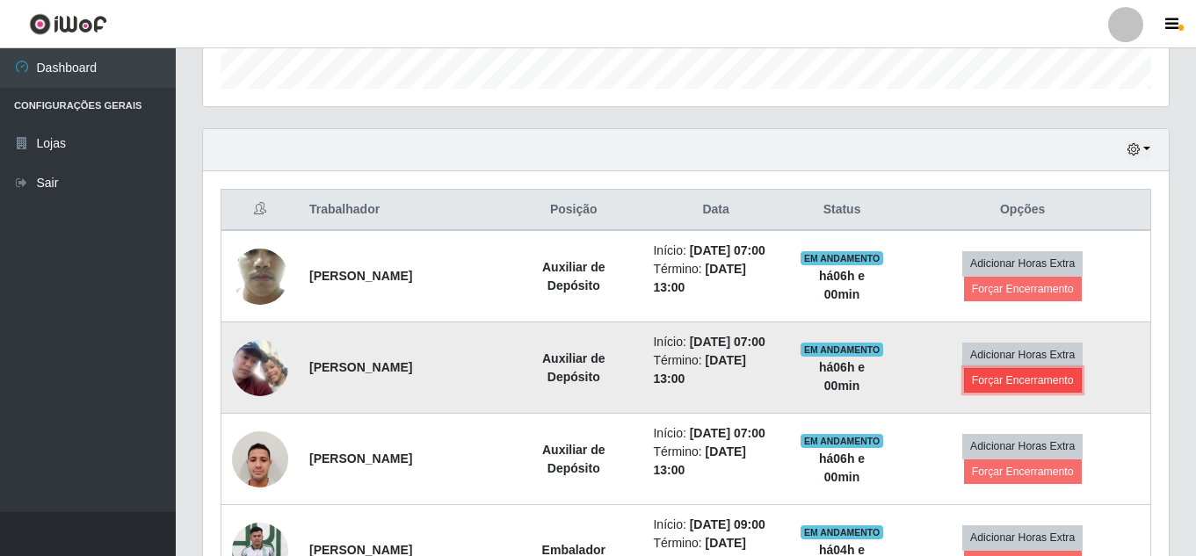
click at [998, 393] on button "Forçar Encerramento" at bounding box center [1023, 380] width 118 height 25
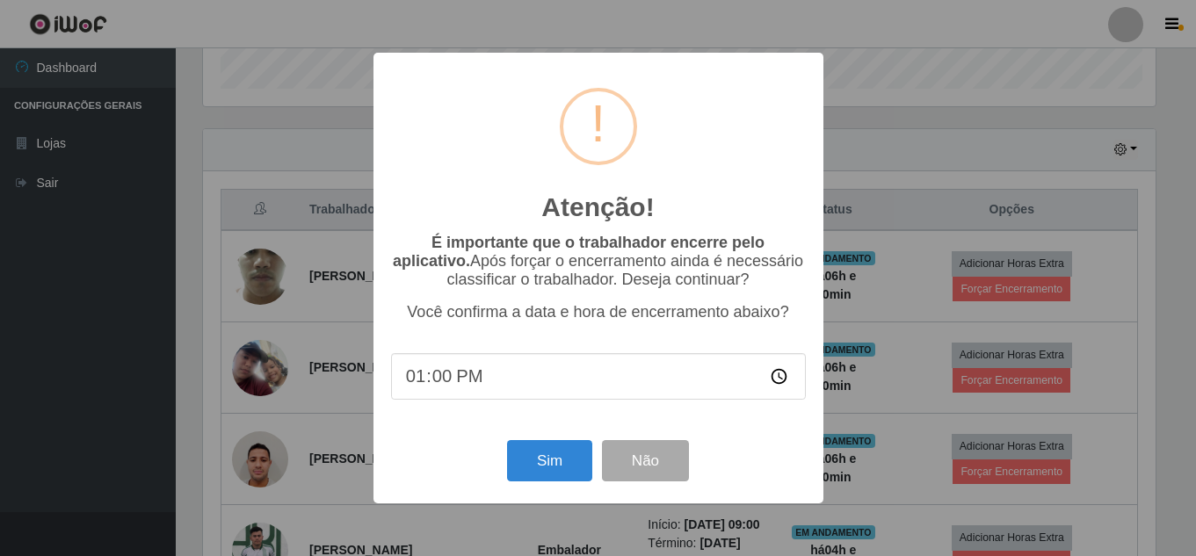
scroll to position [365, 957]
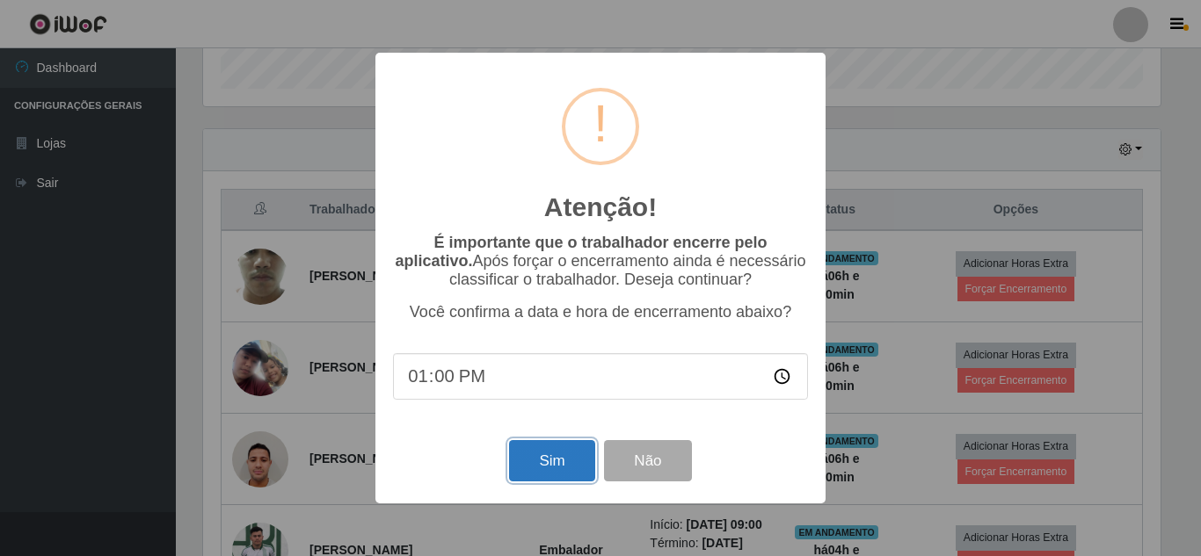
click at [548, 476] on button "Sim" at bounding box center [551, 460] width 85 height 41
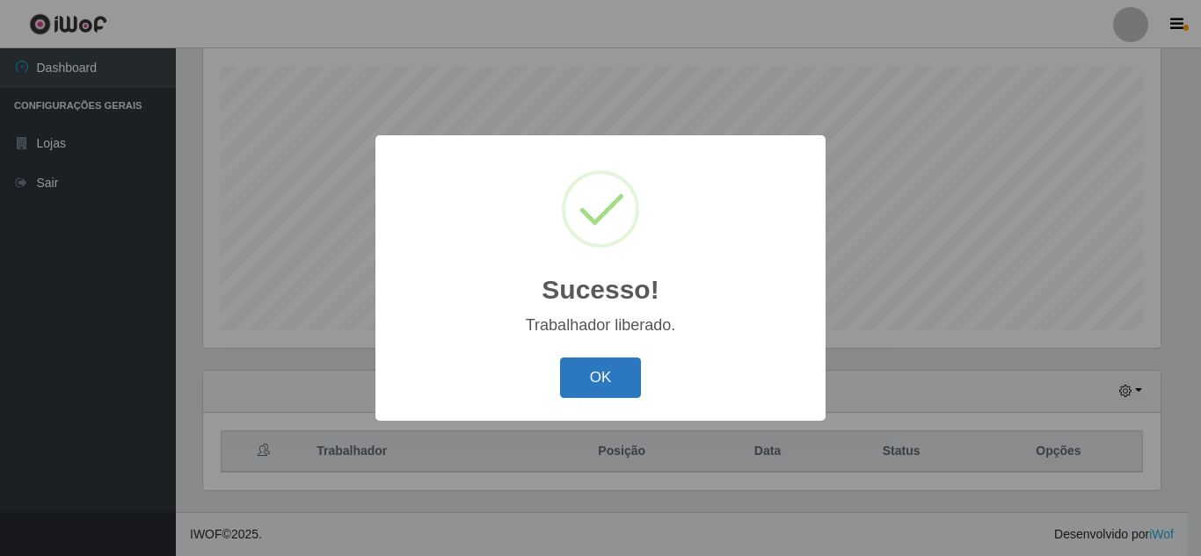
click at [602, 378] on button "OK" at bounding box center [601, 378] width 82 height 41
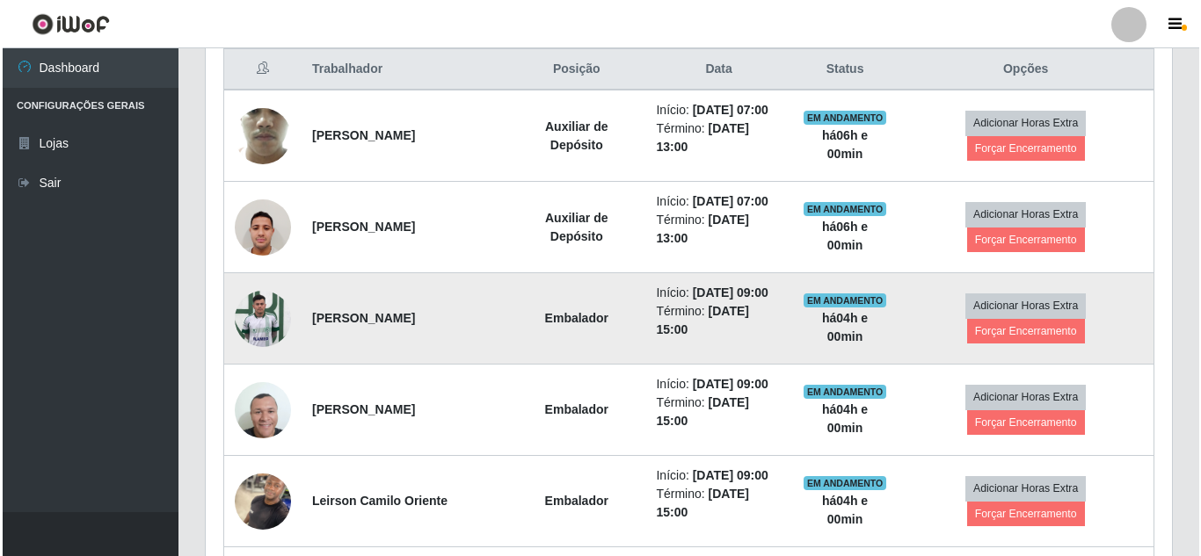
scroll to position [650, 0]
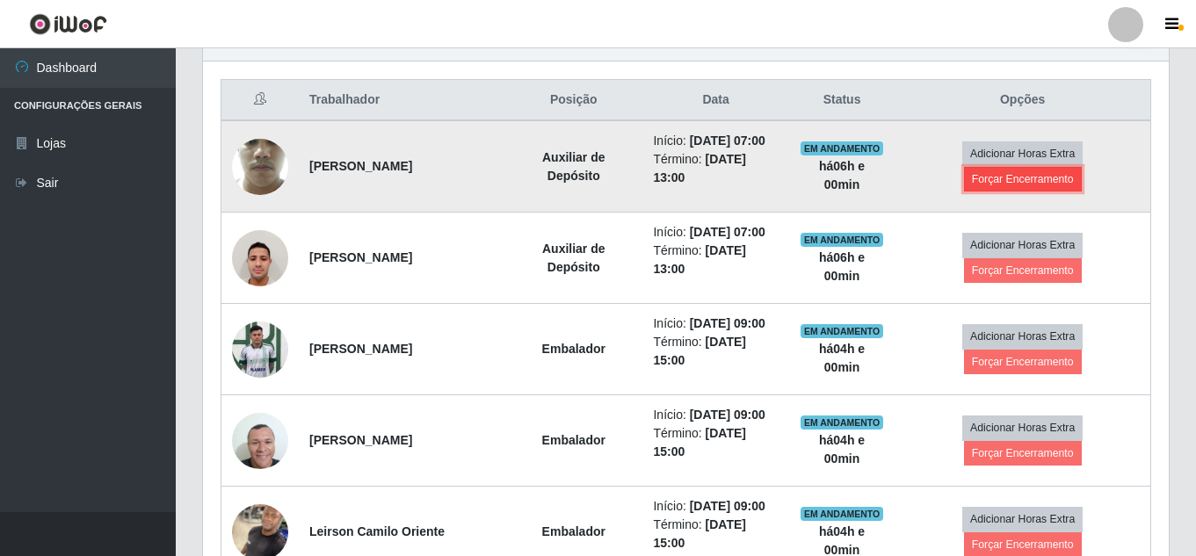
click at [1002, 192] on button "Forçar Encerramento" at bounding box center [1023, 179] width 118 height 25
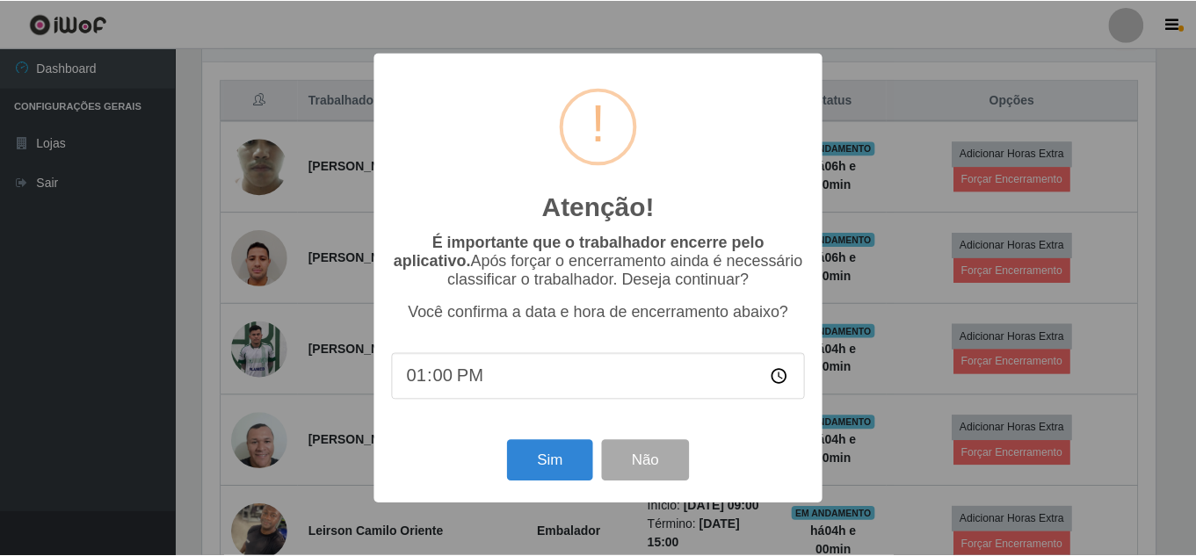
scroll to position [365, 957]
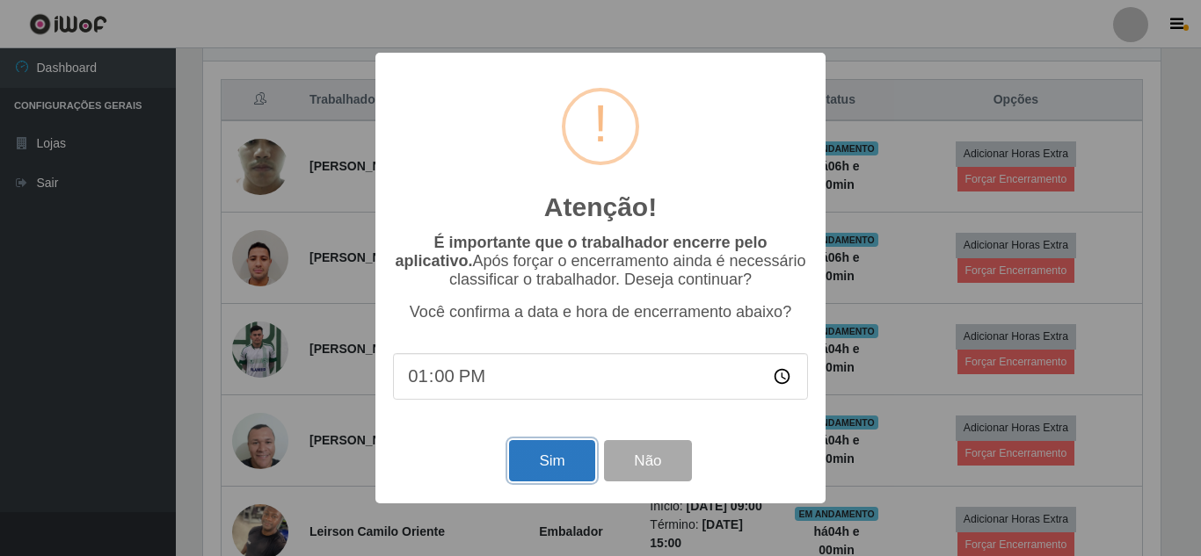
click at [562, 451] on button "Sim" at bounding box center [551, 460] width 85 height 41
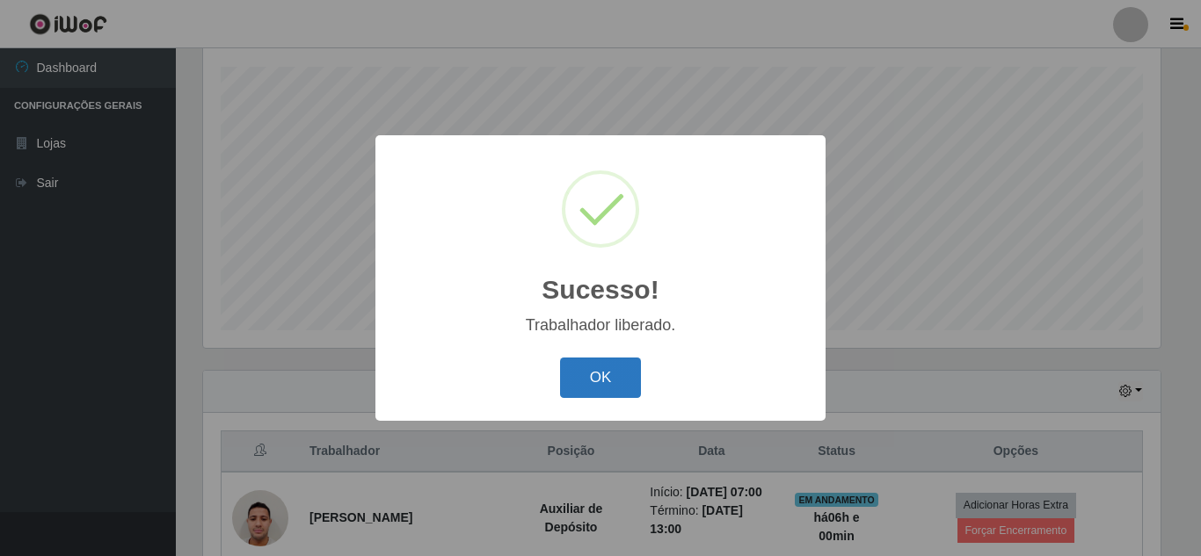
click at [618, 388] on button "OK" at bounding box center [601, 378] width 82 height 41
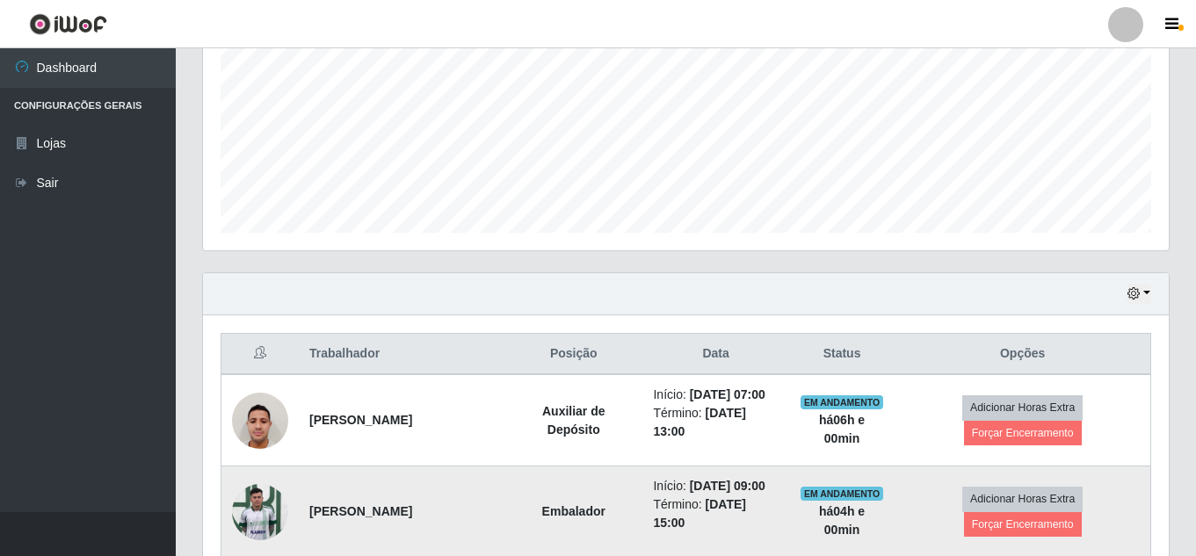
scroll to position [562, 0]
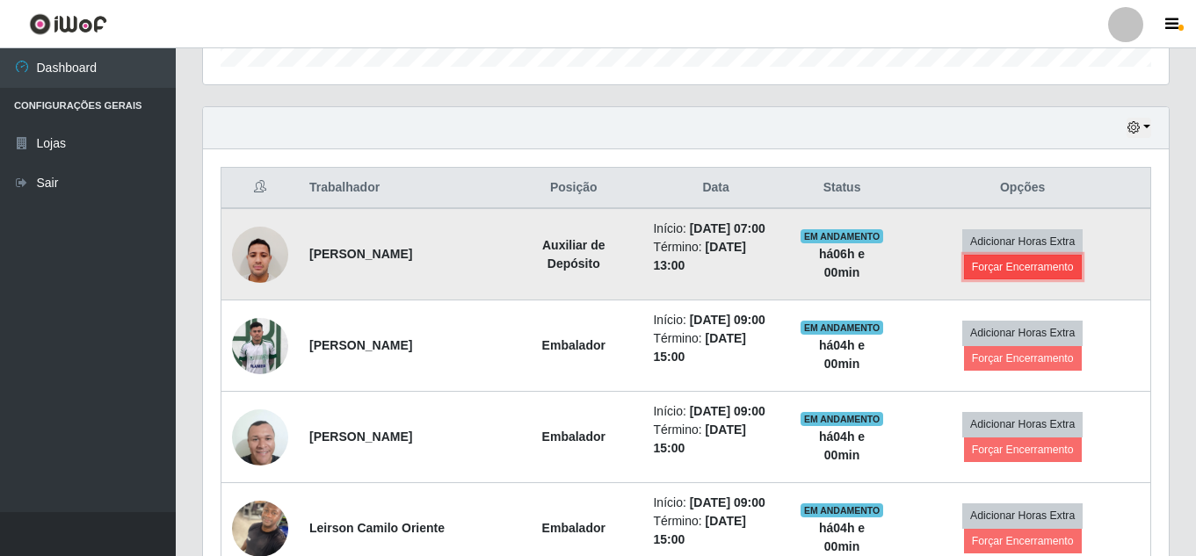
click at [992, 273] on button "Forçar Encerramento" at bounding box center [1023, 267] width 118 height 25
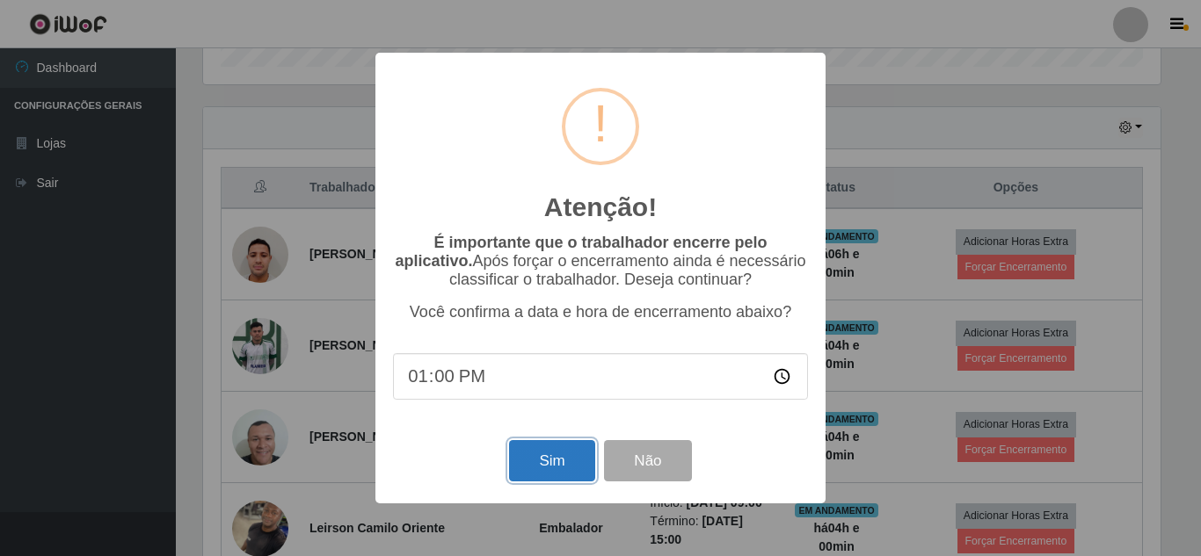
click at [544, 446] on button "Sim" at bounding box center [551, 460] width 85 height 41
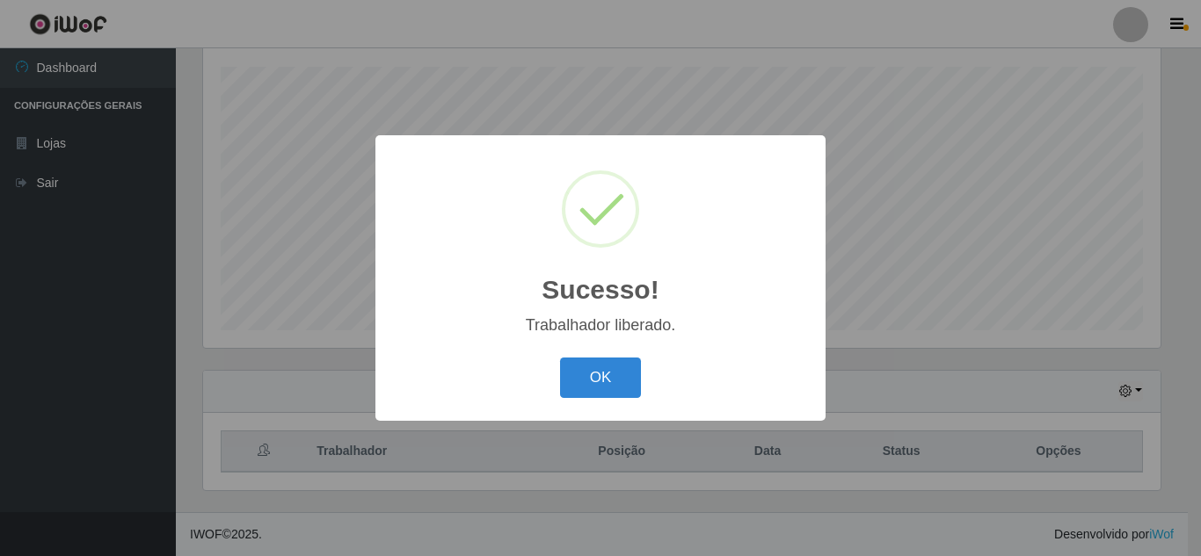
click at [600, 367] on button "OK" at bounding box center [601, 378] width 82 height 41
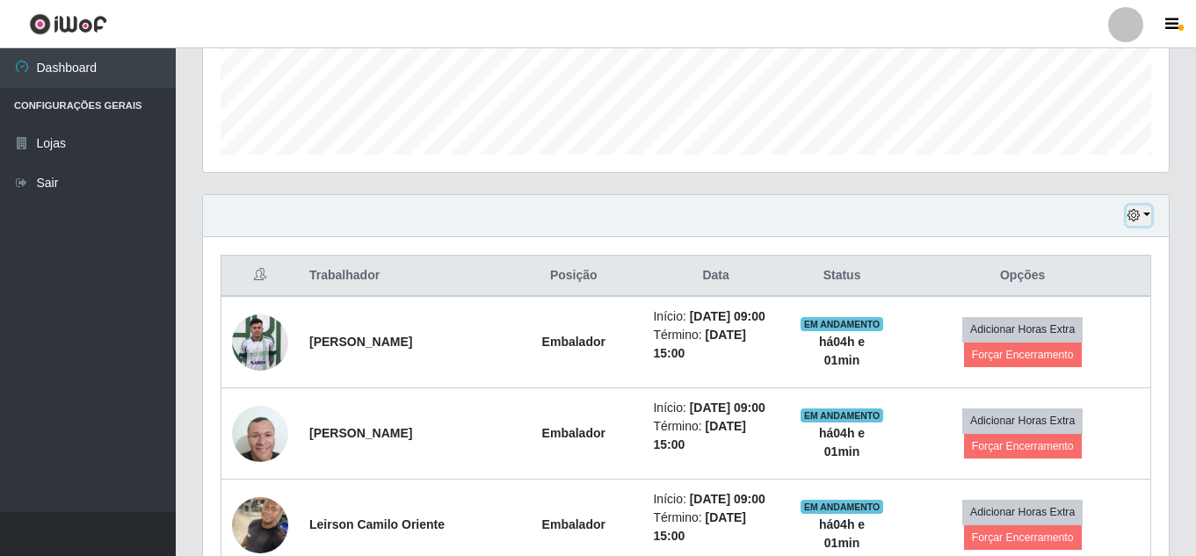
click at [1143, 224] on button "button" at bounding box center [1139, 216] width 25 height 20
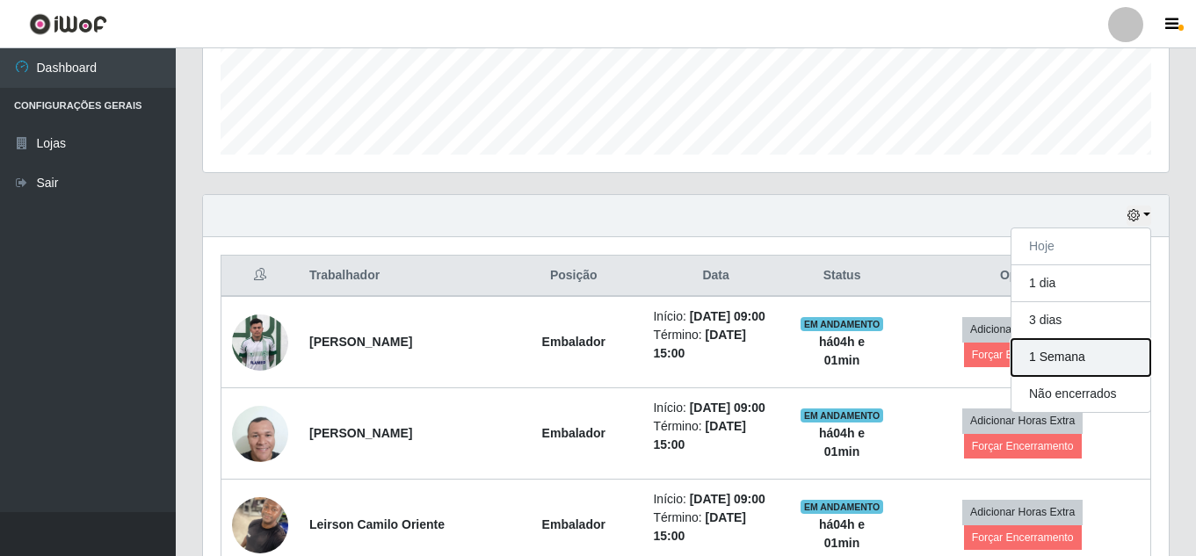
click at [1090, 362] on button "1 Semana" at bounding box center [1081, 357] width 139 height 37
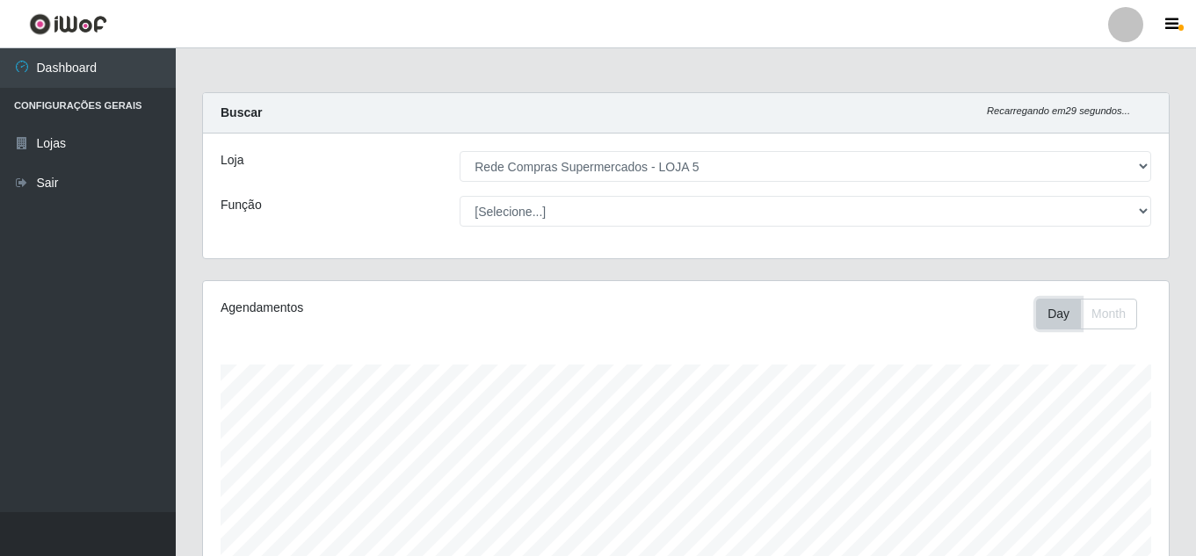
click at [1051, 311] on button "Day" at bounding box center [1058, 314] width 45 height 31
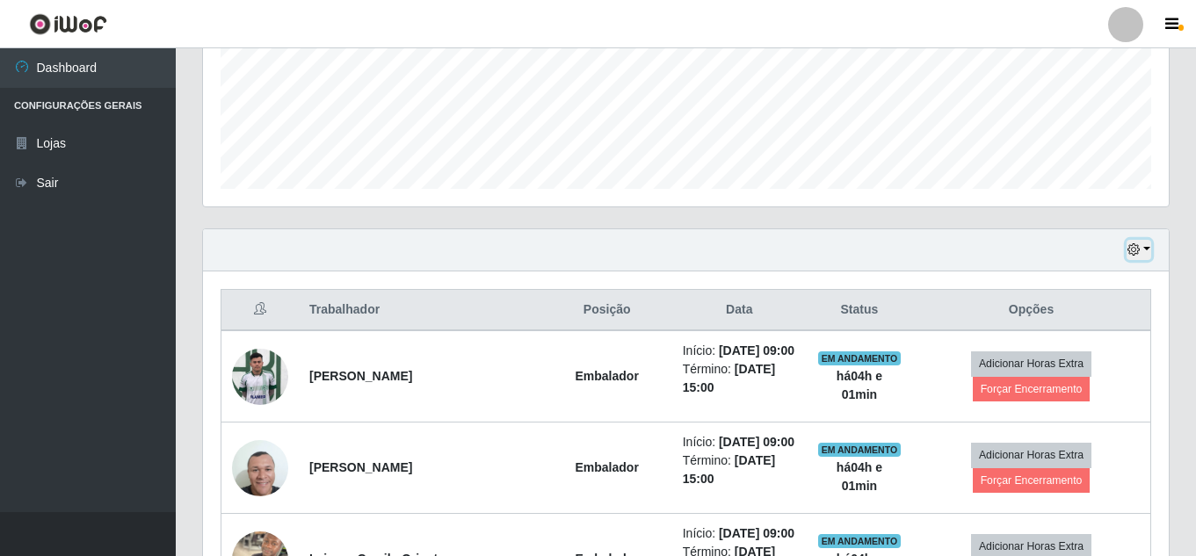
click at [1138, 251] on icon "button" at bounding box center [1134, 249] width 12 height 12
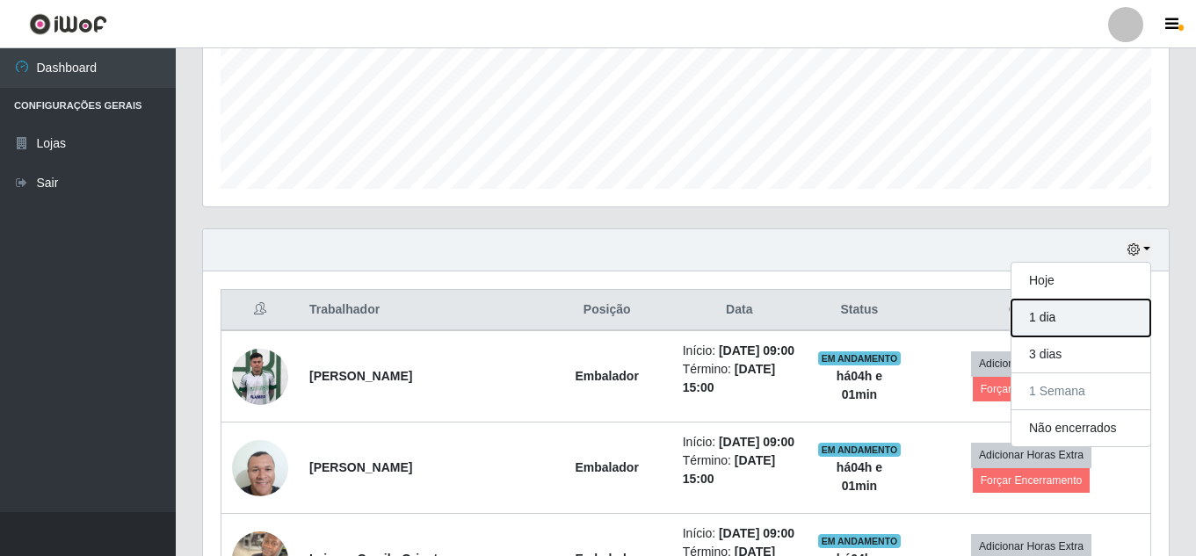
click at [1040, 307] on button "1 dia" at bounding box center [1081, 318] width 139 height 37
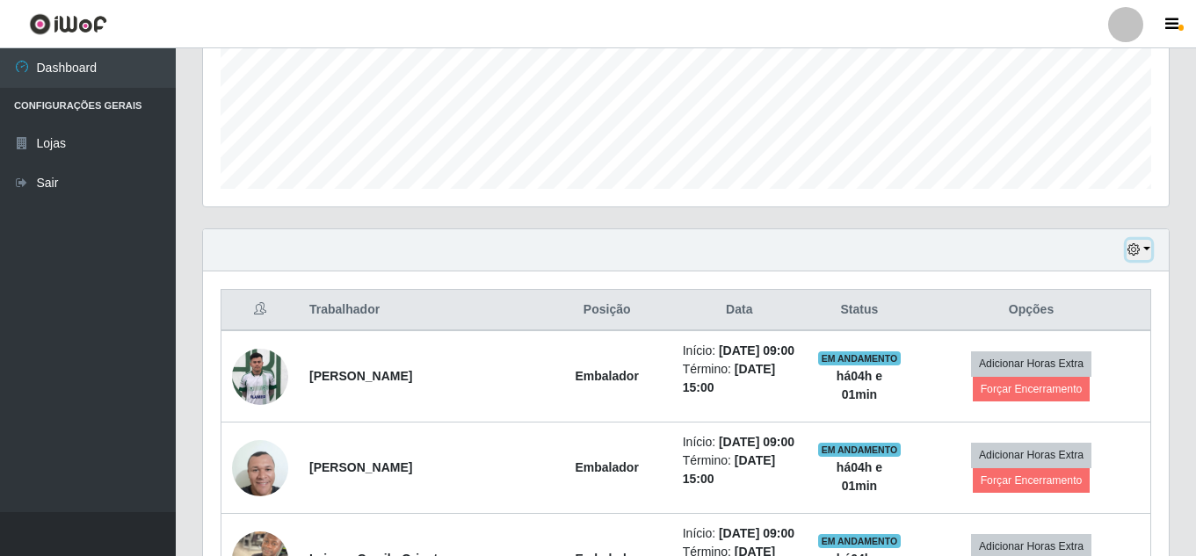
click at [1144, 251] on button "button" at bounding box center [1139, 250] width 25 height 20
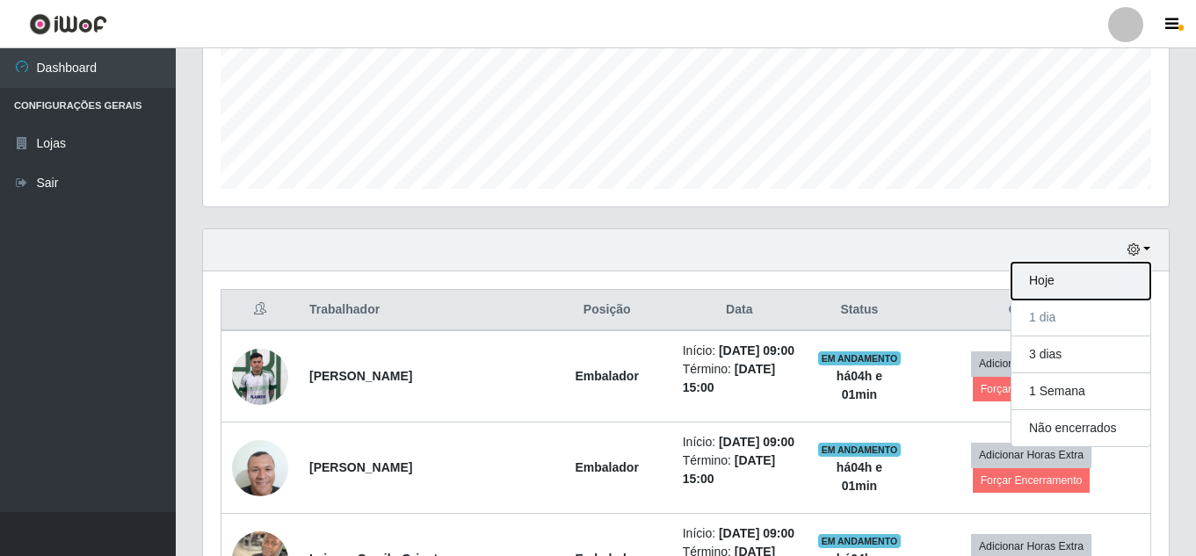
click at [1086, 277] on button "Hoje" at bounding box center [1081, 281] width 139 height 37
